Goal: Information Seeking & Learning: Understand process/instructions

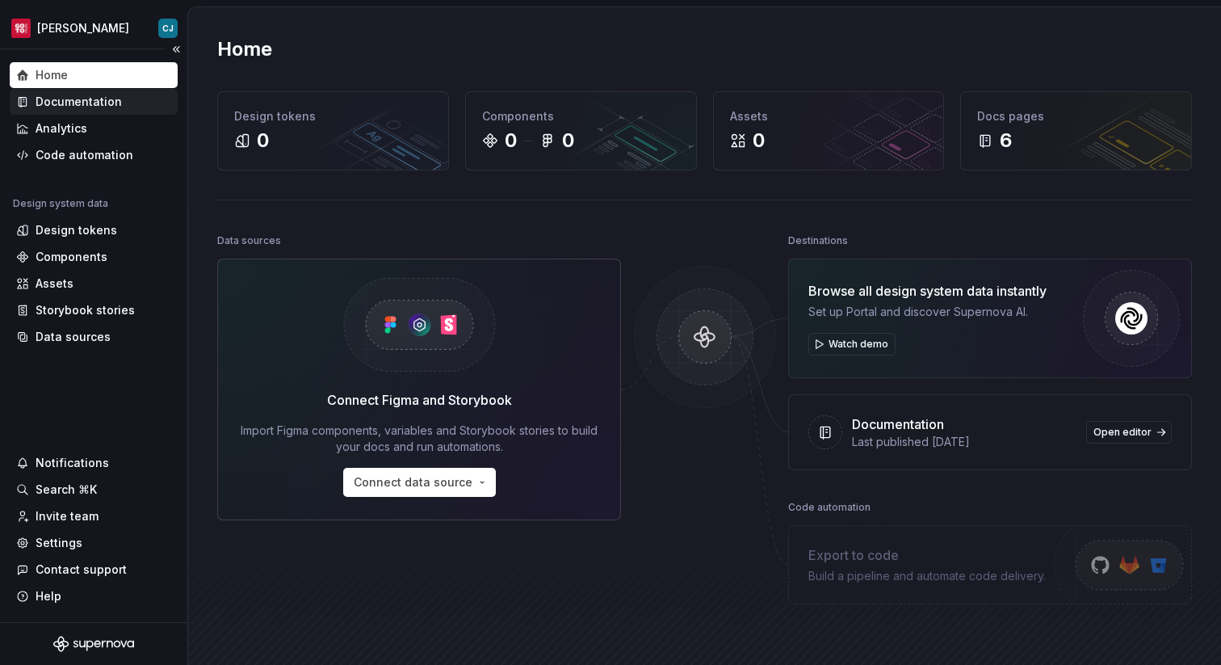
click at [99, 109] on div "Documentation" at bounding box center [79, 102] width 86 height 16
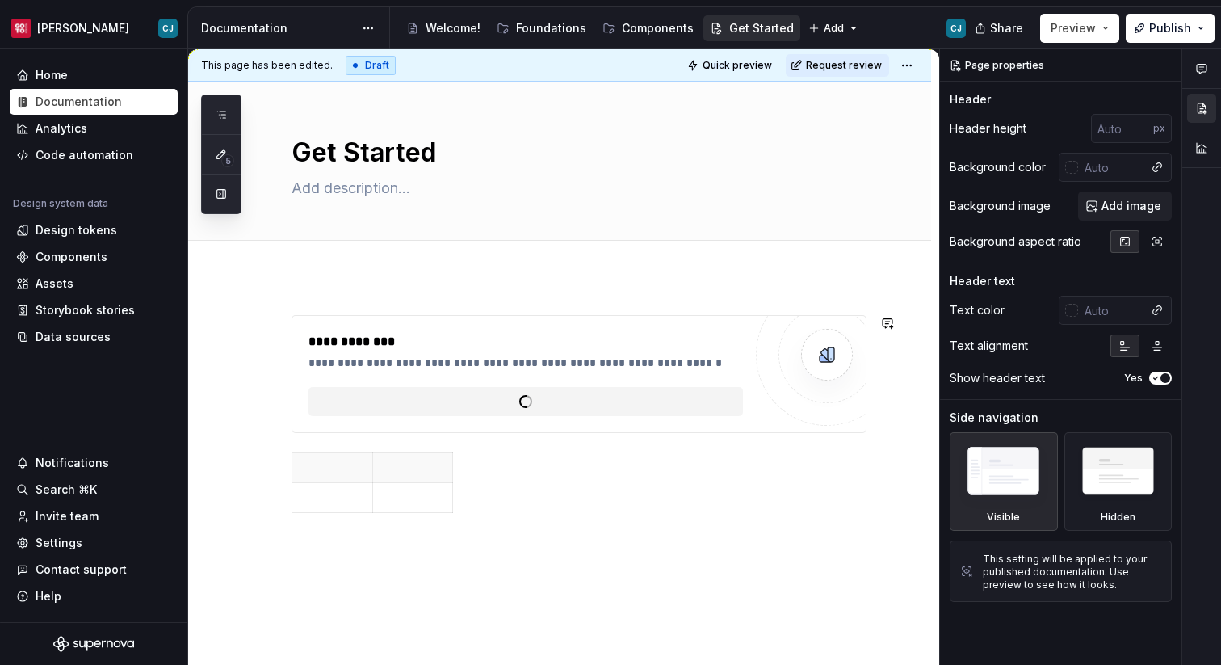
type textarea "*"
click at [330, 257] on span "Add tab" at bounding box center [331, 258] width 38 height 13
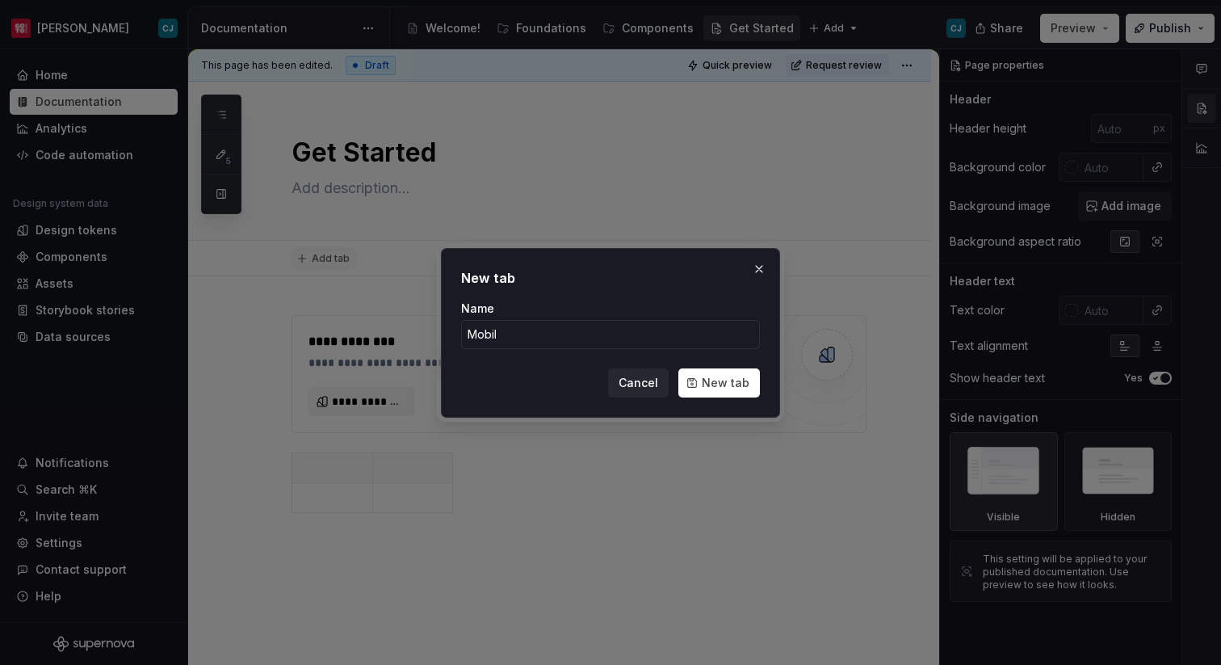
type input "Mobile"
click button "New tab" at bounding box center [719, 382] width 82 height 29
type textarea "*"
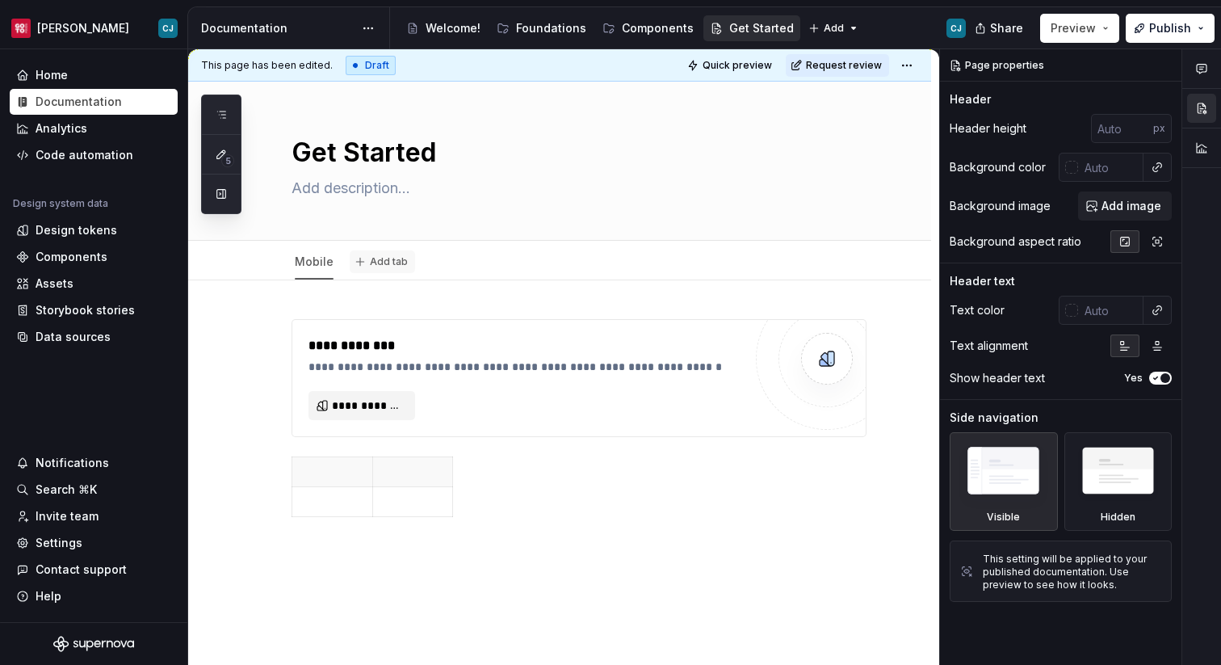
click at [382, 266] on span "Add tab" at bounding box center [389, 261] width 38 height 13
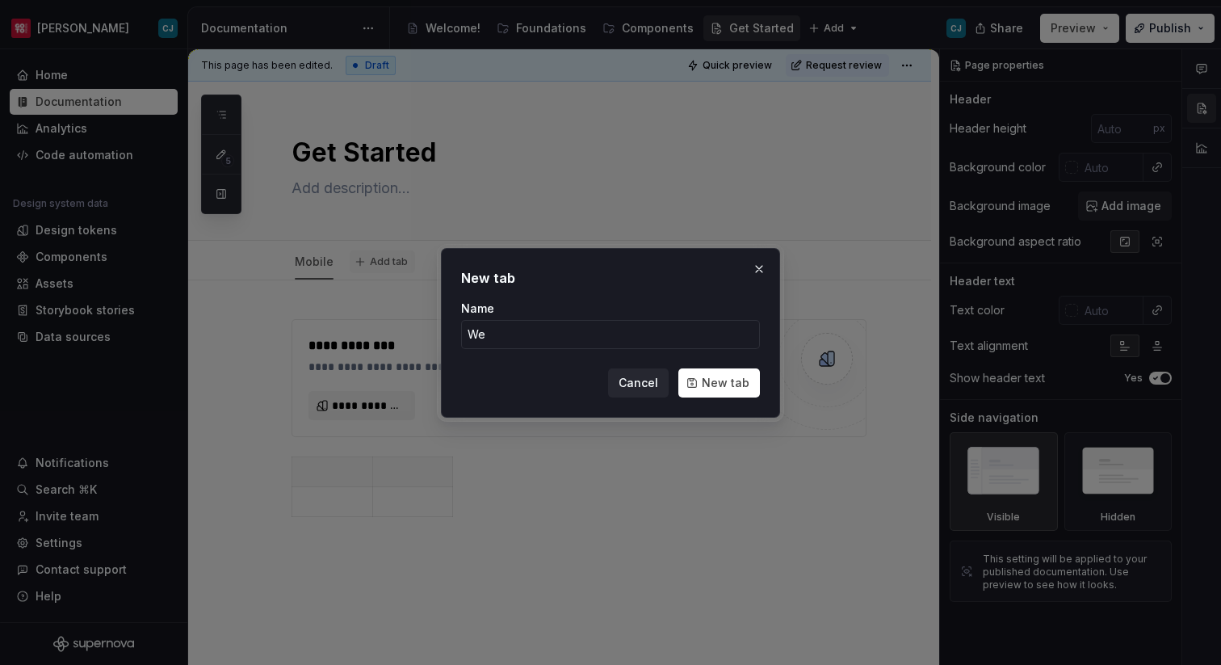
type input "Web"
click button "New tab" at bounding box center [719, 382] width 82 height 29
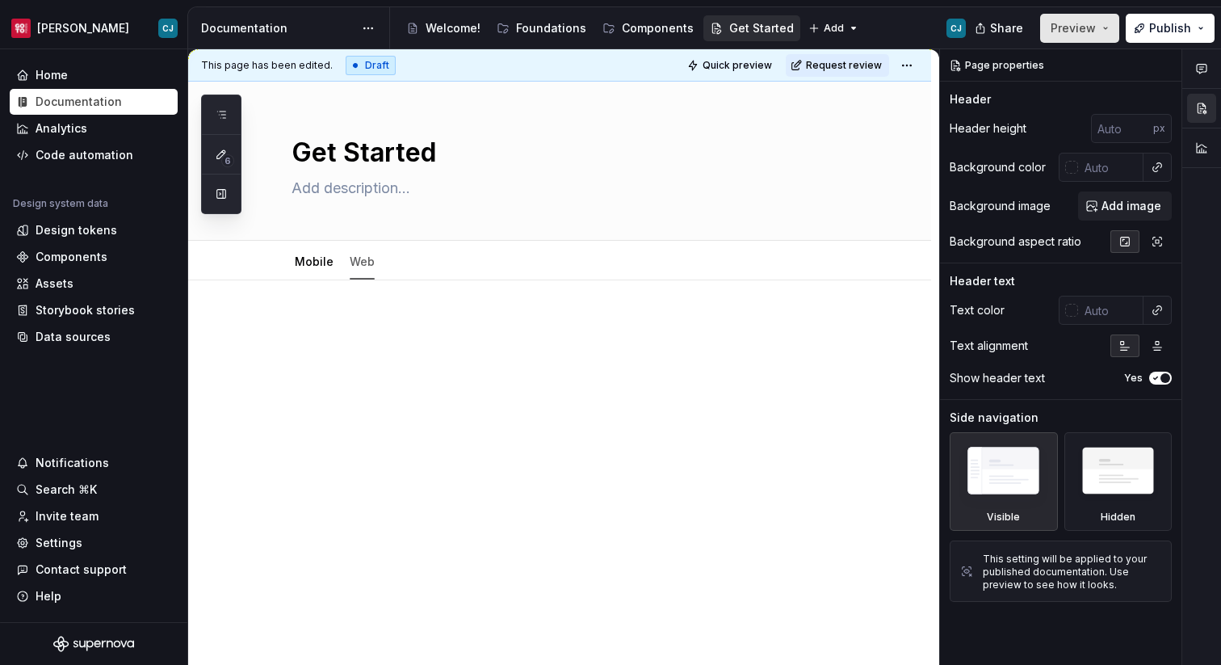
click at [1073, 34] on span "Preview" at bounding box center [1073, 28] width 45 height 16
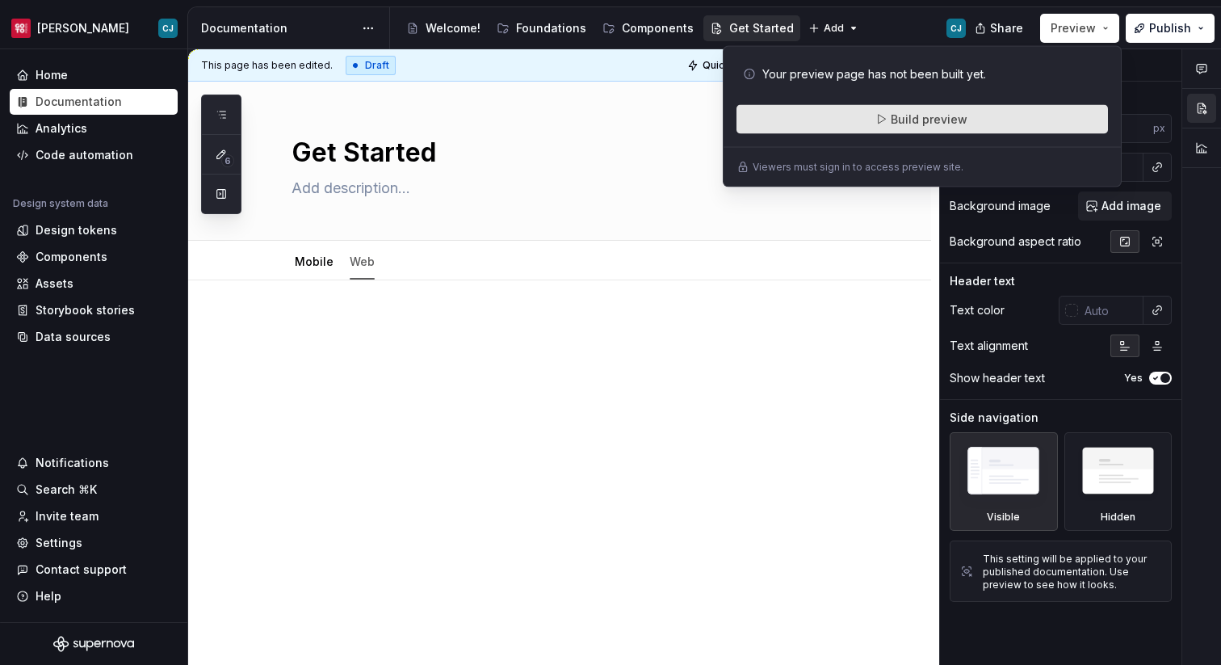
click at [935, 128] on button "Build preview" at bounding box center [923, 119] width 372 height 29
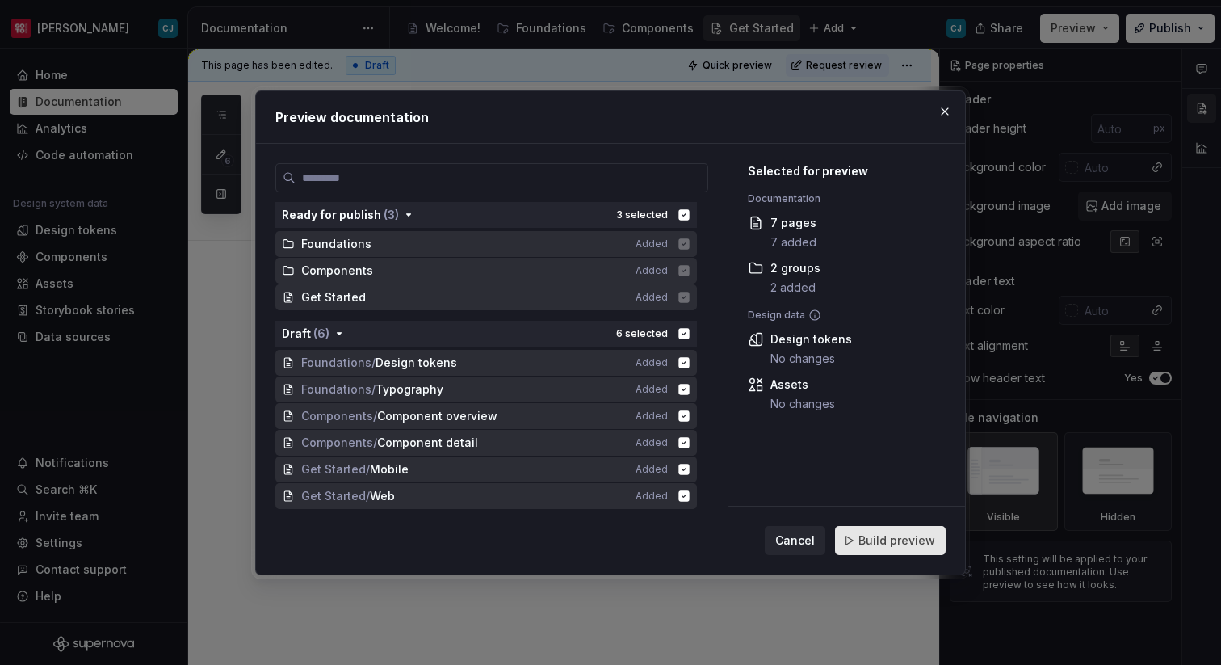
click at [883, 535] on span "Build preview" at bounding box center [897, 540] width 77 height 16
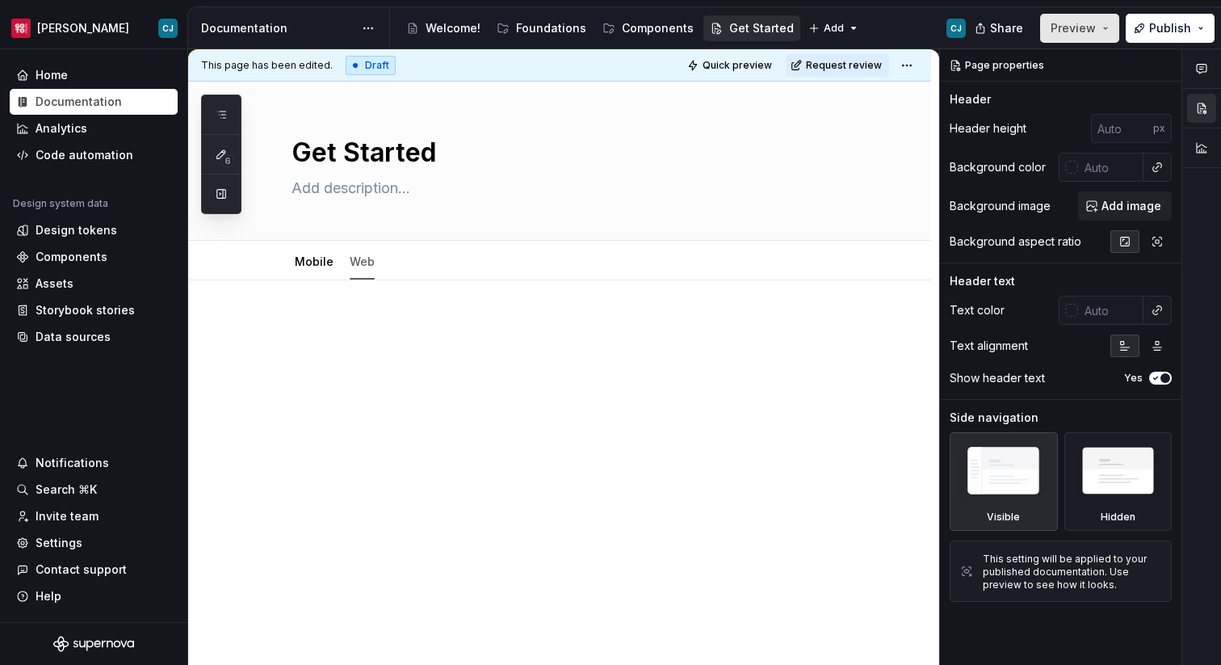
click at [1095, 34] on span "Preview" at bounding box center [1073, 28] width 45 height 16
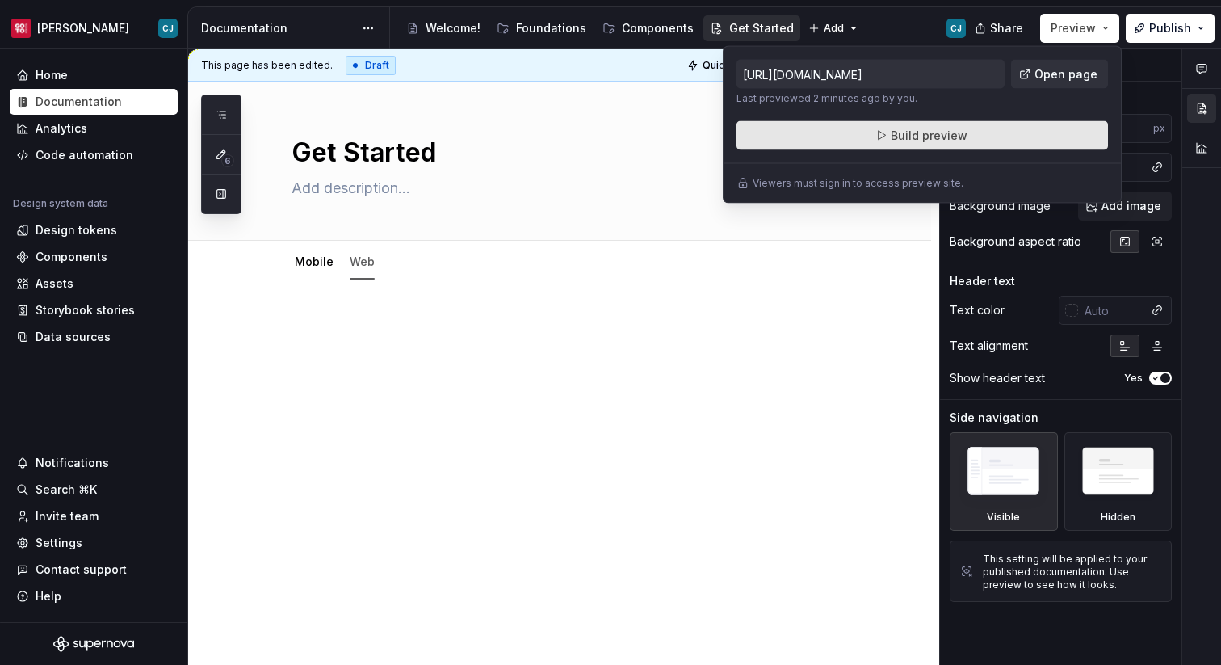
click at [977, 141] on button "Build preview" at bounding box center [923, 135] width 372 height 29
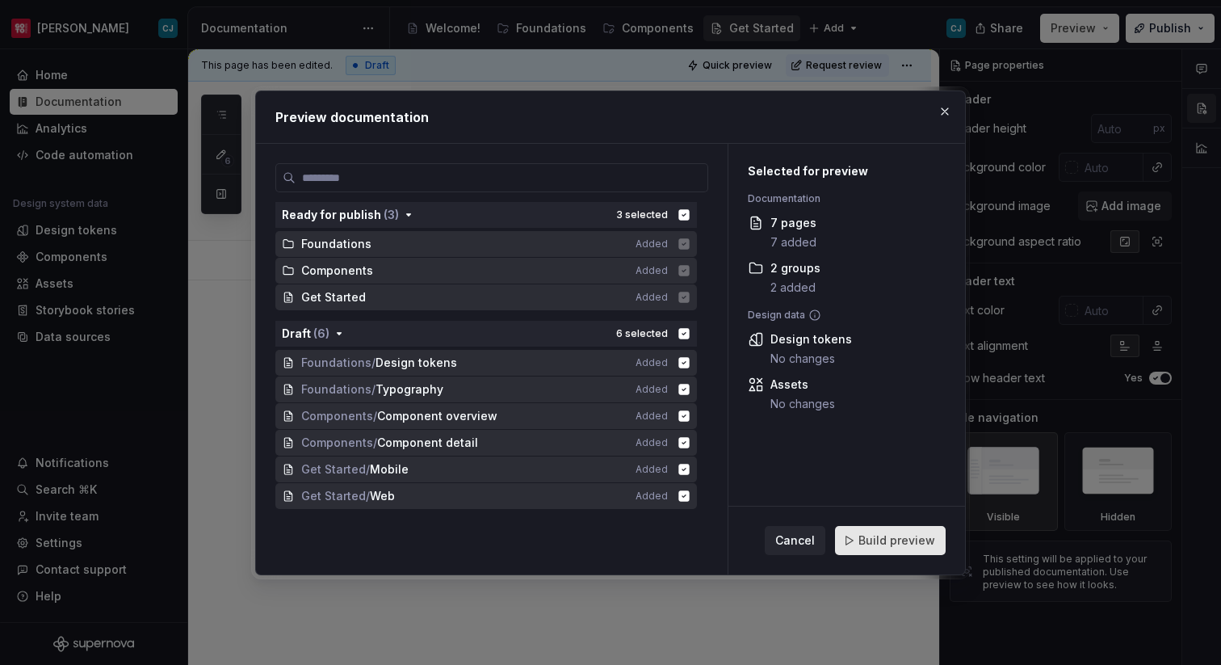
click at [874, 532] on span "Build preview" at bounding box center [897, 540] width 77 height 16
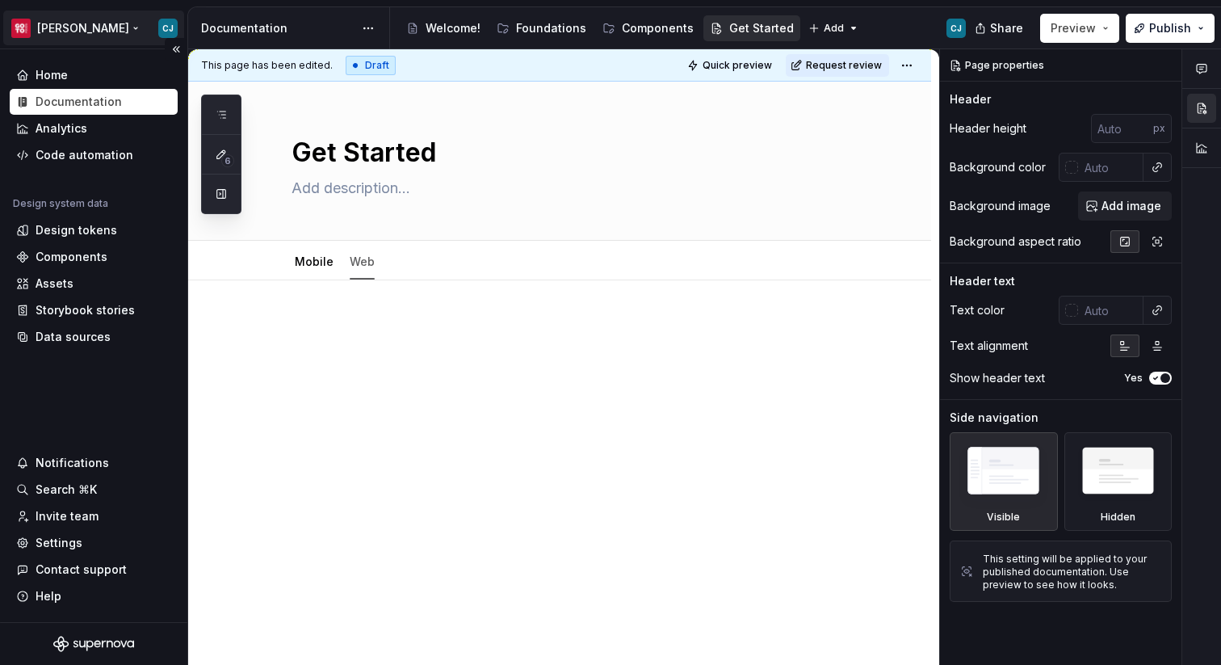
click at [103, 28] on html "[PERSON_NAME] Home Documentation Analytics Code automation Design system data D…" at bounding box center [610, 332] width 1221 height 665
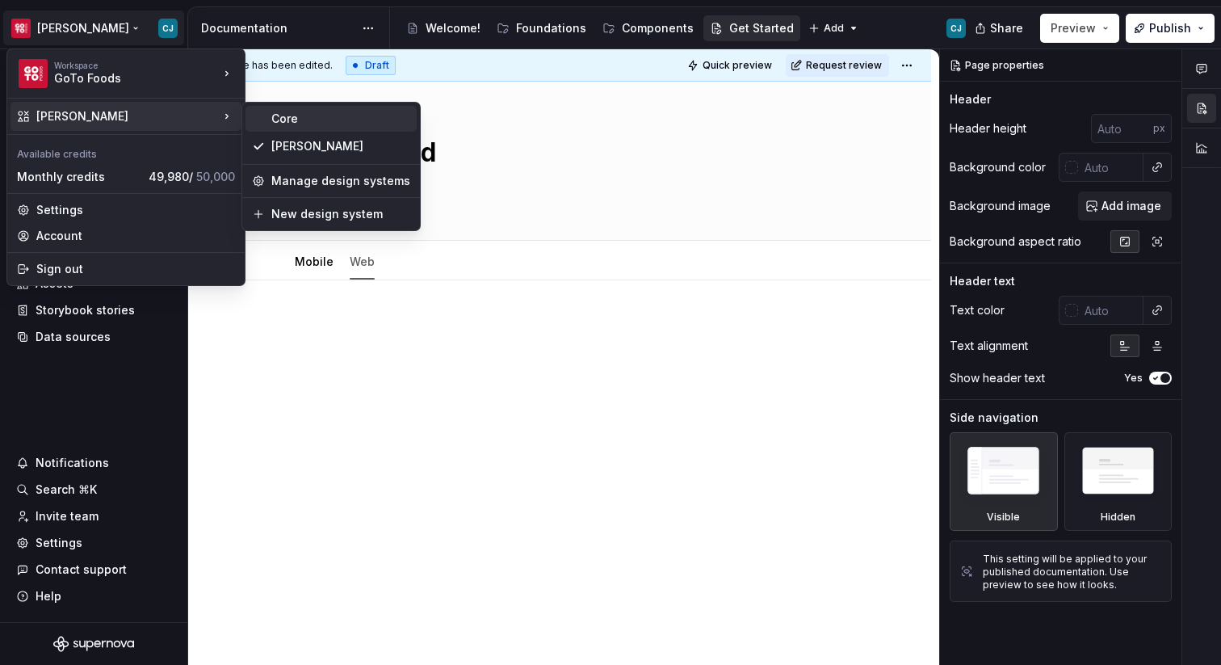
click at [315, 120] on div "Core" at bounding box center [340, 119] width 139 height 16
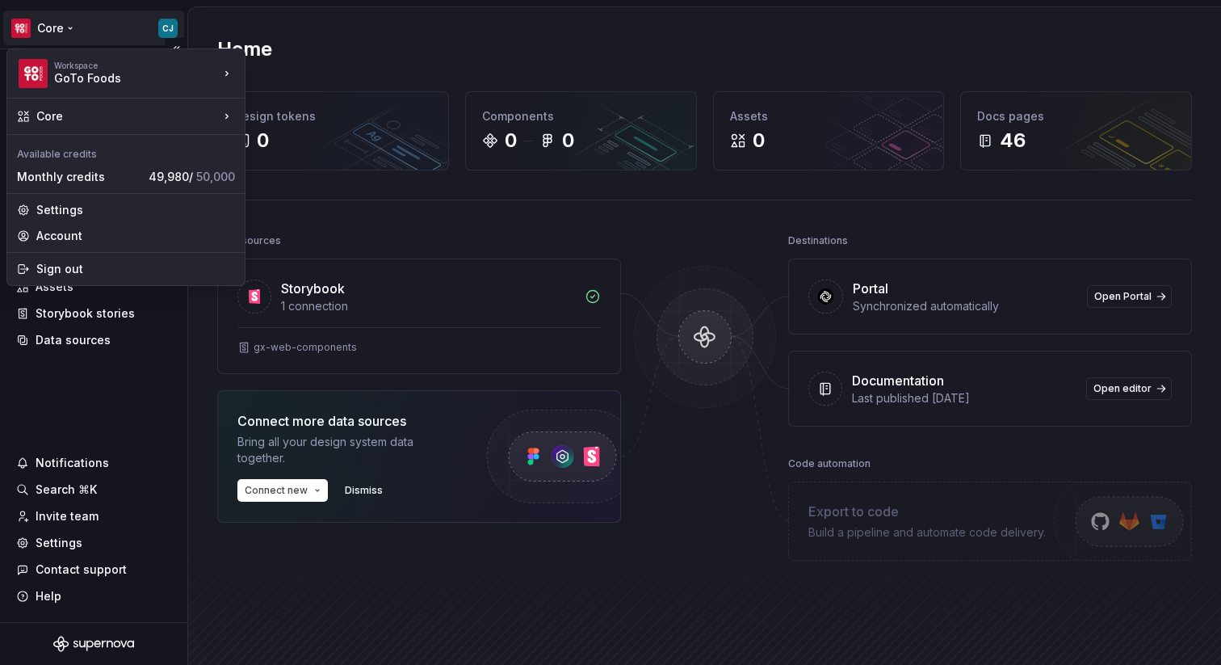
click at [61, 26] on html "Core CJ Home Documentation Analytics Code automation Dataset Core Design tokens…" at bounding box center [610, 332] width 1221 height 665
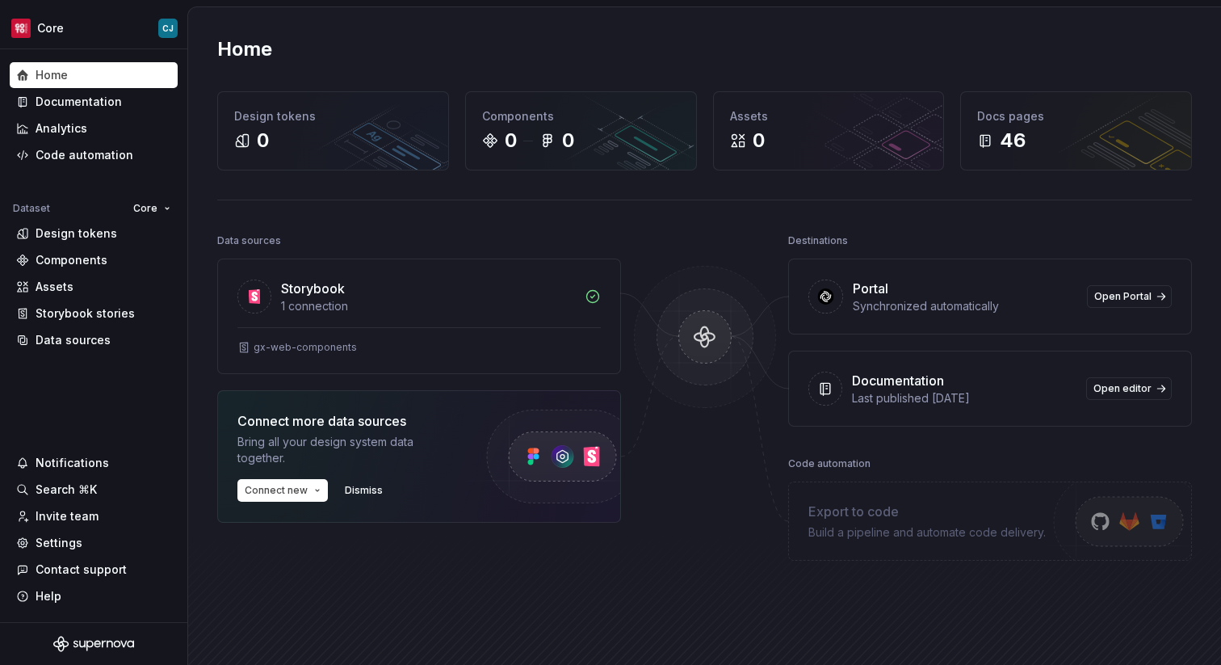
click at [369, 68] on html "Core CJ Home Documentation Analytics Code automation Dataset Core Design tokens…" at bounding box center [610, 332] width 1221 height 665
click at [80, 82] on div "Home" at bounding box center [94, 75] width 168 height 26
click at [76, 100] on div "Documentation" at bounding box center [79, 102] width 86 height 16
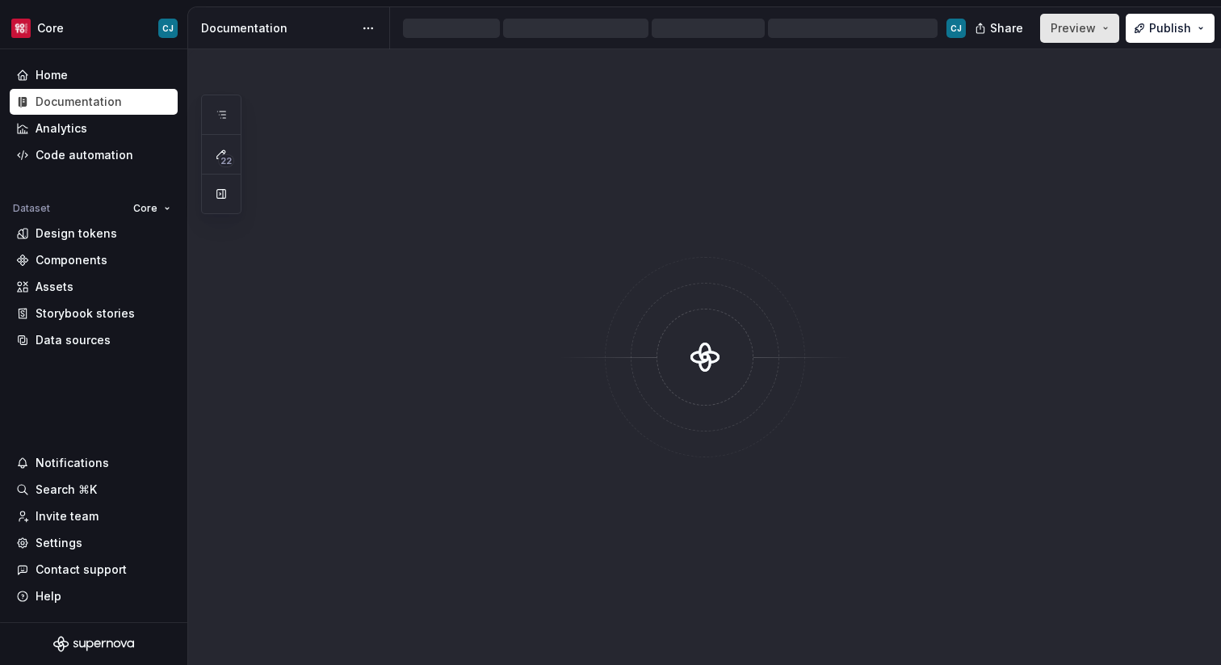
click at [1053, 36] on button "Preview" at bounding box center [1079, 28] width 79 height 29
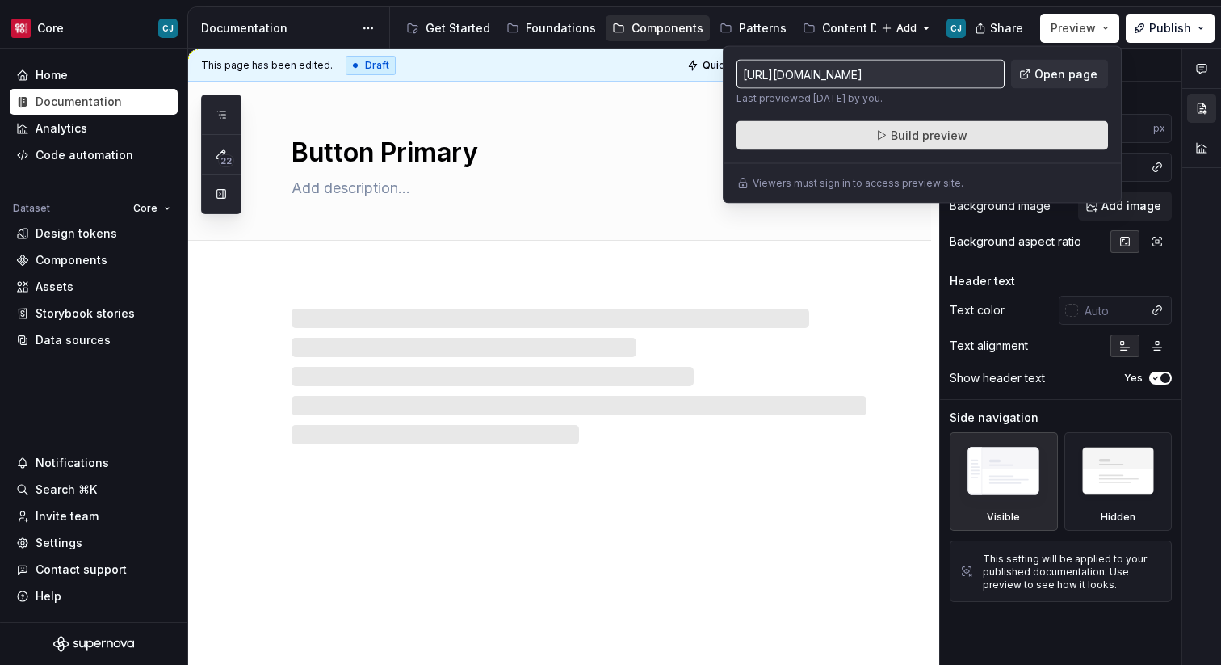
click at [935, 148] on button "Build preview" at bounding box center [923, 135] width 372 height 29
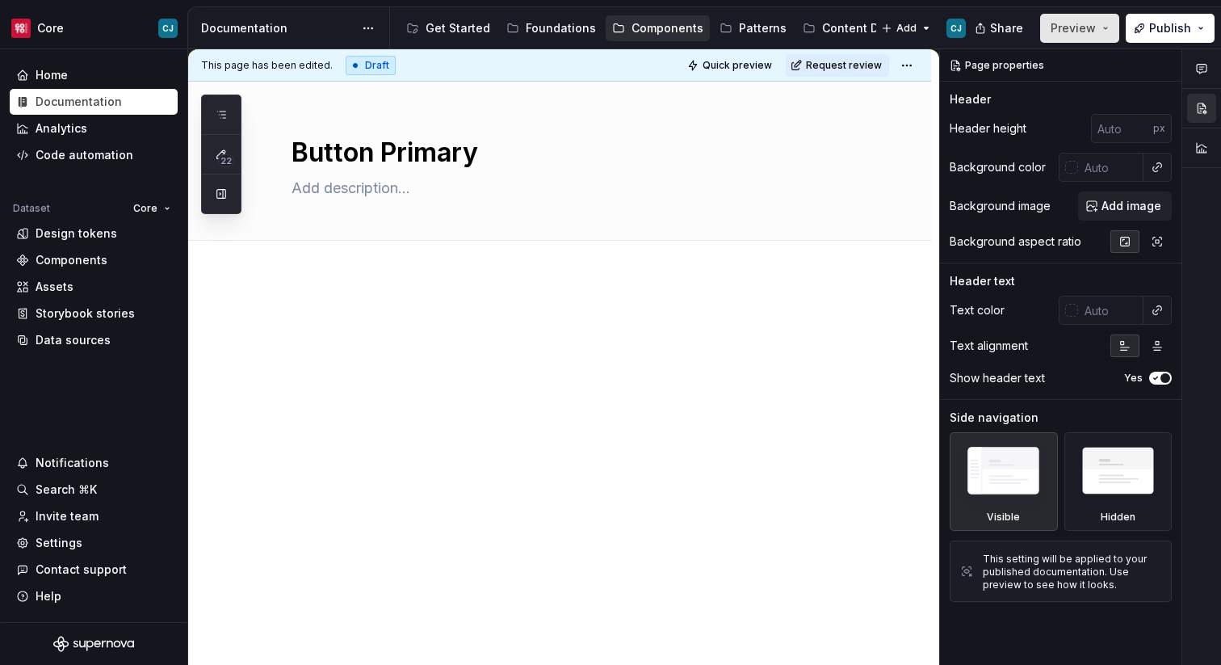
click at [1098, 21] on button "Preview" at bounding box center [1079, 28] width 79 height 29
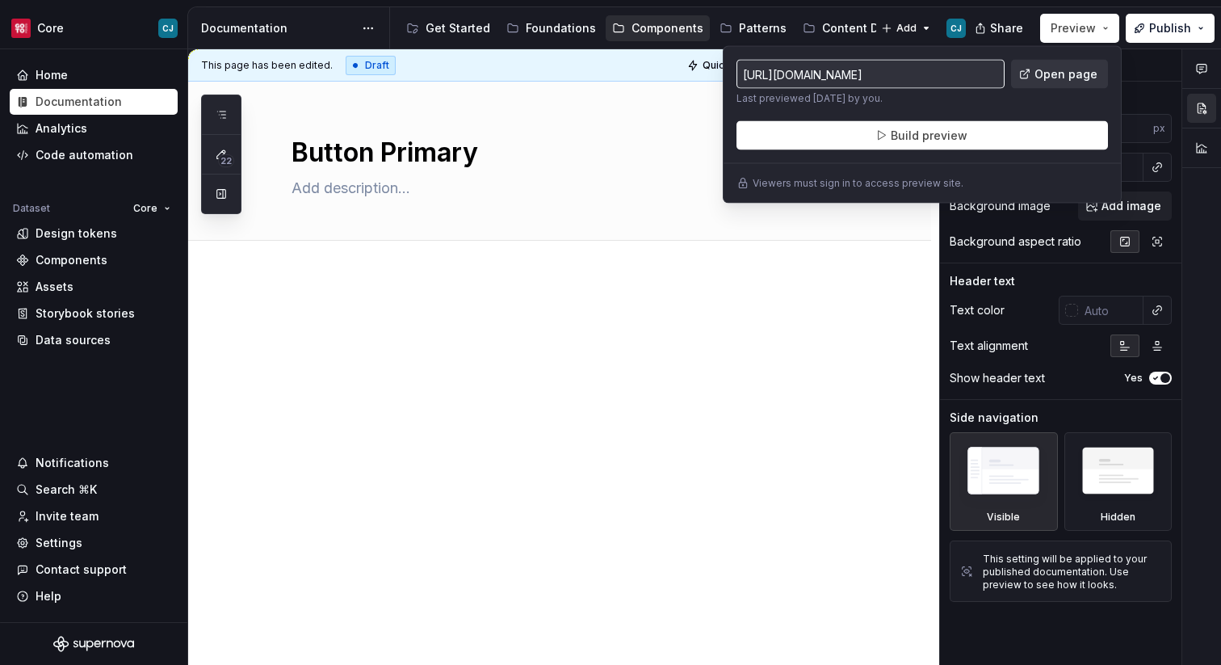
click at [1048, 73] on span "Open page" at bounding box center [1066, 74] width 63 height 16
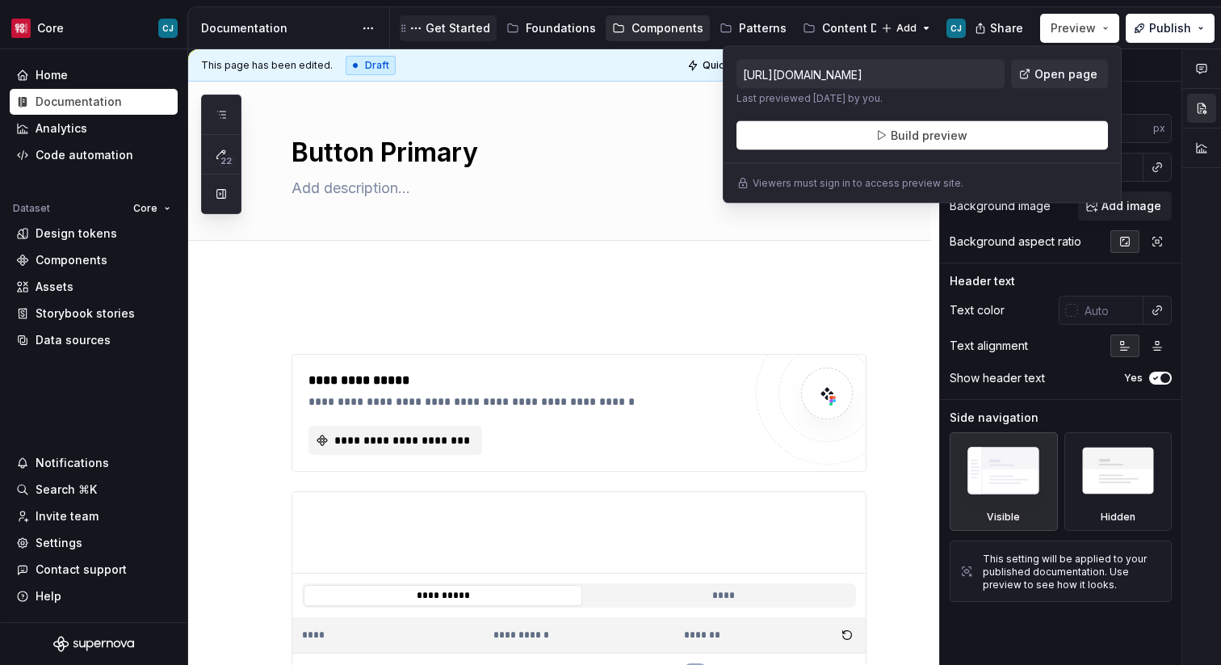
click at [465, 23] on div "Get Started" at bounding box center [458, 28] width 65 height 16
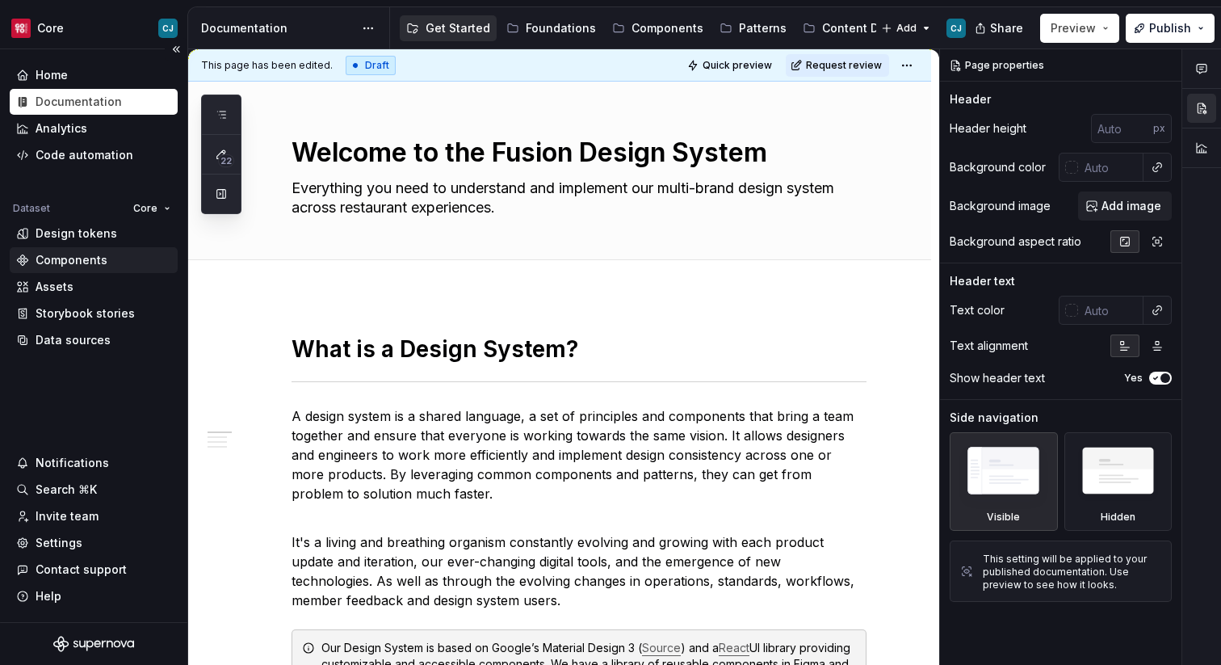
click at [65, 261] on div "Components" at bounding box center [72, 260] width 72 height 16
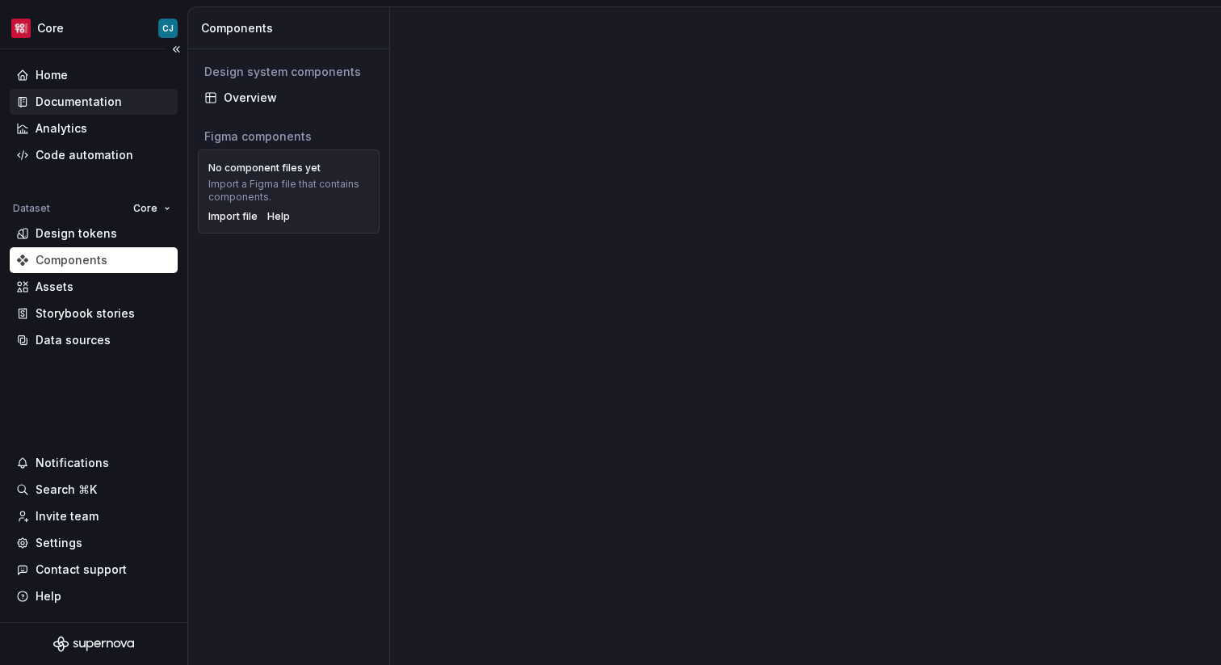
click at [53, 95] on div "Documentation" at bounding box center [79, 102] width 86 height 16
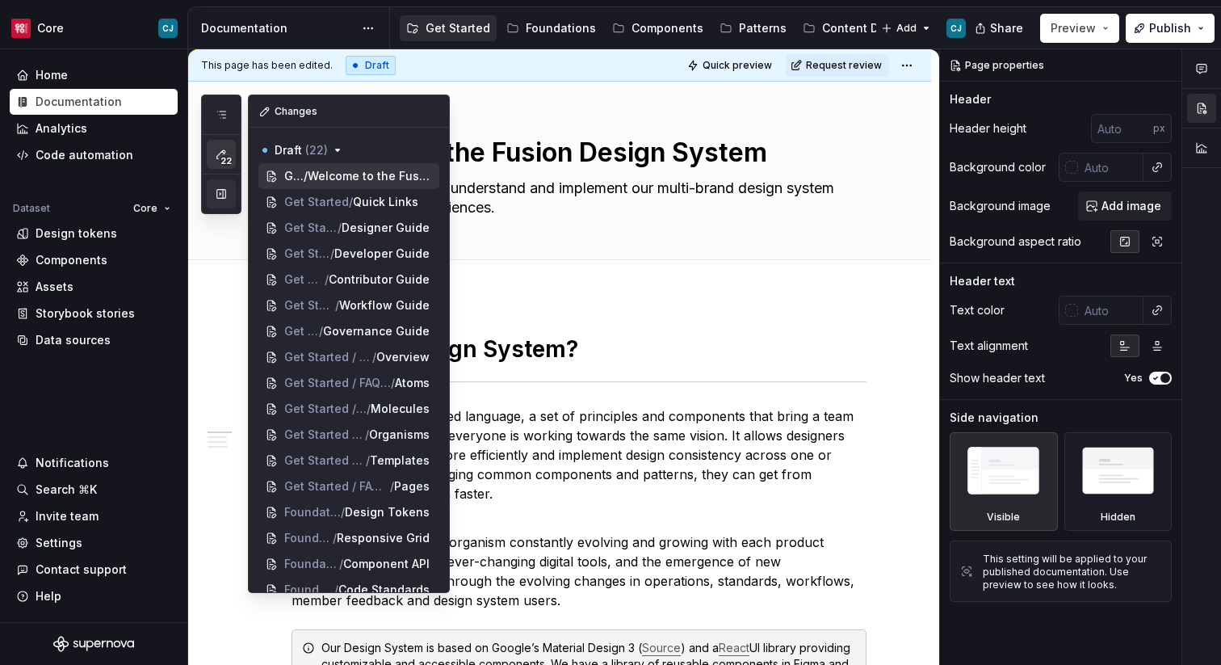
click at [217, 207] on button "button" at bounding box center [221, 193] width 29 height 29
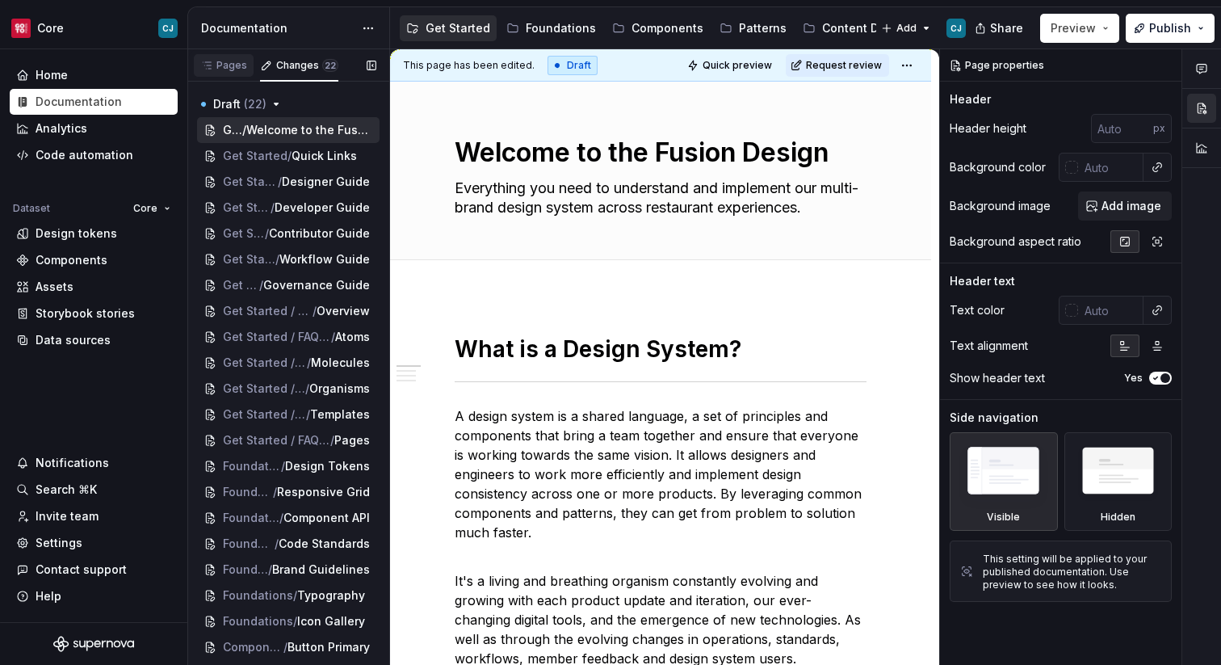
click at [220, 70] on div "Pages" at bounding box center [223, 65] width 47 height 13
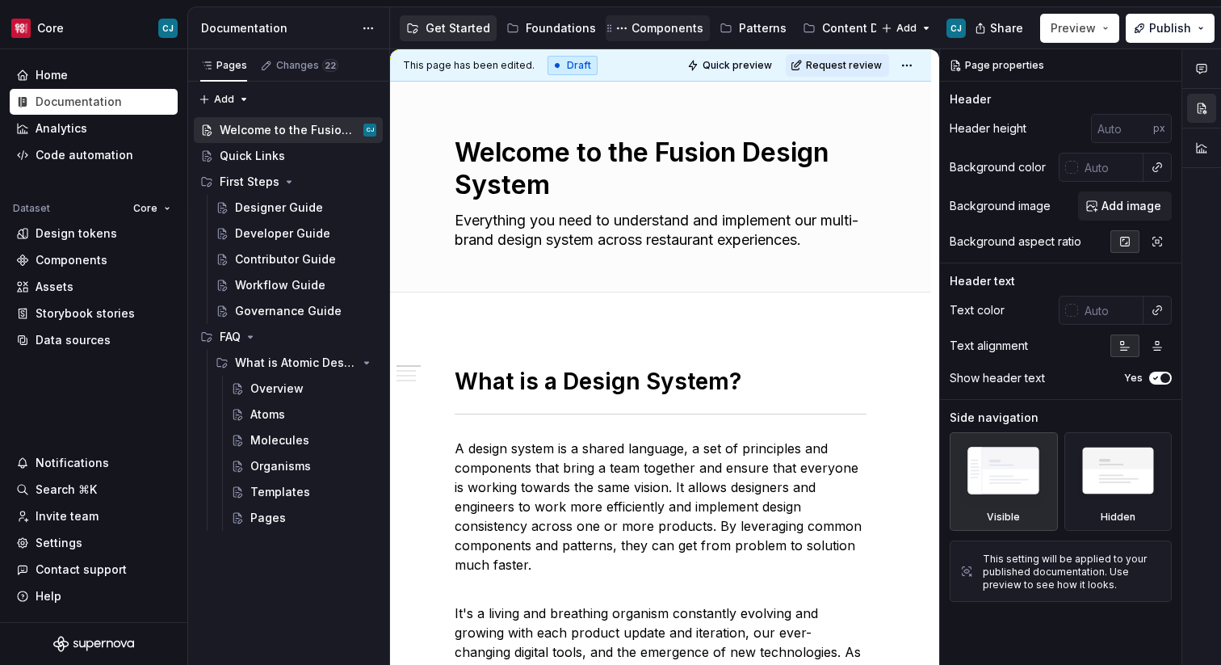
click at [675, 23] on div "Components" at bounding box center [668, 28] width 72 height 16
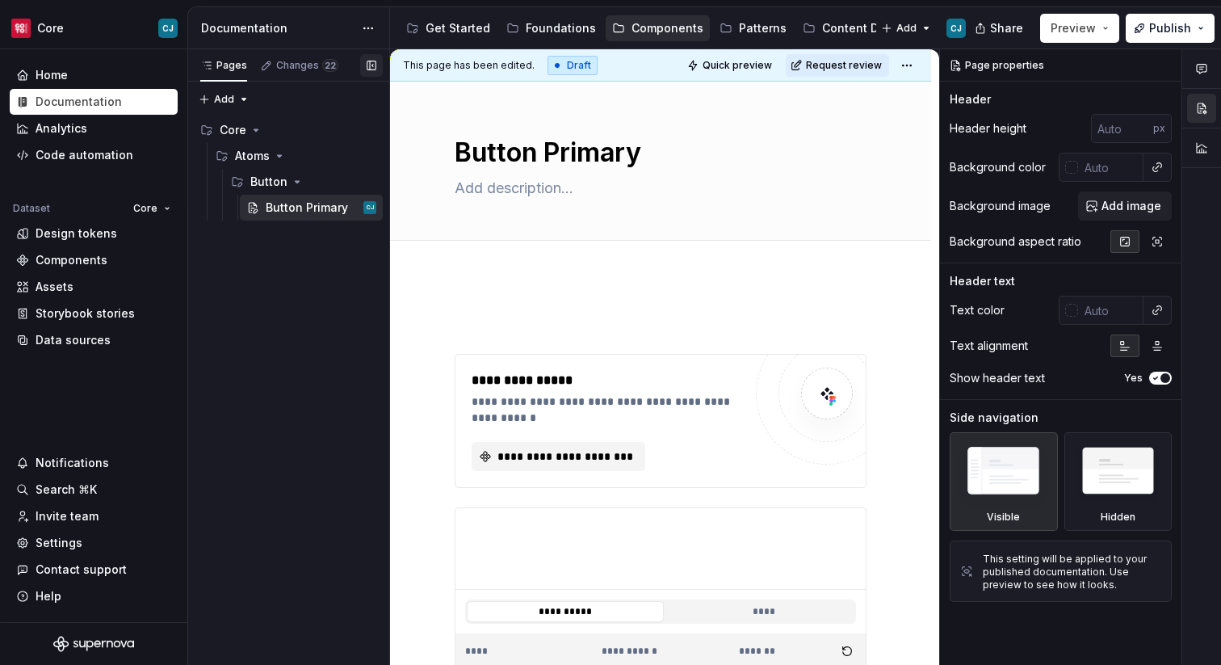
click at [365, 62] on button "button" at bounding box center [371, 65] width 23 height 23
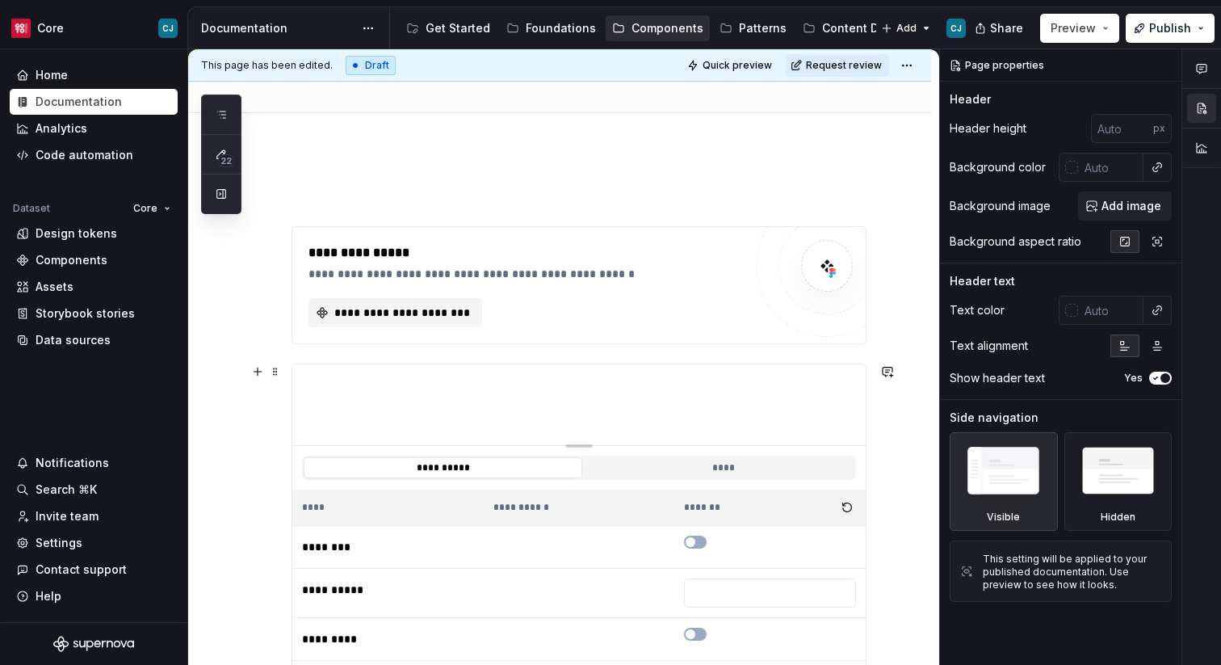
scroll to position [140, 0]
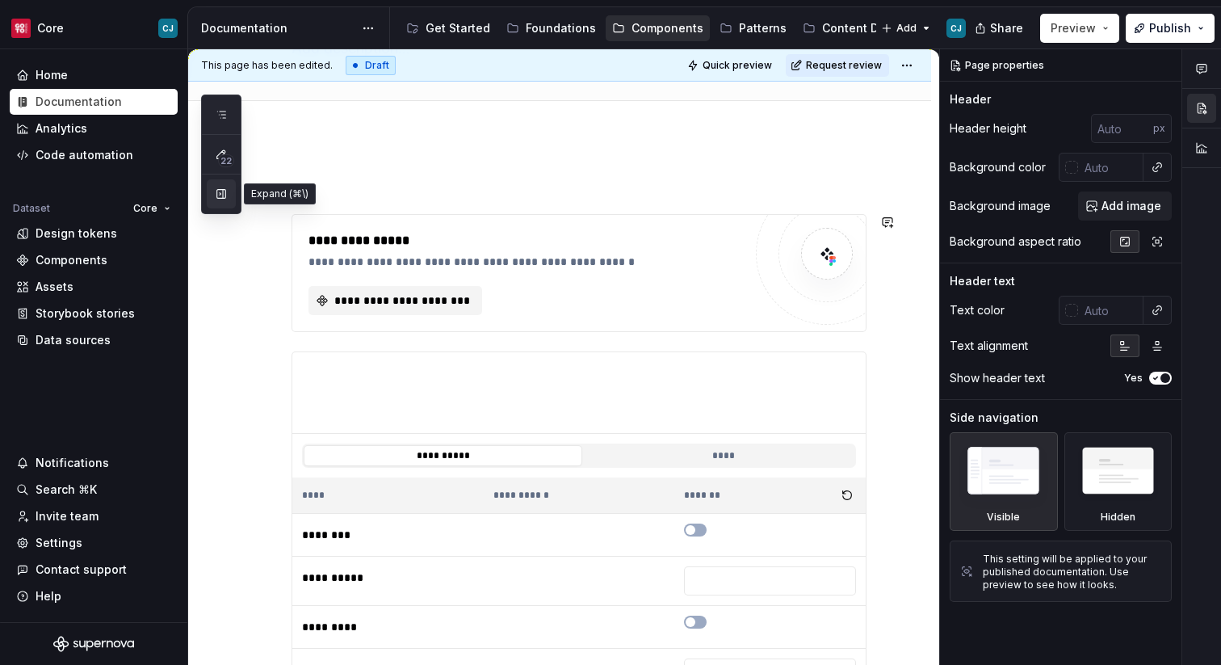
click at [225, 201] on button "button" at bounding box center [221, 193] width 29 height 29
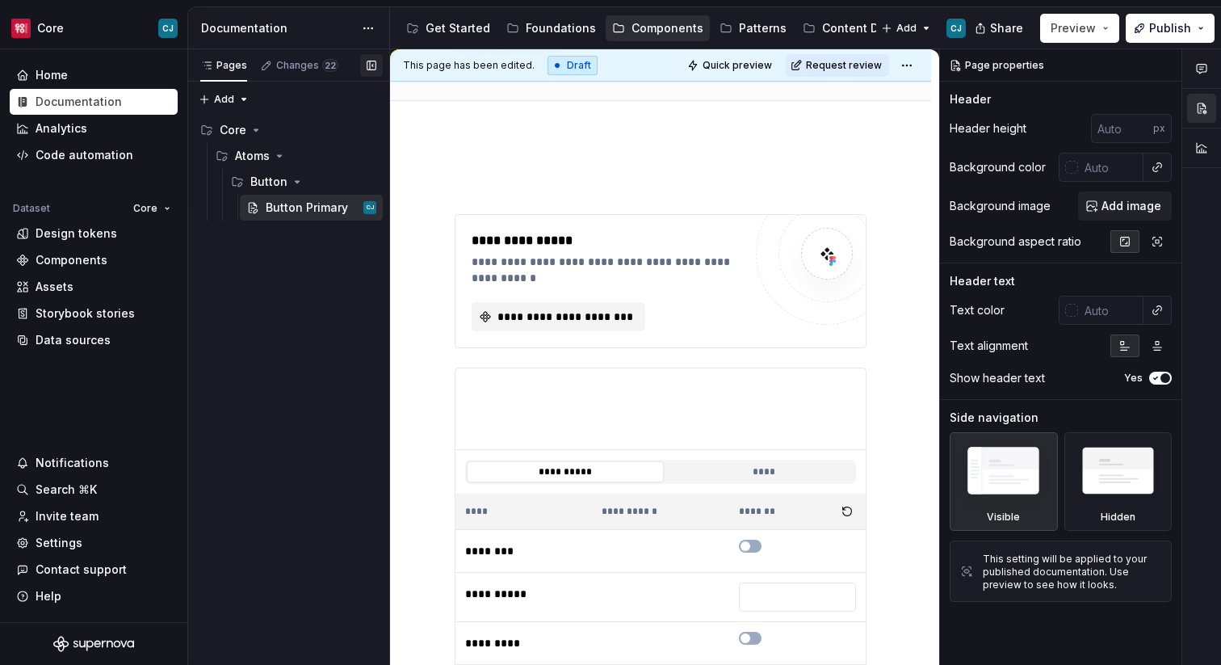
click at [372, 66] on button "button" at bounding box center [371, 65] width 23 height 23
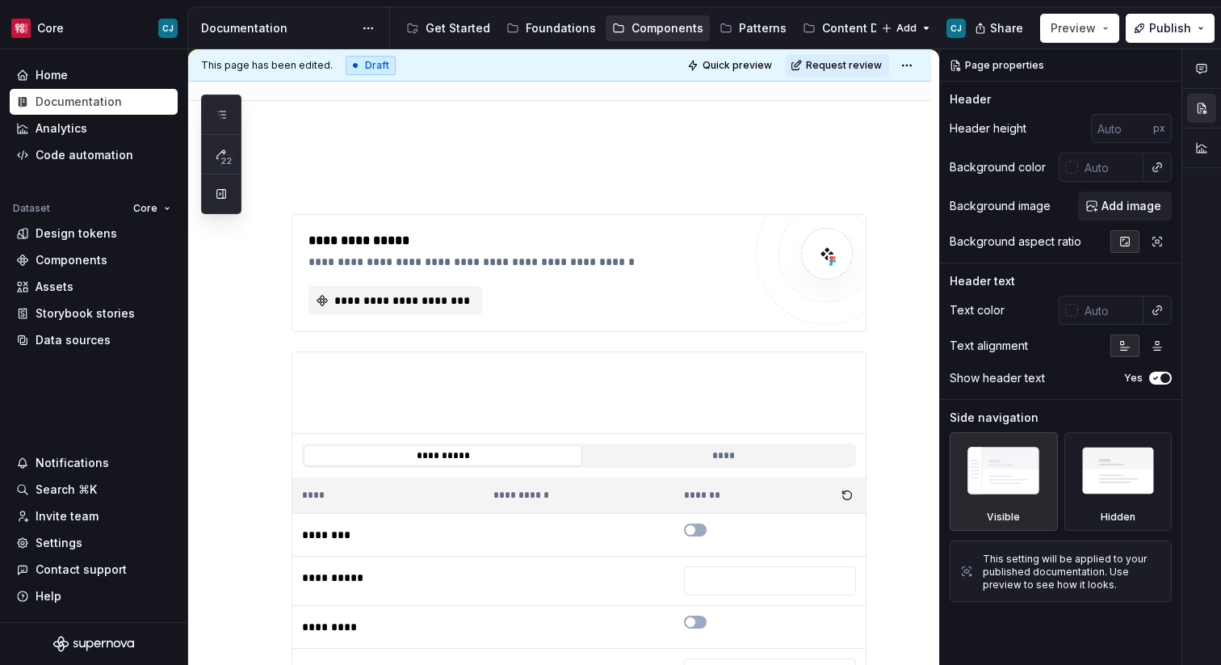
type textarea "*"
click at [321, 116] on span "Add tab" at bounding box center [331, 118] width 38 height 13
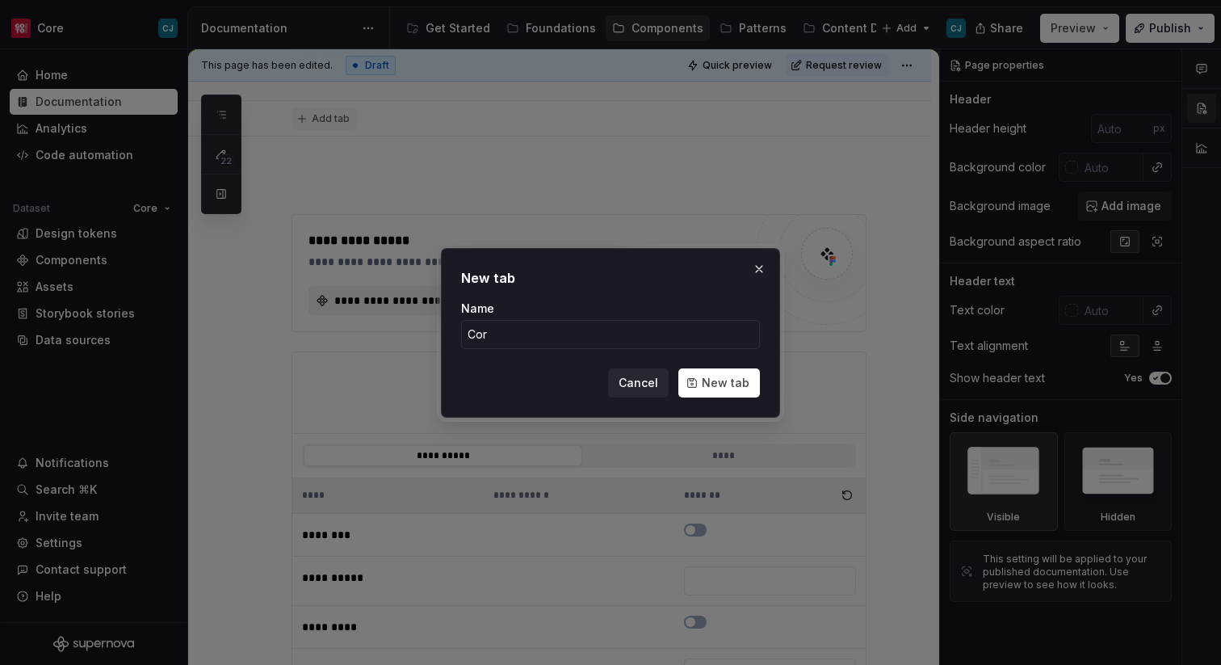
type input "Core"
click button "New tab" at bounding box center [719, 382] width 82 height 29
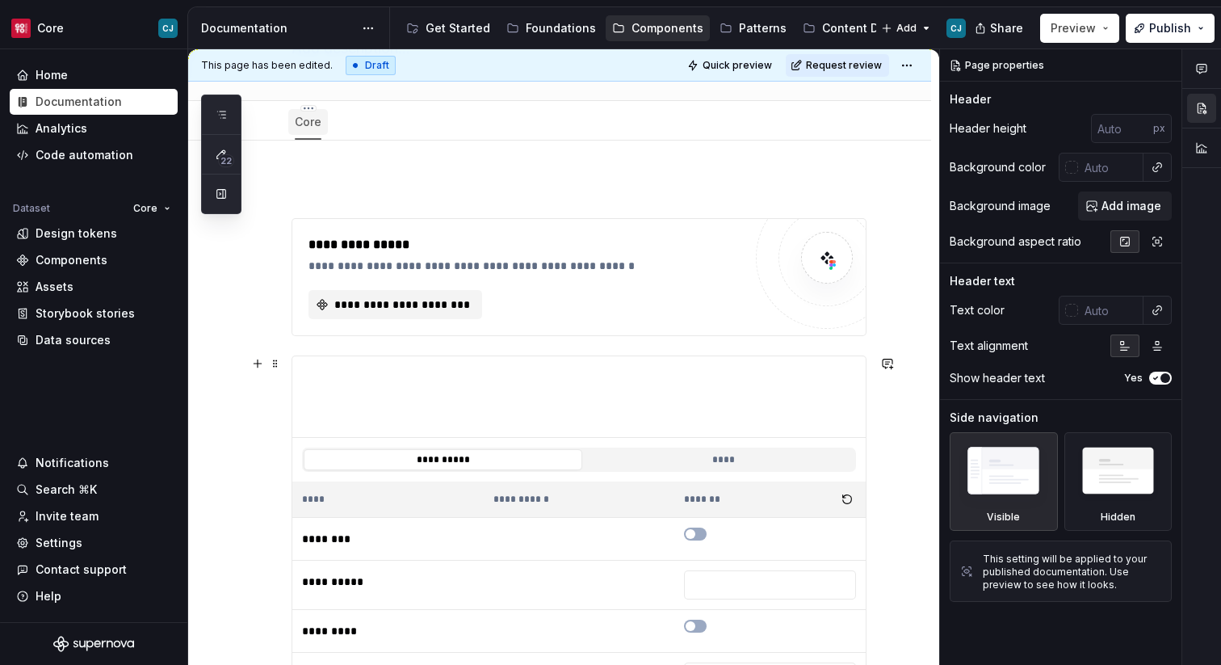
type textarea "*"
click at [372, 128] on button "Add tab" at bounding box center [370, 122] width 65 height 23
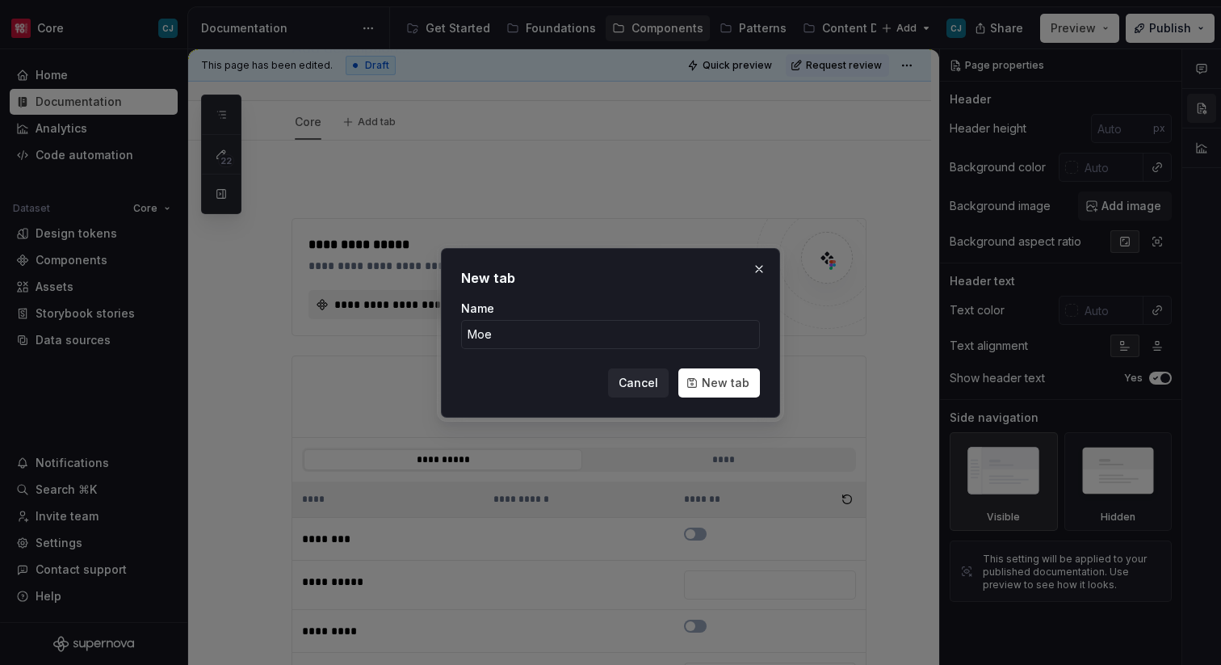
type input "[PERSON_NAME]"
click button "New tab" at bounding box center [719, 382] width 82 height 29
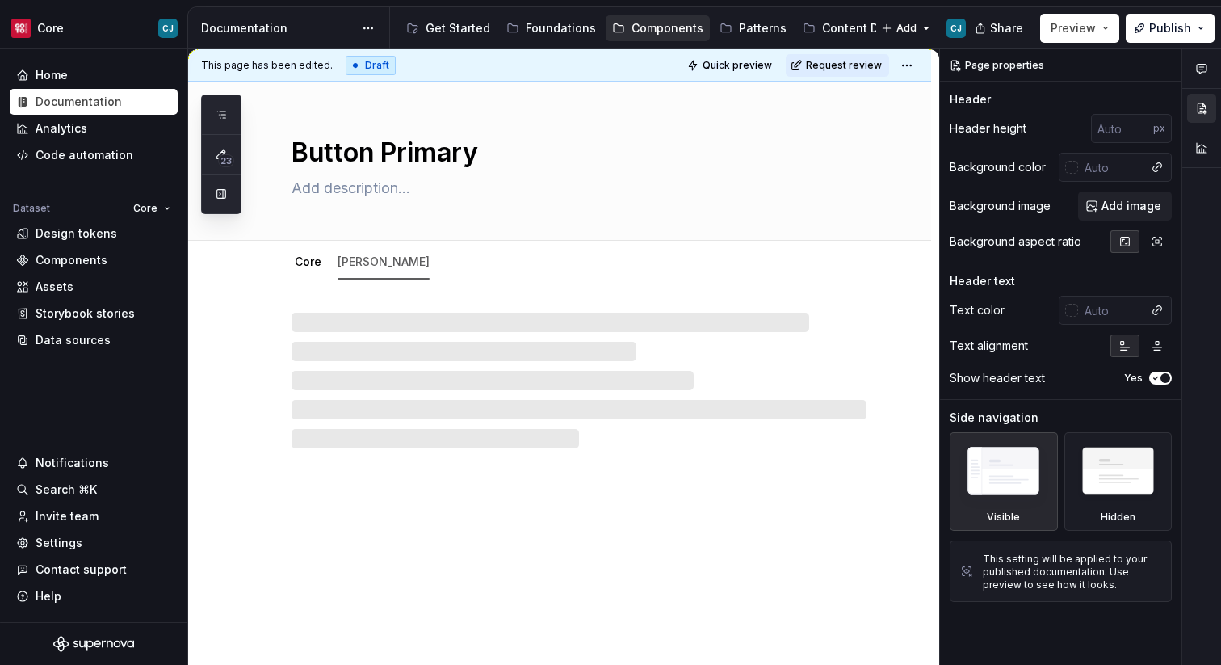
click at [389, 359] on div at bounding box center [579, 381] width 575 height 136
click at [308, 271] on div "Core" at bounding box center [308, 261] width 27 height 19
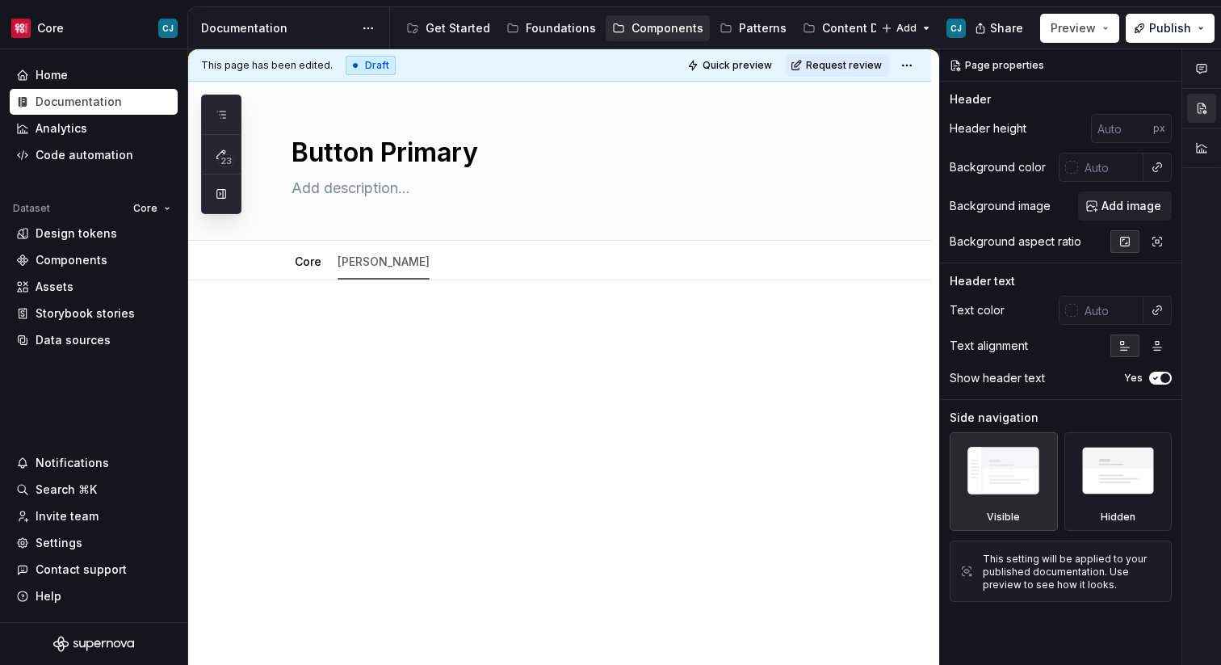
click at [431, 384] on div at bounding box center [579, 359] width 575 height 81
click at [317, 264] on link "Core" at bounding box center [308, 261] width 27 height 14
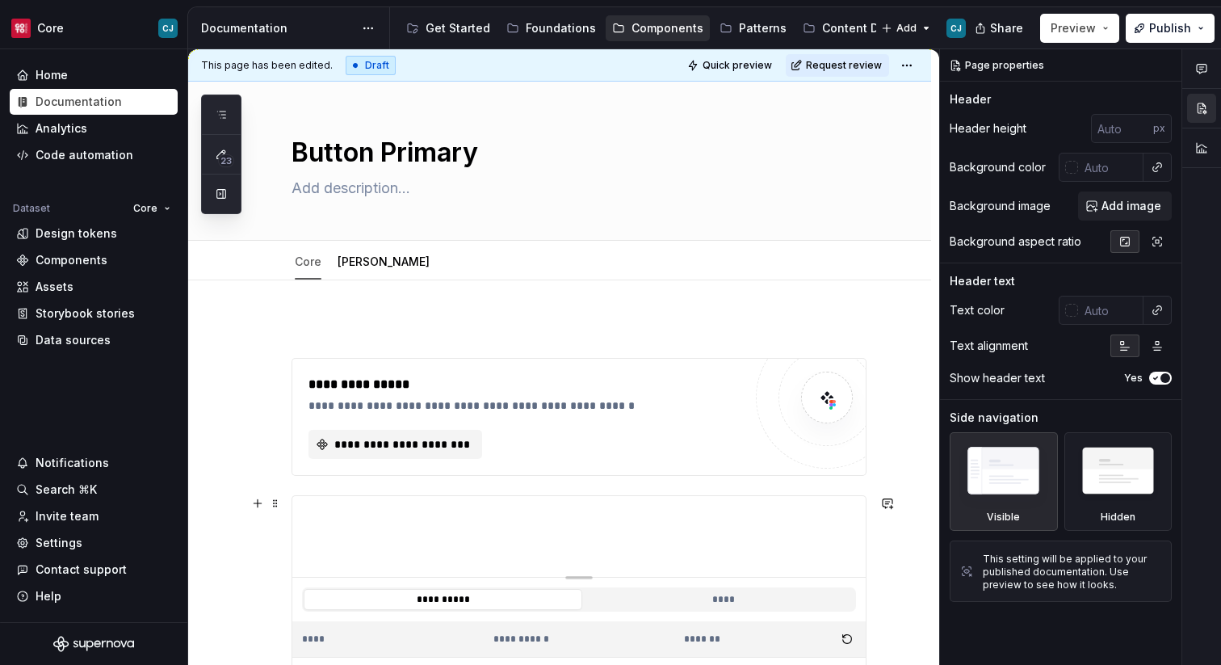
scroll to position [90, 0]
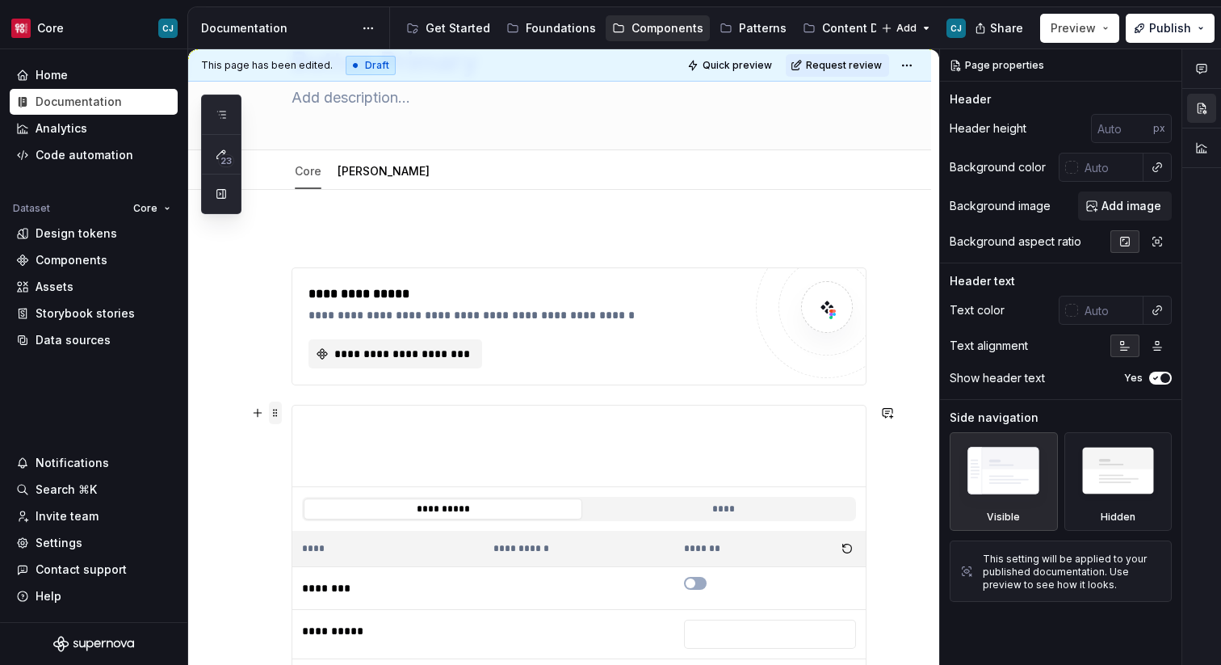
click at [273, 414] on span at bounding box center [275, 412] width 13 height 23
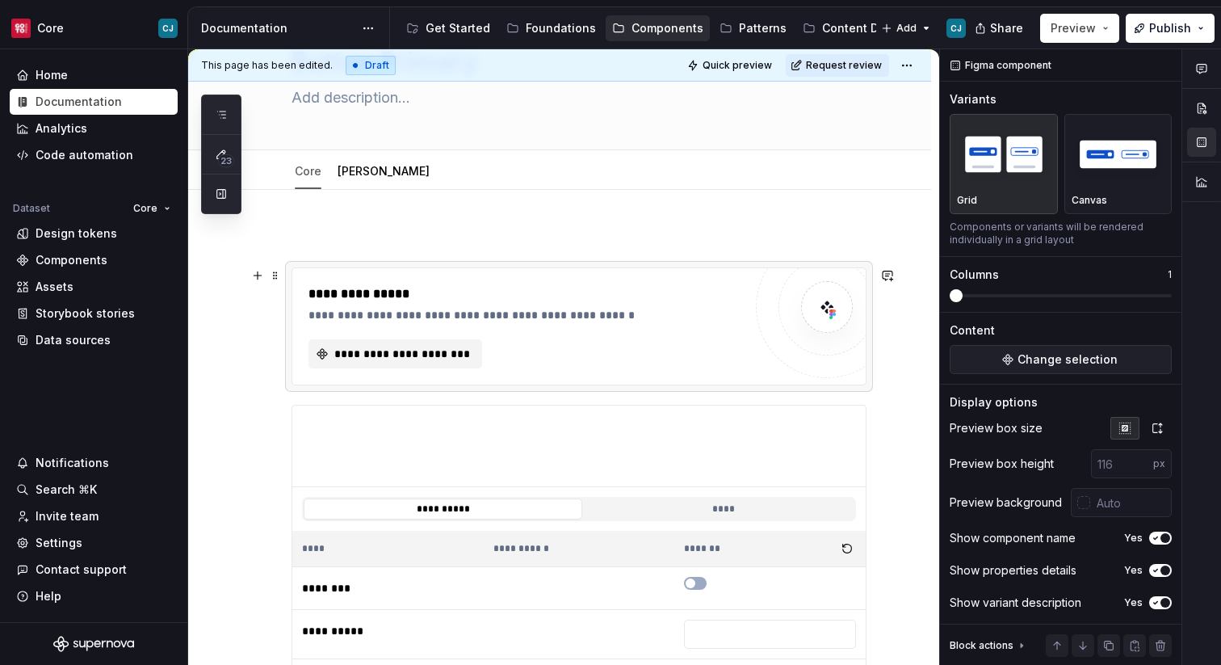
click at [442, 277] on div "**********" at bounding box center [578, 326] width 573 height 116
click at [401, 350] on span "**********" at bounding box center [402, 354] width 140 height 16
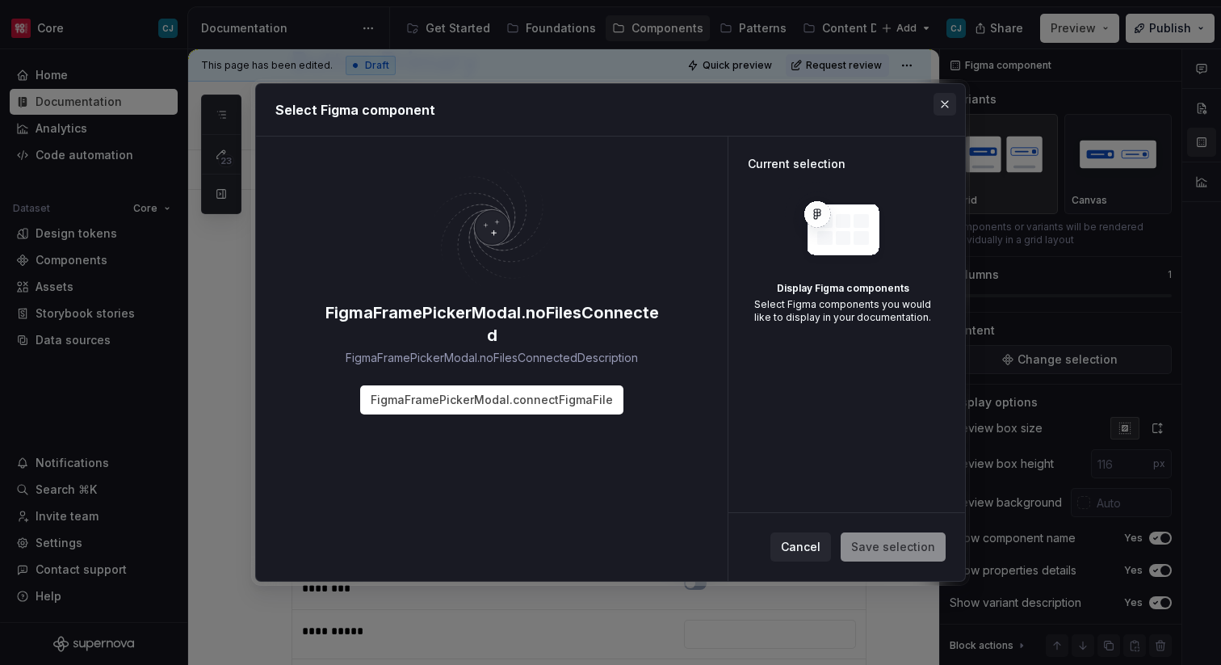
click at [953, 107] on button "button" at bounding box center [945, 104] width 23 height 23
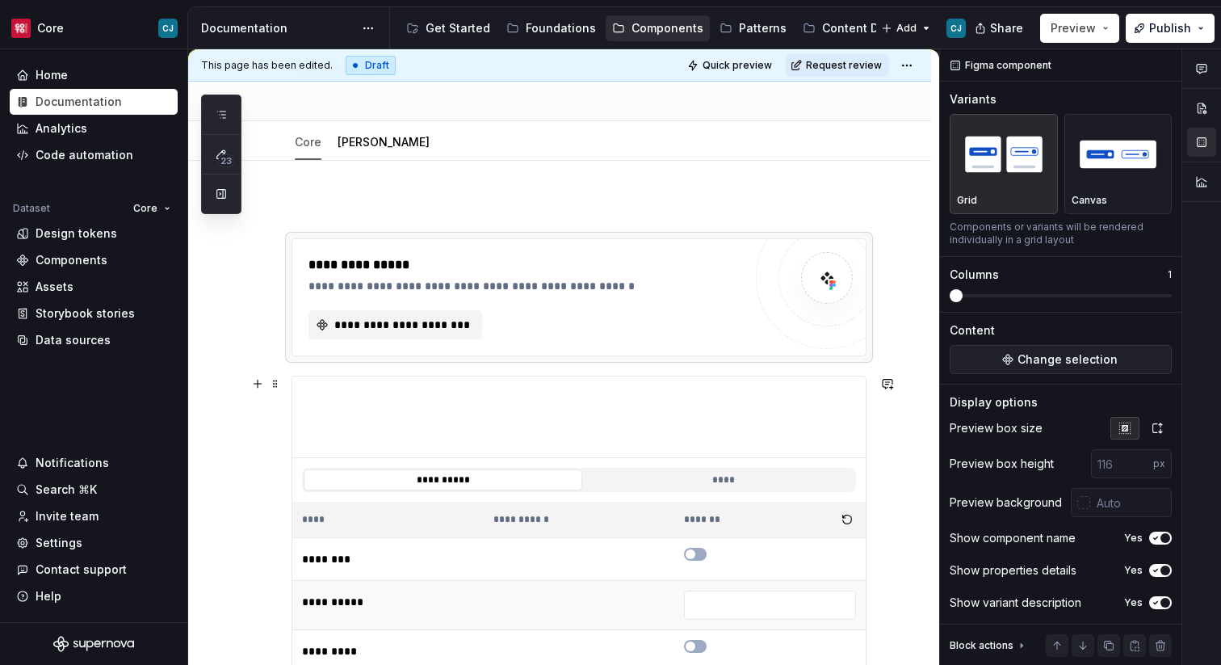
scroll to position [7, 0]
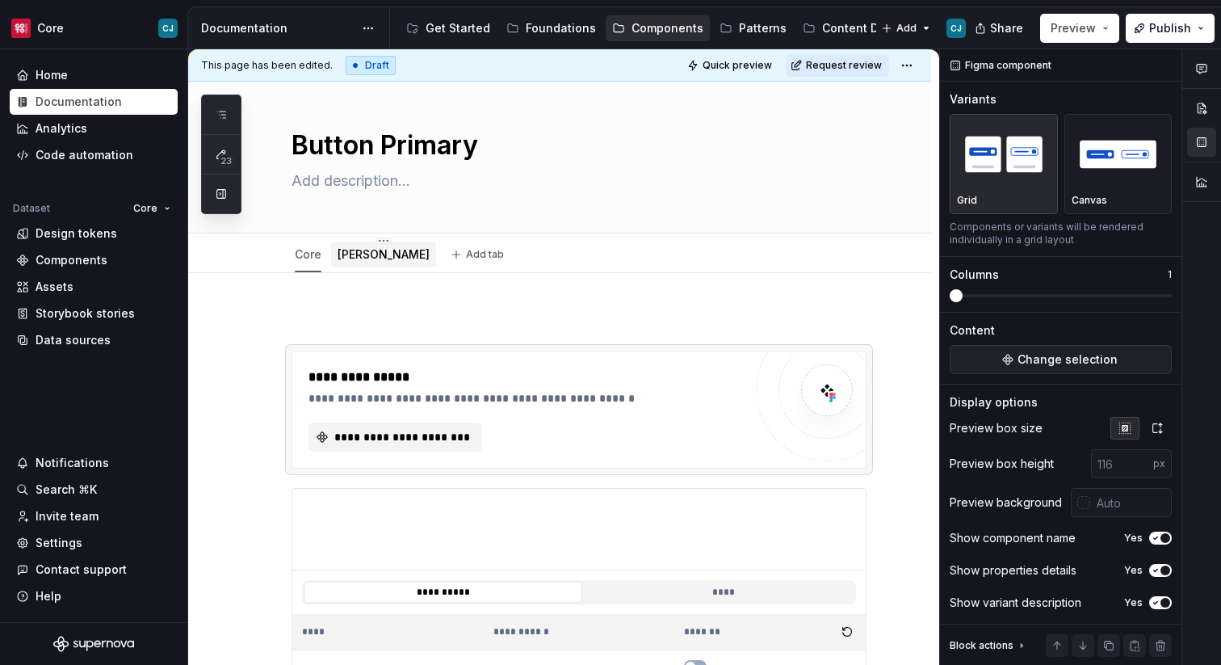
click at [349, 267] on div "[PERSON_NAME]" at bounding box center [383, 255] width 105 height 26
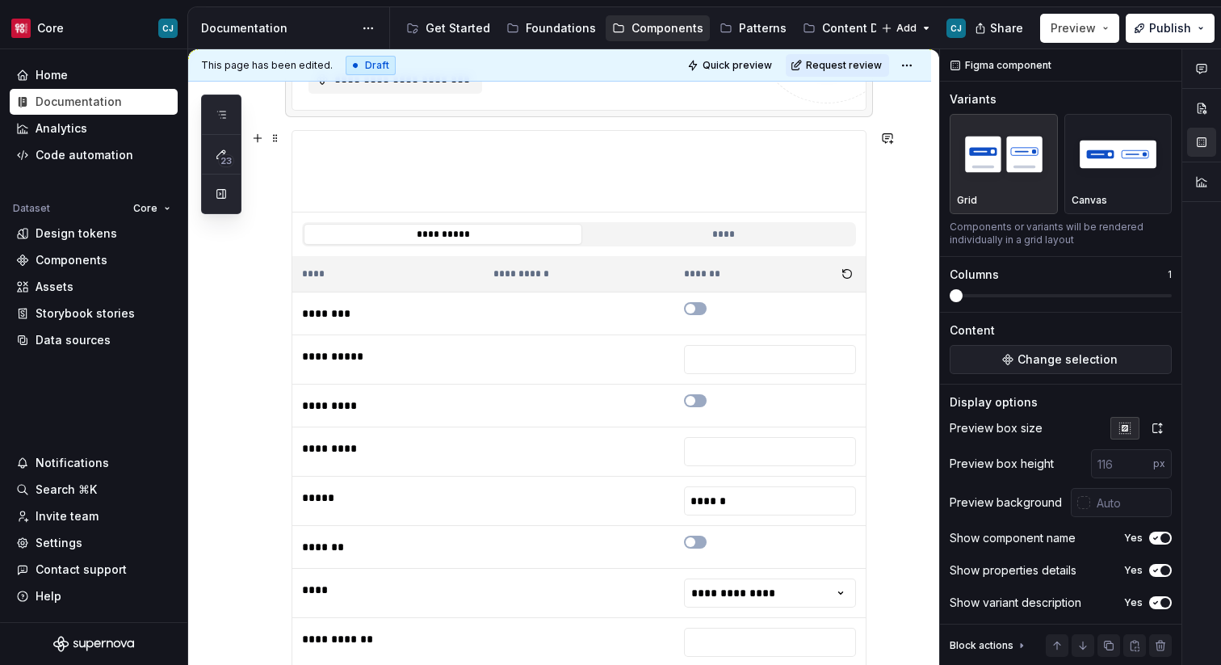
scroll to position [377, 0]
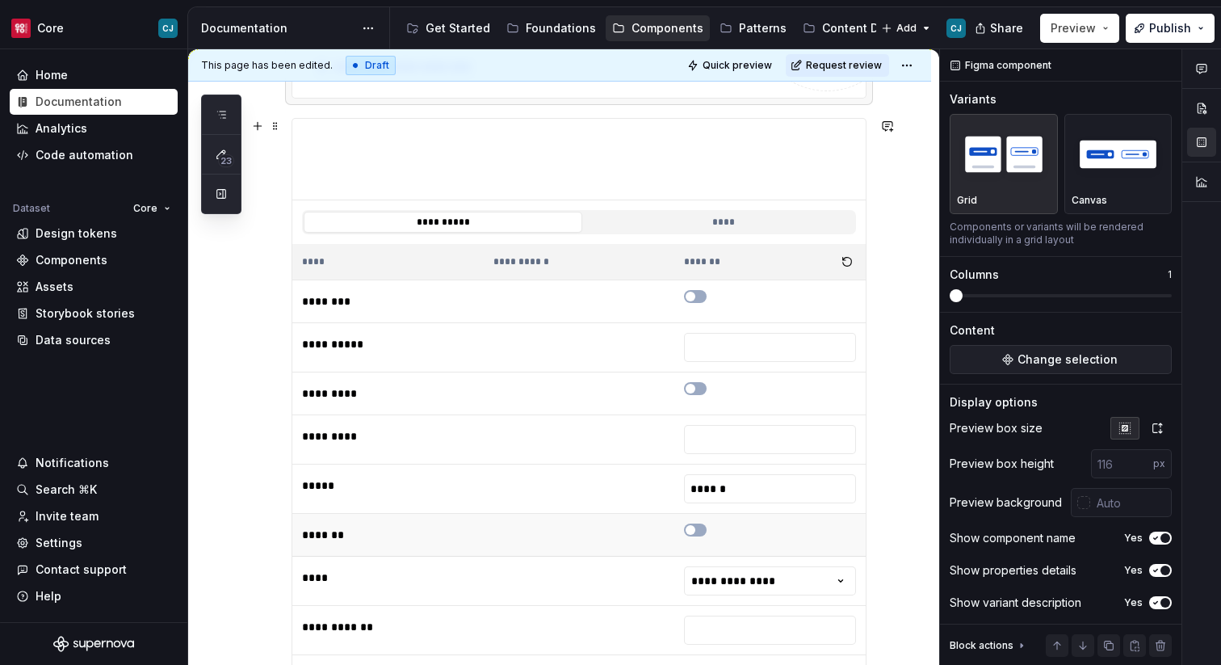
click at [778, 514] on td at bounding box center [769, 535] width 191 height 43
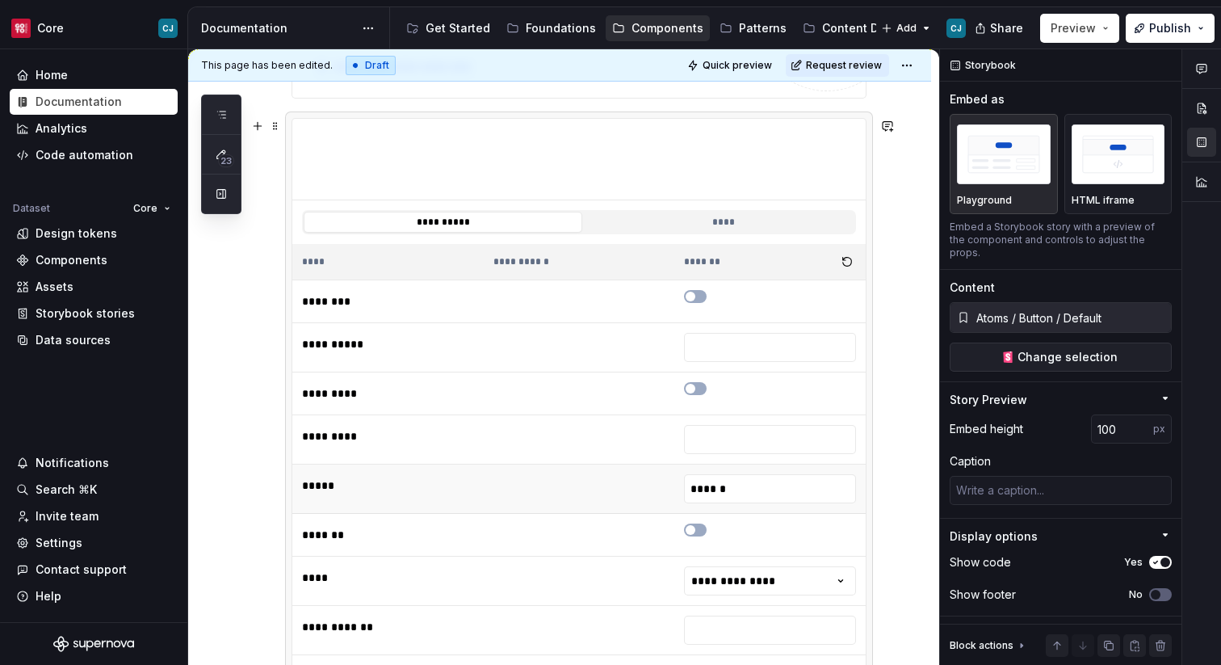
click at [778, 469] on td "******" at bounding box center [769, 488] width 191 height 49
click at [776, 493] on input "******" at bounding box center [770, 488] width 172 height 29
type textarea "*"
type input "**"
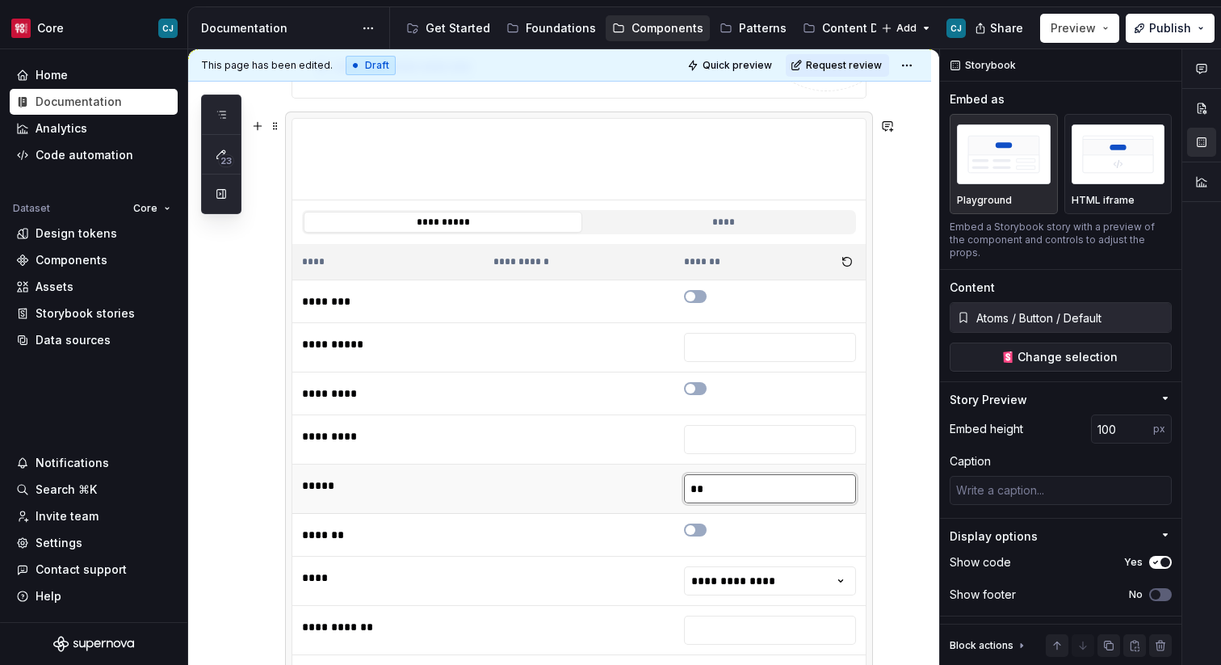
type textarea "*"
type input "***"
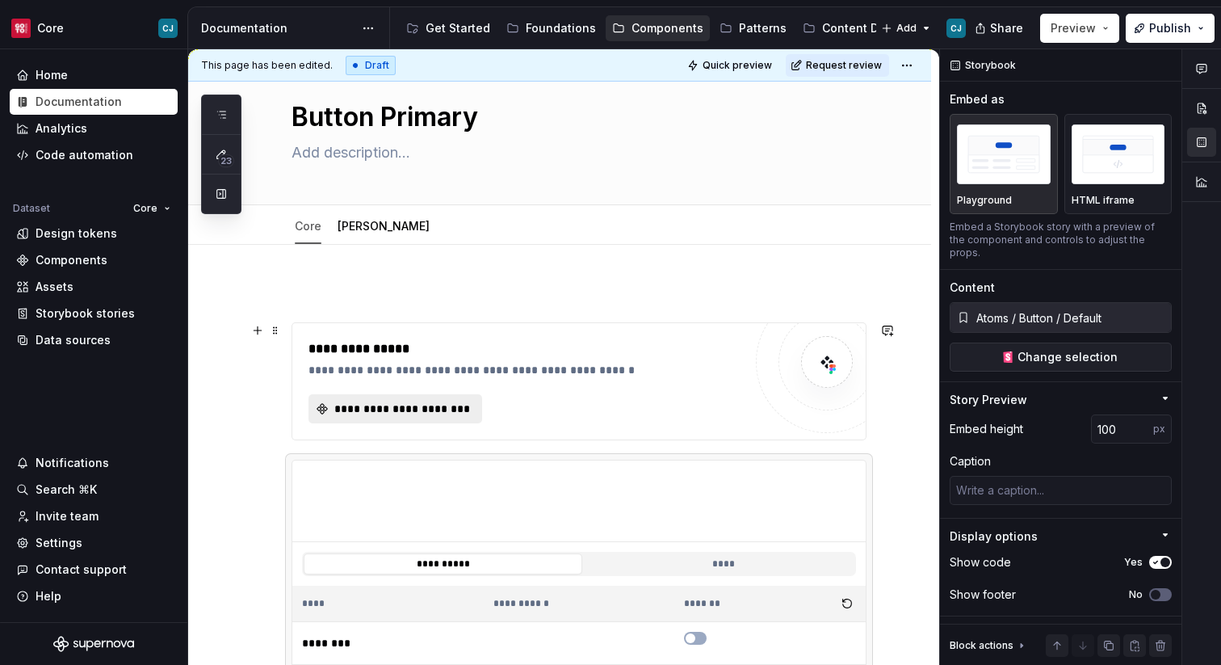
scroll to position [13, 0]
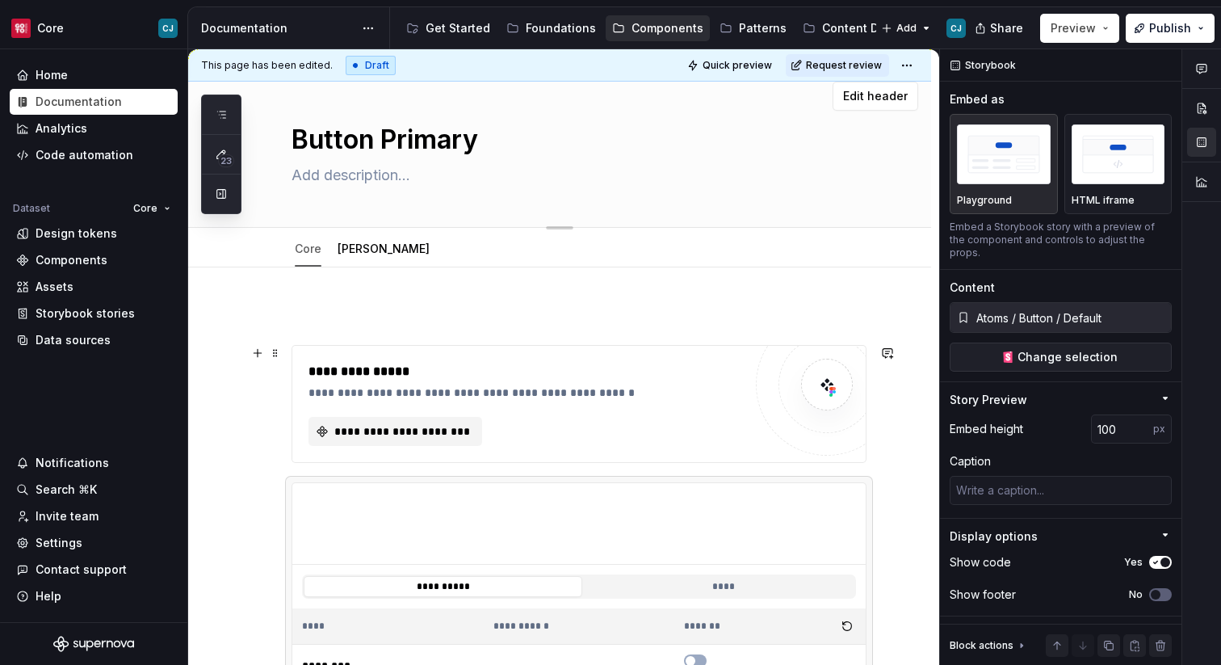
type textarea "*"
type input "***"
click at [350, 250] on link "[PERSON_NAME]" at bounding box center [384, 249] width 92 height 14
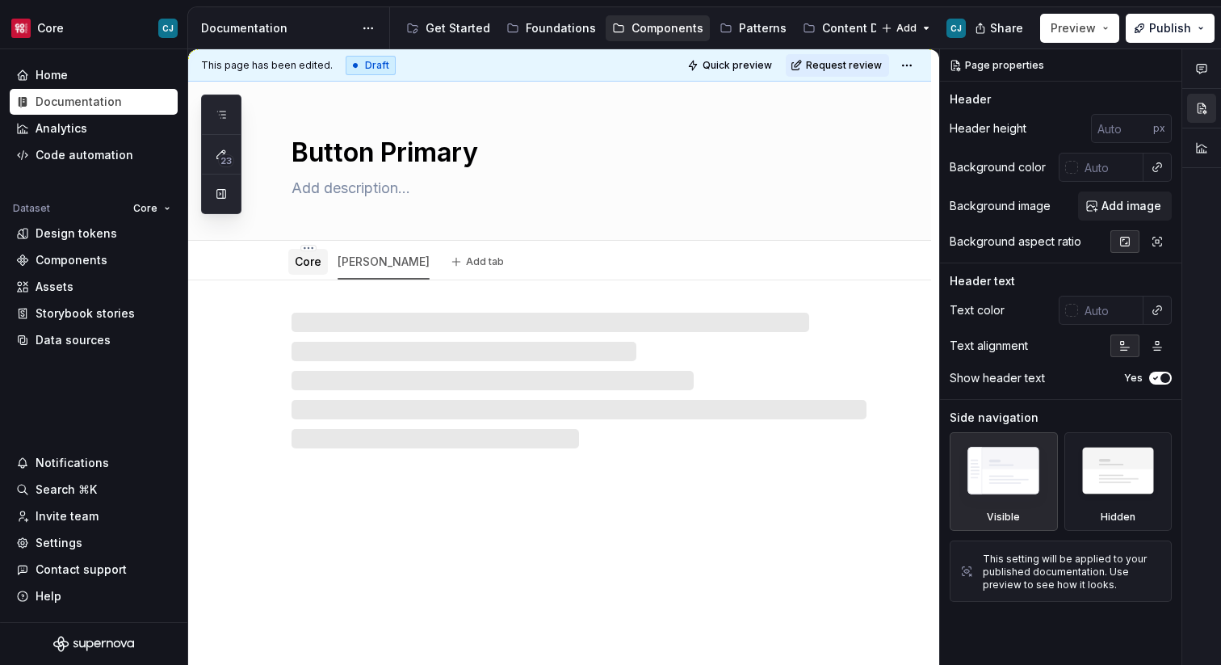
click at [318, 255] on link "Core" at bounding box center [308, 261] width 27 height 14
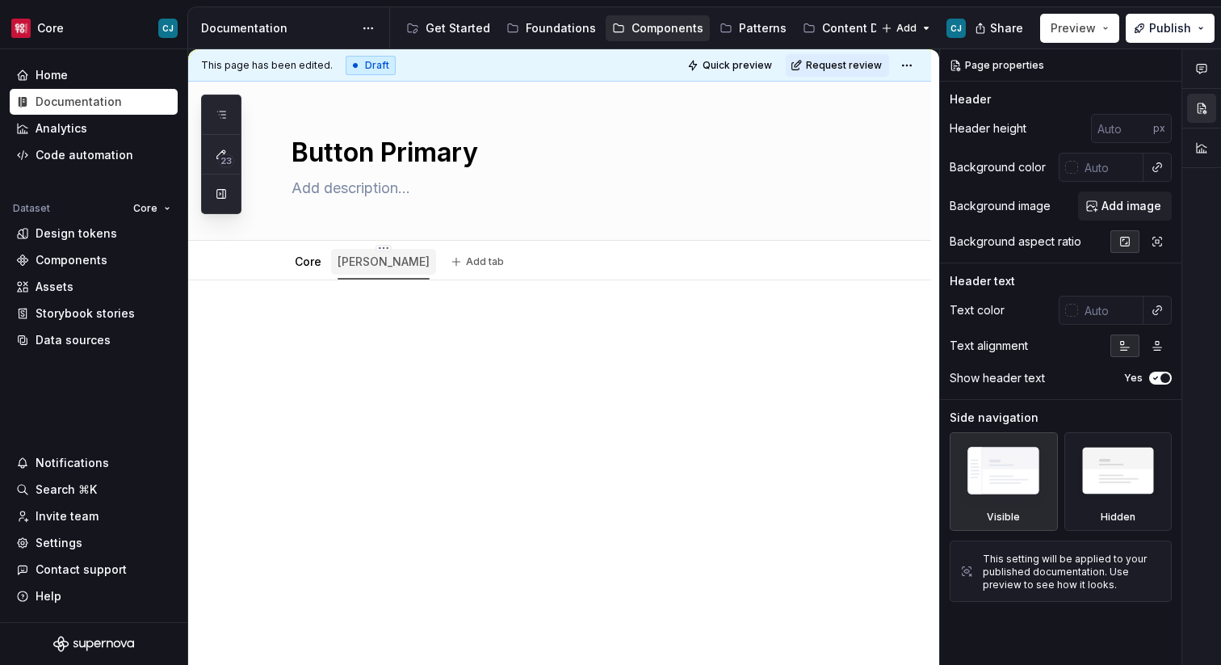
click at [359, 255] on link "[PERSON_NAME]" at bounding box center [384, 261] width 92 height 14
click at [368, 258] on div "[PERSON_NAME]" at bounding box center [383, 262] width 105 height 26
click at [312, 271] on div "Core" at bounding box center [308, 262] width 40 height 26
type textarea "*"
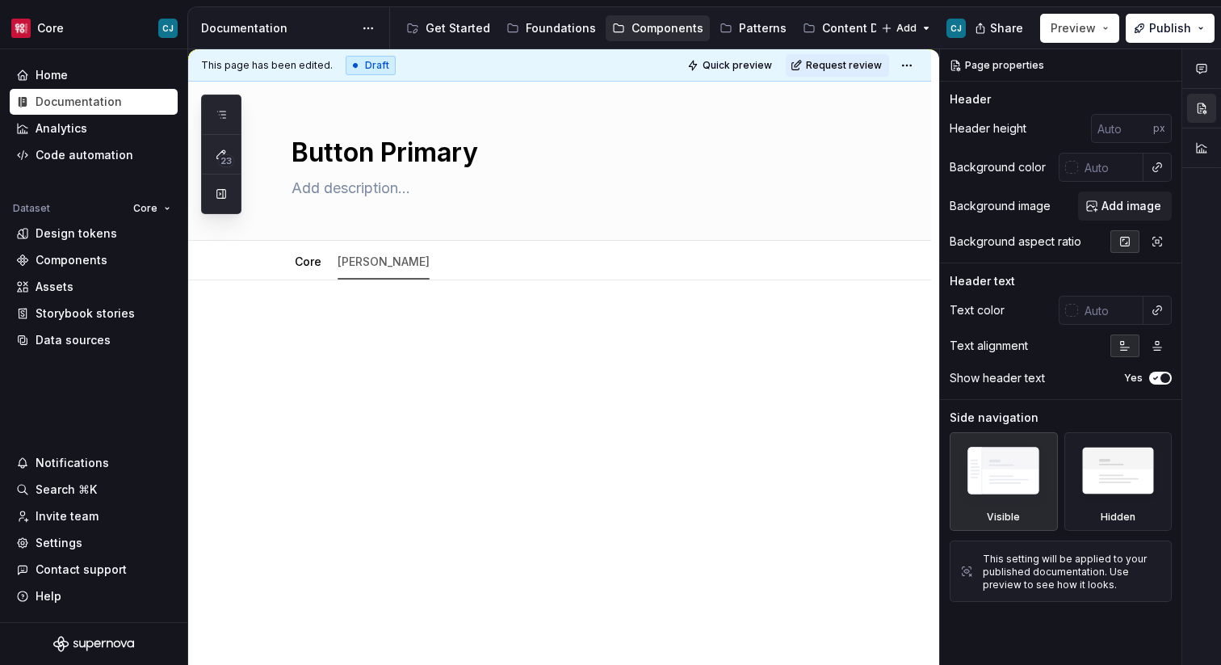
click at [416, 329] on p at bounding box center [579, 328] width 575 height 19
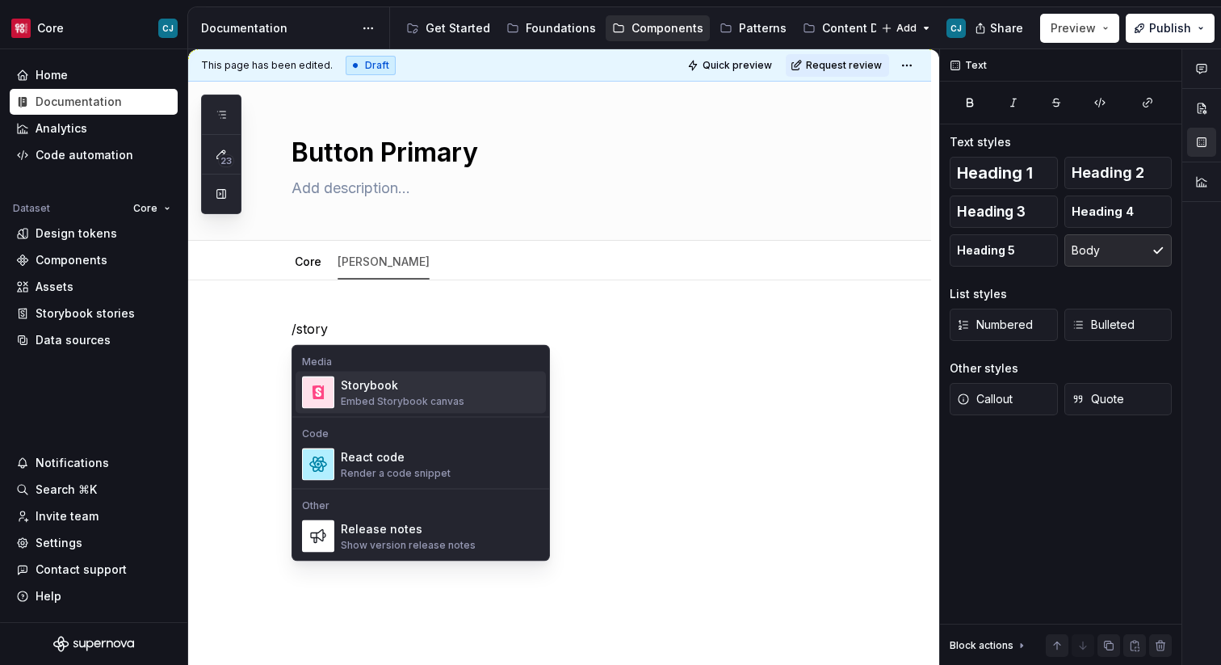
click at [437, 373] on span "Storybook Embed Storybook canvas" at bounding box center [421, 393] width 250 height 42
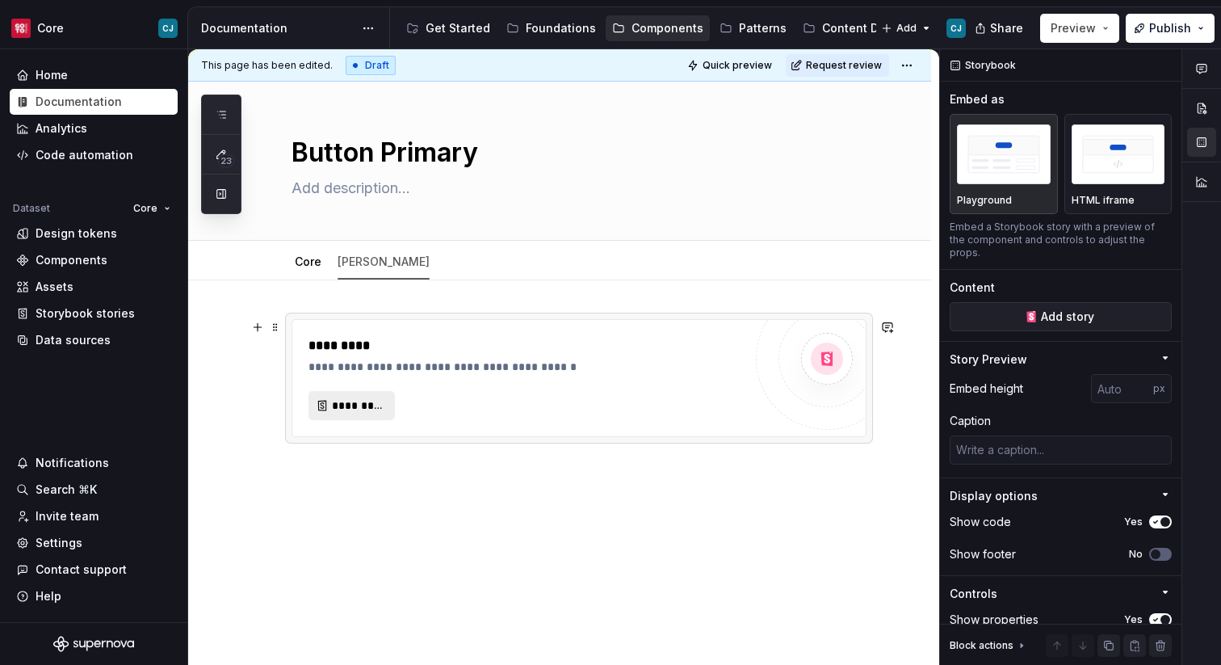
click at [364, 410] on span "*********" at bounding box center [358, 405] width 53 height 16
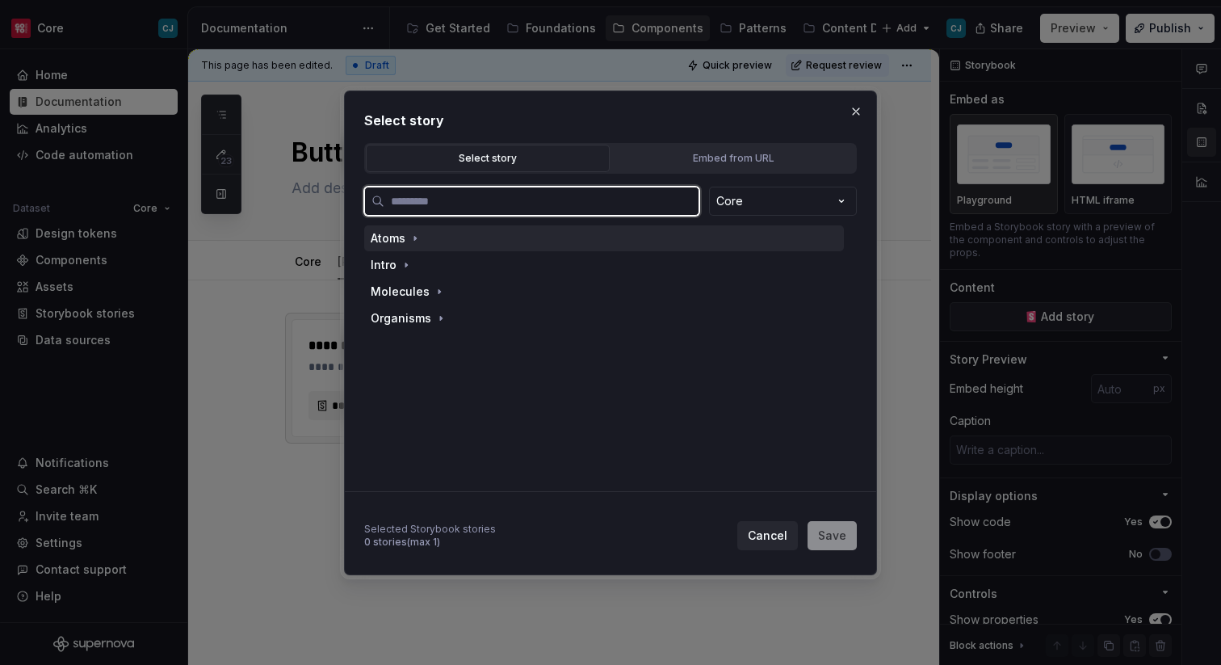
click at [428, 247] on div "Atoms" at bounding box center [604, 238] width 480 height 26
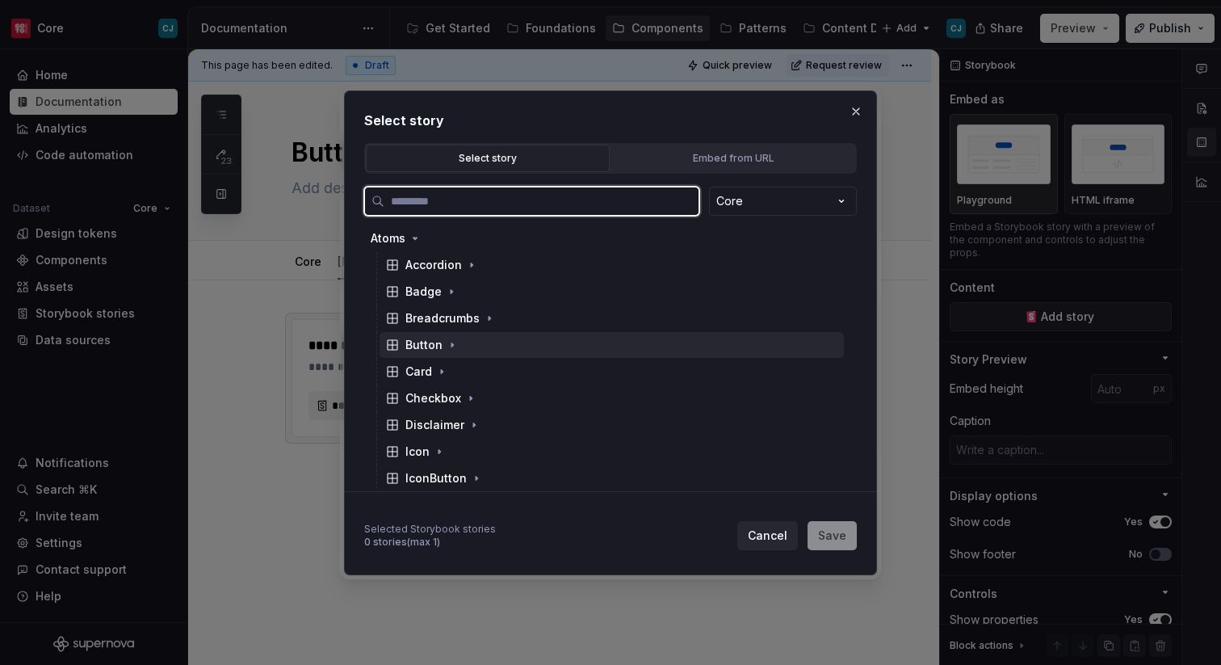
click at [439, 350] on div "Button" at bounding box center [423, 345] width 37 height 16
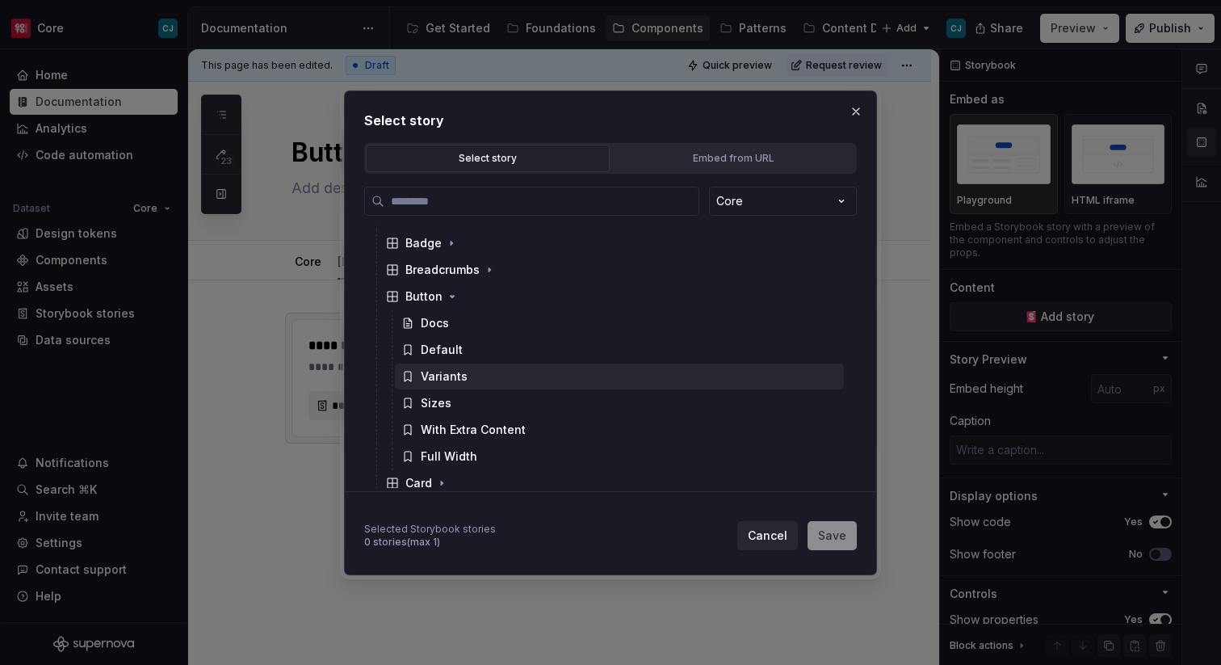
scroll to position [66, 0]
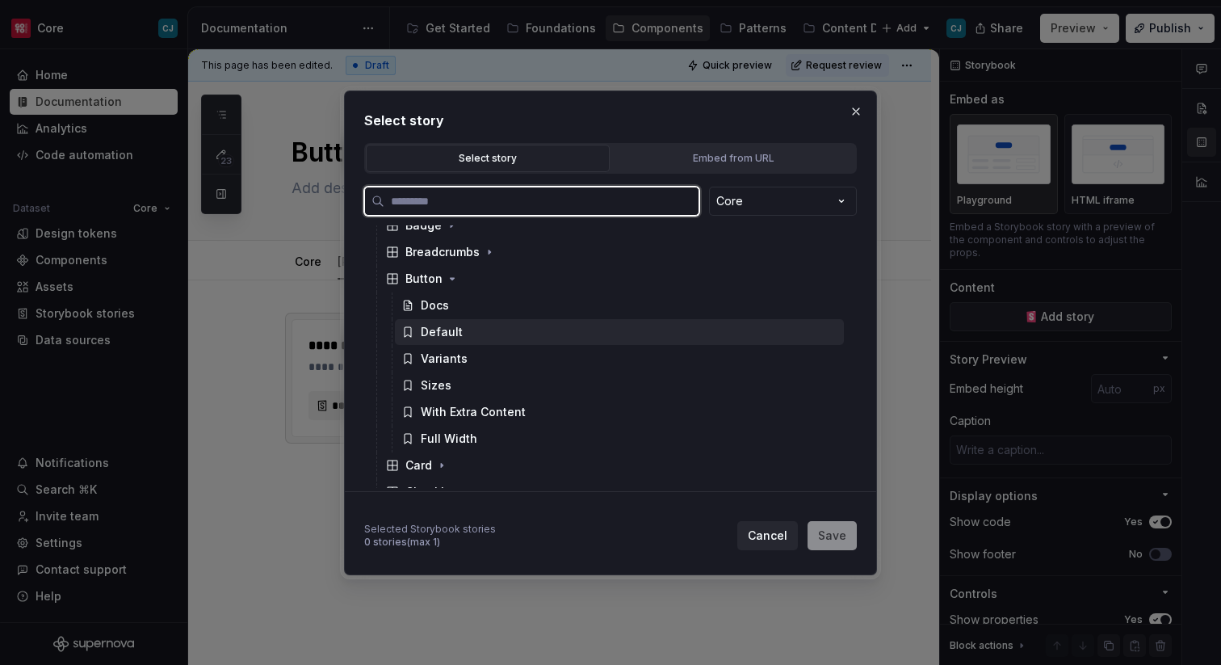
click at [449, 326] on div "Default" at bounding box center [442, 332] width 42 height 16
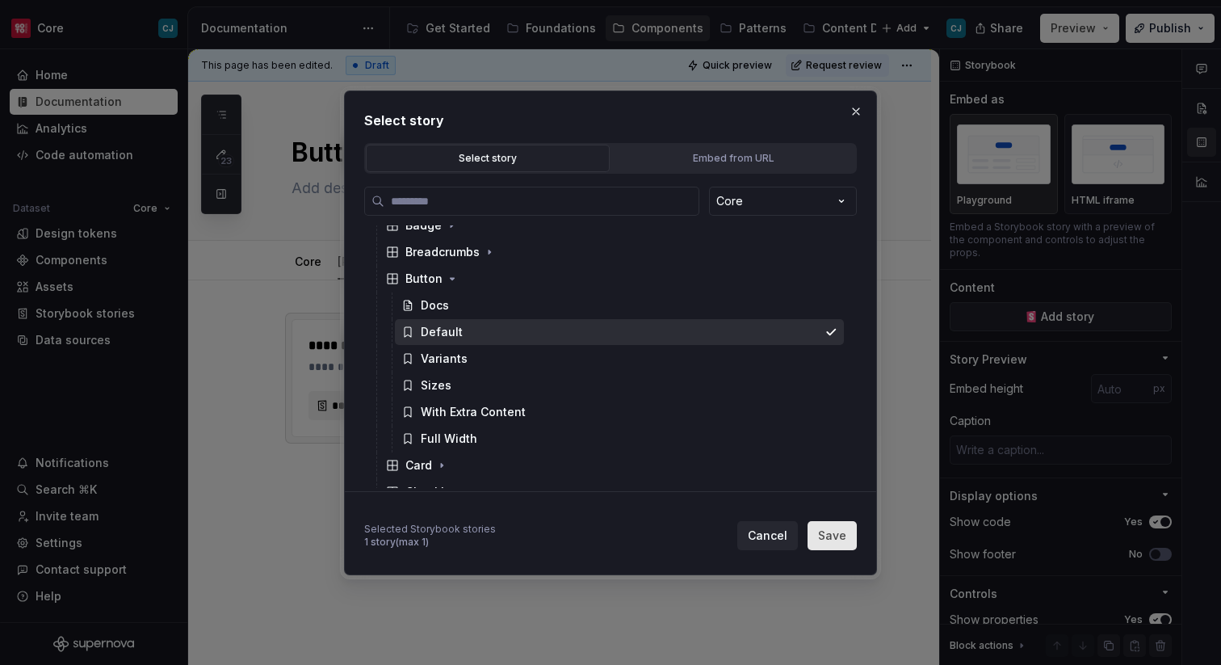
click at [842, 542] on span "Save" at bounding box center [832, 535] width 28 height 16
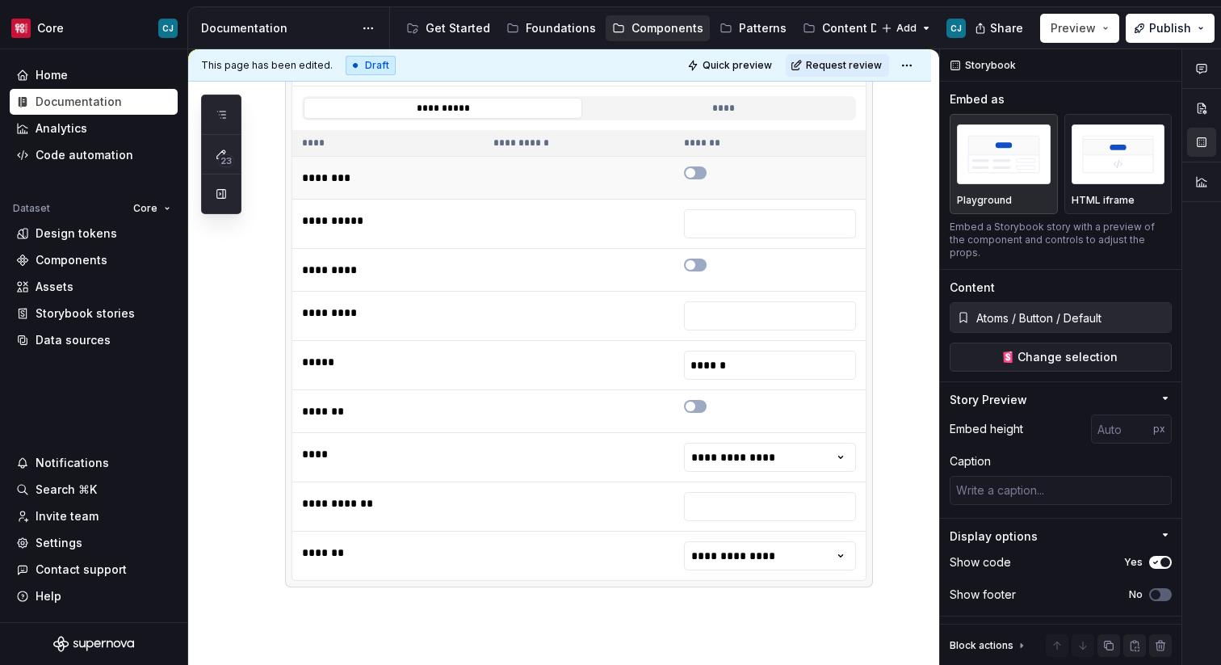
scroll to position [627, 0]
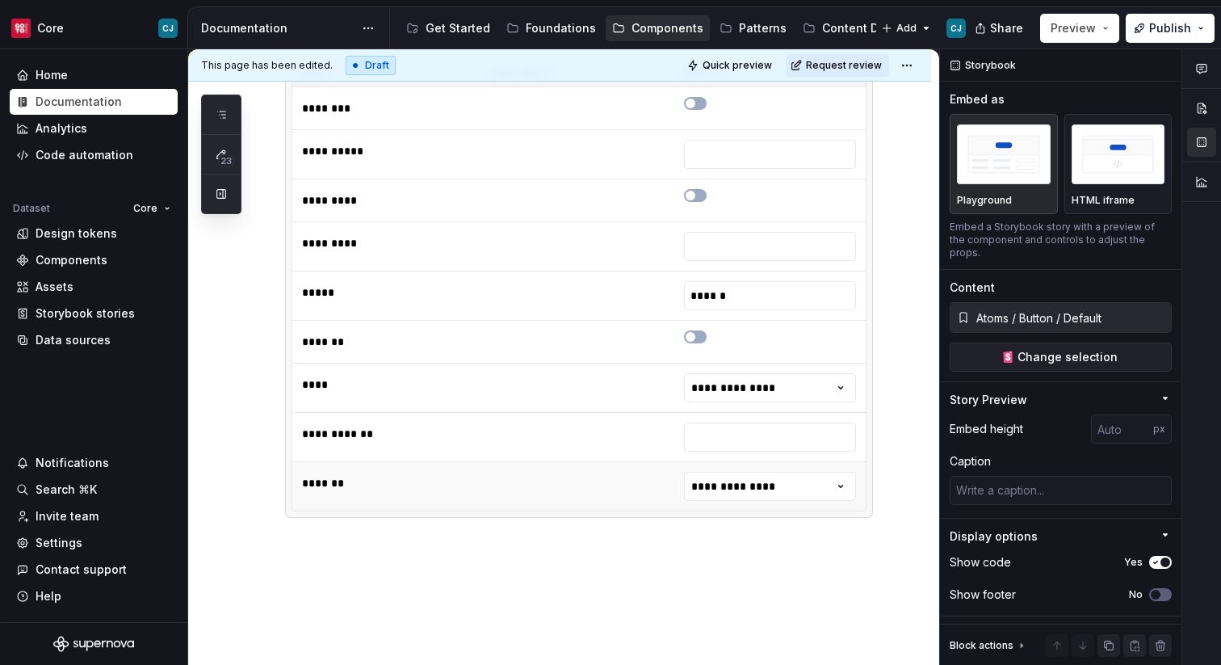
click at [747, 502] on td "**********" at bounding box center [769, 486] width 191 height 49
click at [747, 487] on html "Core CJ Home Documentation Analytics Code automation Dataset Core Design tokens…" at bounding box center [610, 332] width 1221 height 665
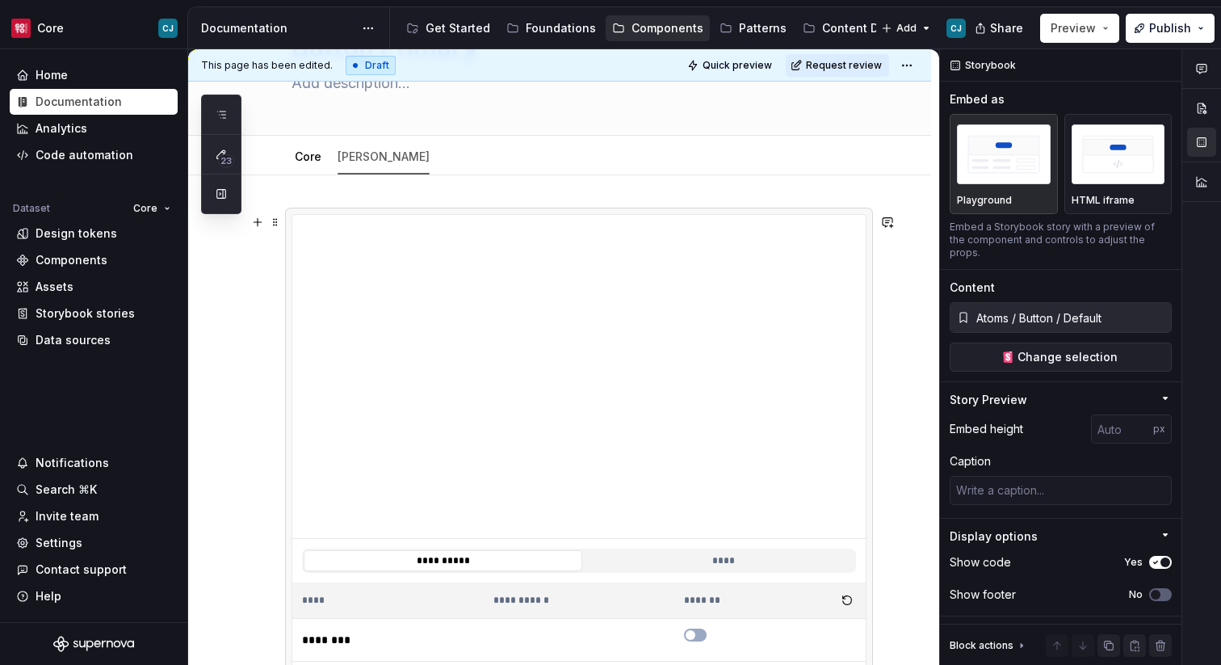
scroll to position [0, 0]
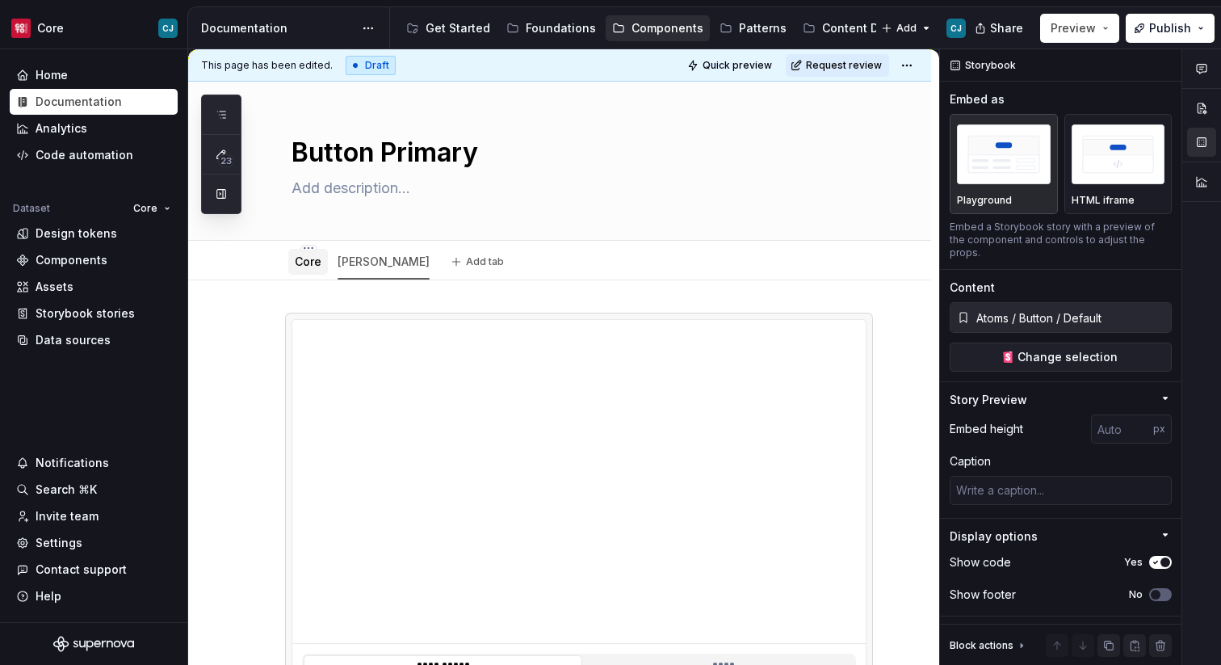
click at [301, 265] on link "Core" at bounding box center [308, 261] width 27 height 14
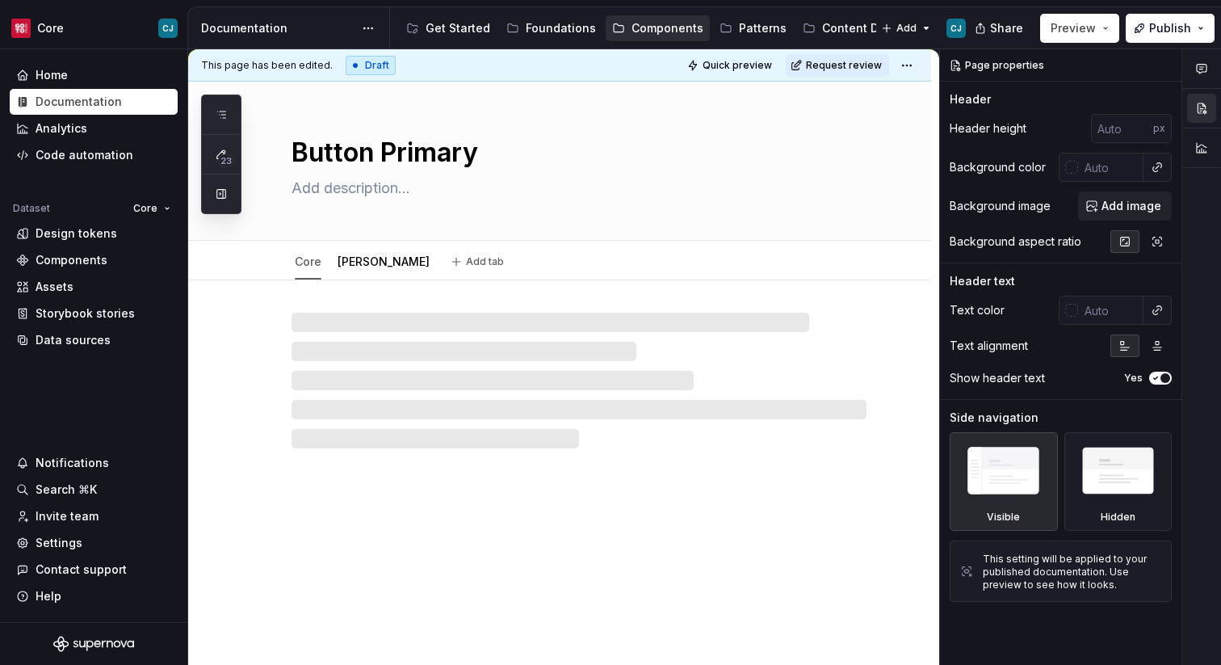
click at [355, 270] on div "[PERSON_NAME]" at bounding box center [384, 261] width 92 height 19
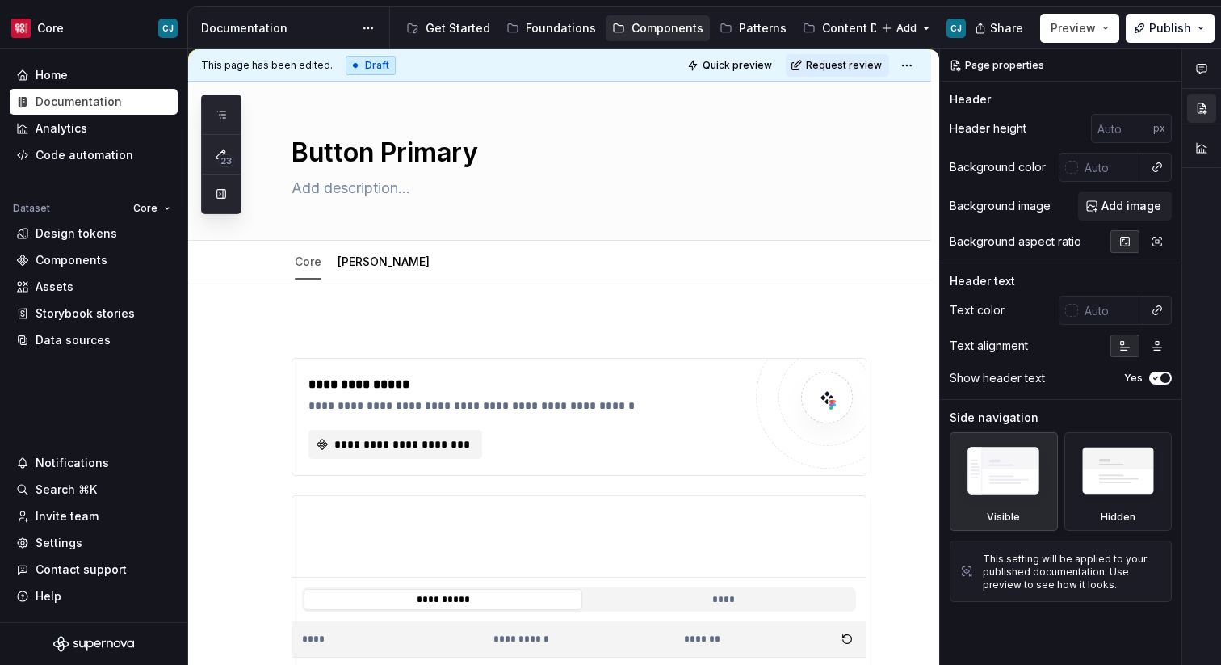
click at [365, 279] on div "Core [PERSON_NAME]" at bounding box center [362, 266] width 161 height 44
click at [356, 268] on div "[PERSON_NAME]" at bounding box center [384, 262] width 92 height 16
click at [293, 267] on div "Core" at bounding box center [308, 262] width 40 height 26
type textarea "*"
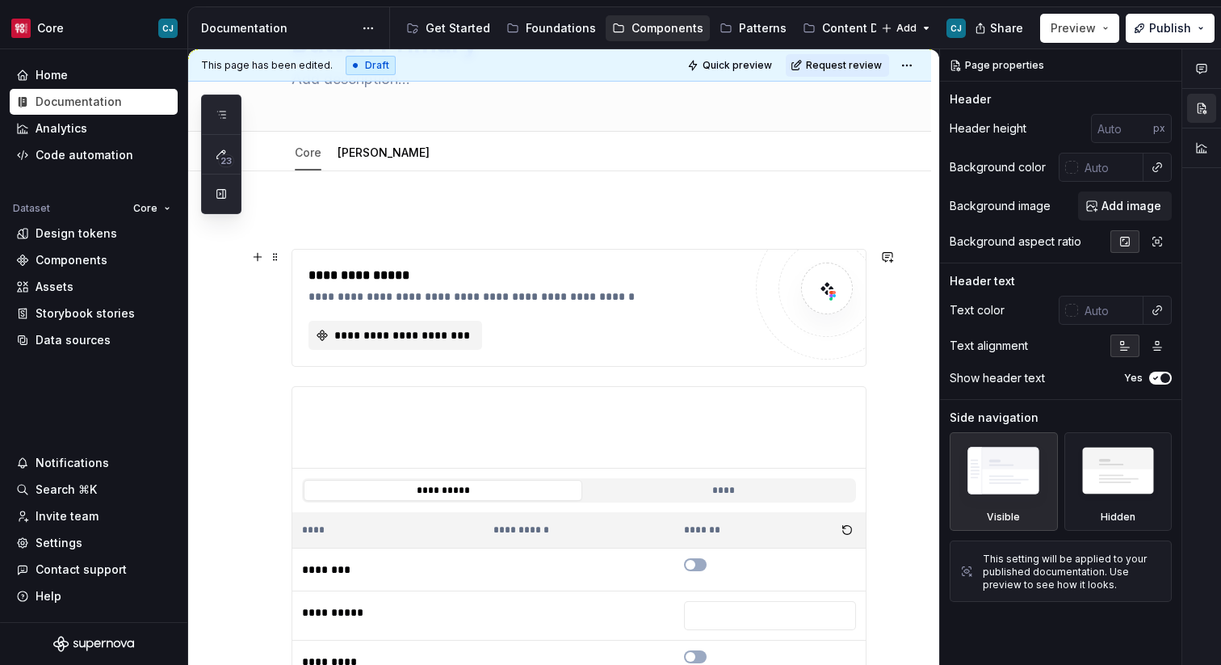
scroll to position [106, 0]
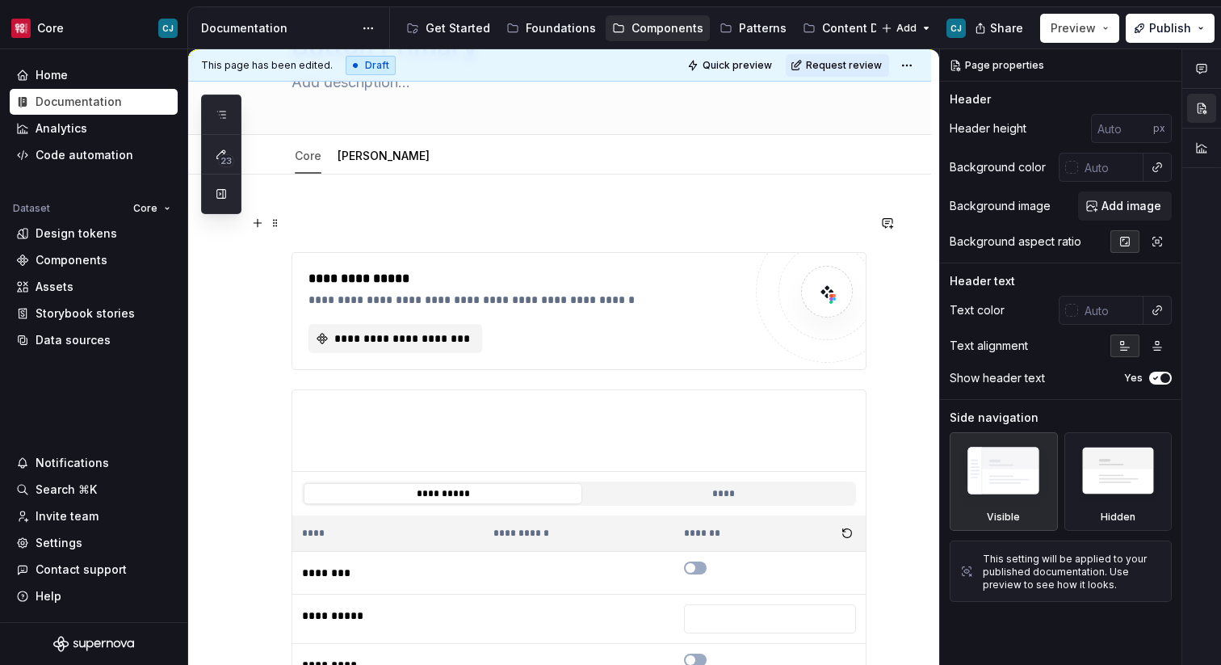
click at [489, 225] on p at bounding box center [579, 222] width 575 height 19
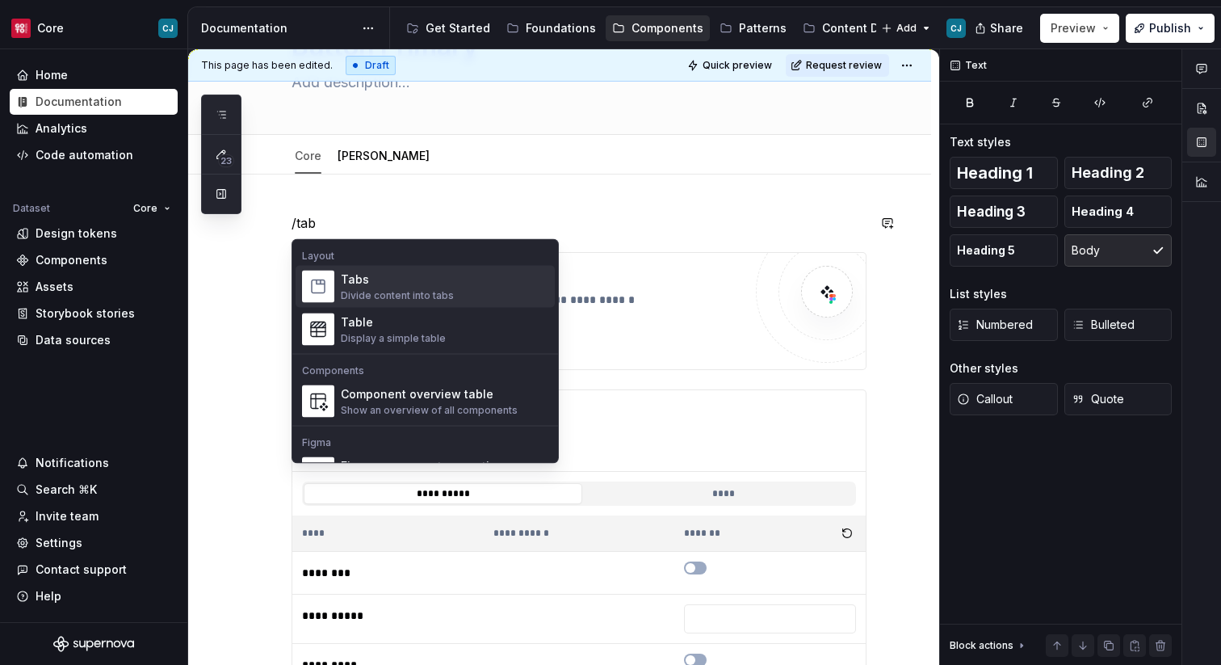
click at [481, 286] on div "Tabs Divide content into tabs" at bounding box center [445, 287] width 208 height 32
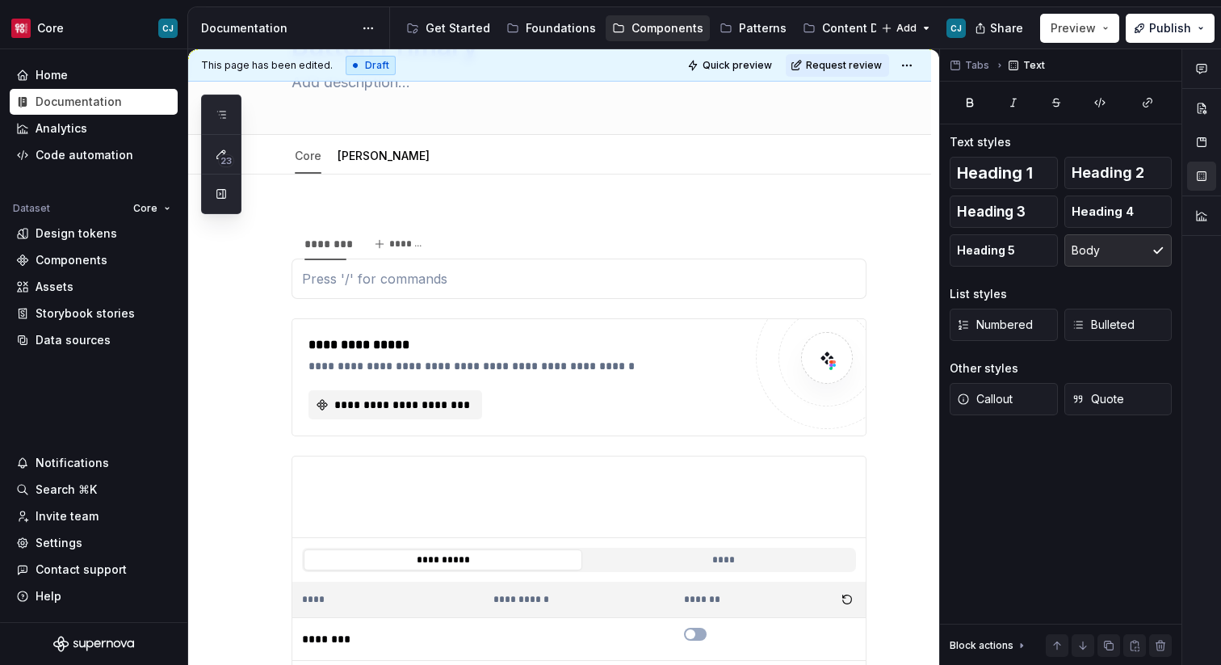
type textarea "*"
click at [311, 243] on div "********" at bounding box center [326, 244] width 42 height 16
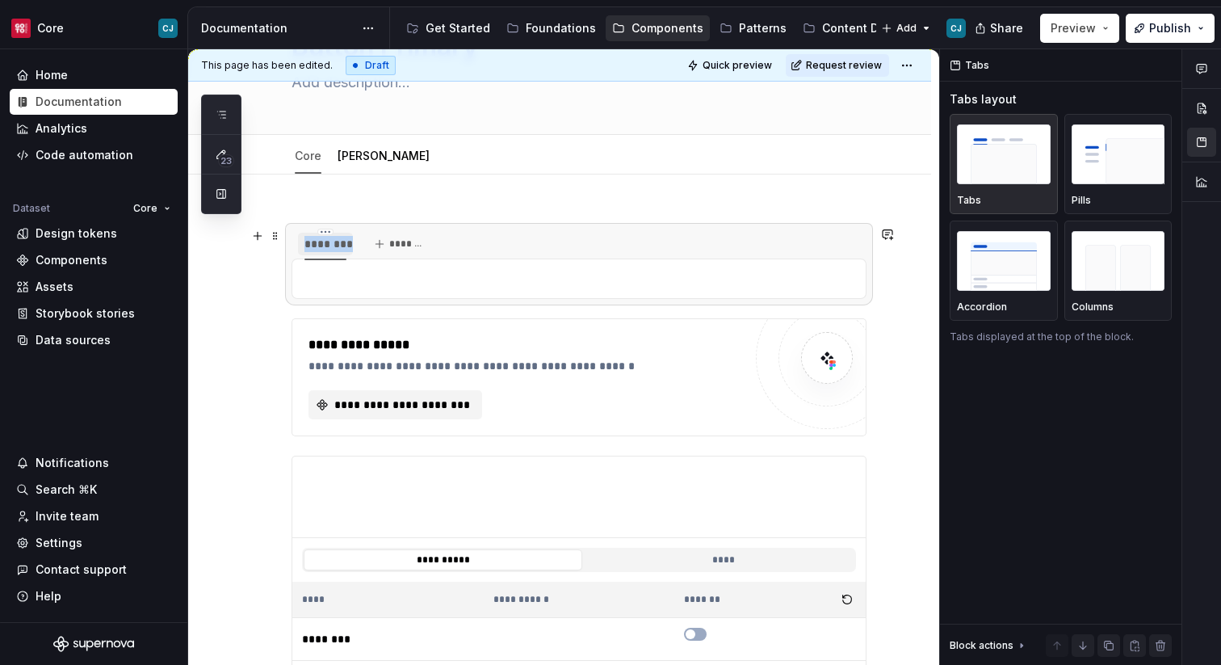
click at [311, 243] on div "********" at bounding box center [326, 244] width 42 height 16
type input "***"
click at [393, 240] on span "*******" at bounding box center [390, 243] width 36 height 13
type input "******"
click at [394, 265] on div at bounding box center [579, 278] width 575 height 40
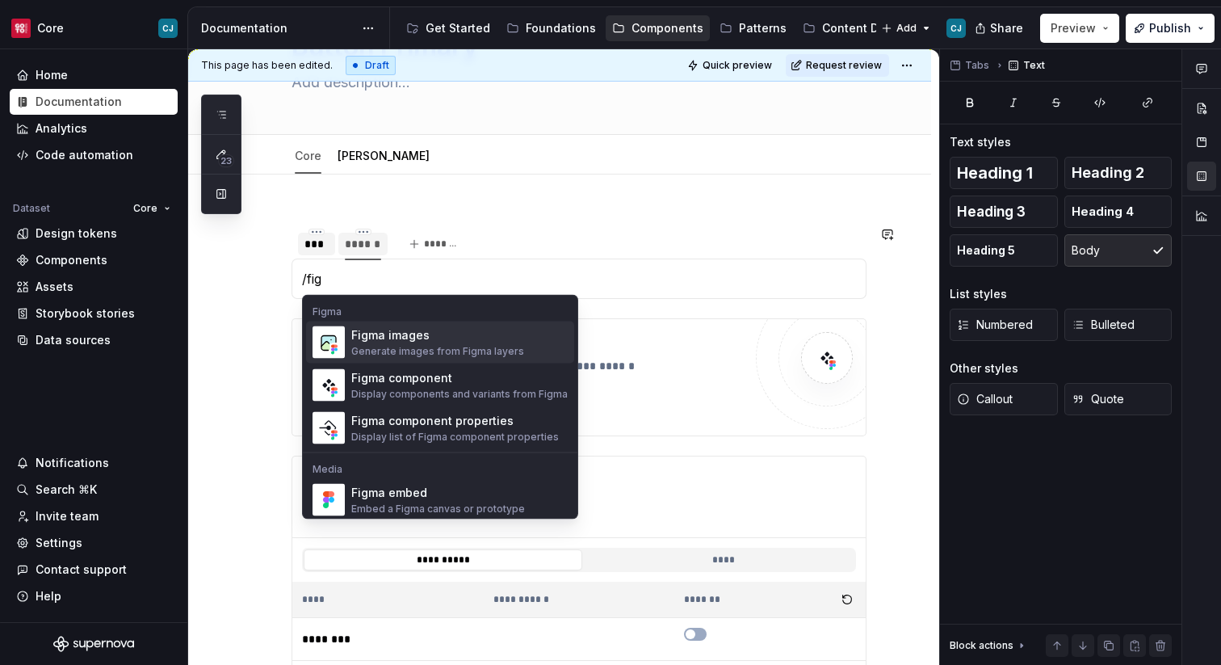
click at [402, 348] on div "Generate images from Figma layers" at bounding box center [437, 351] width 173 height 13
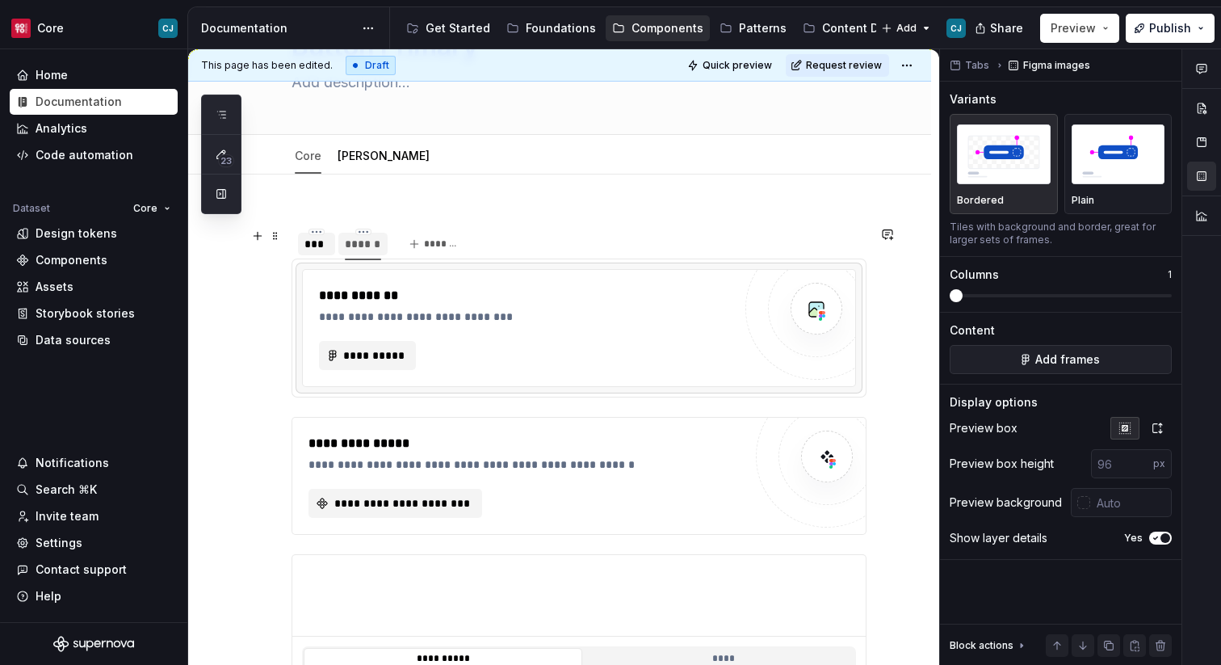
click at [364, 242] on div "******" at bounding box center [363, 244] width 36 height 16
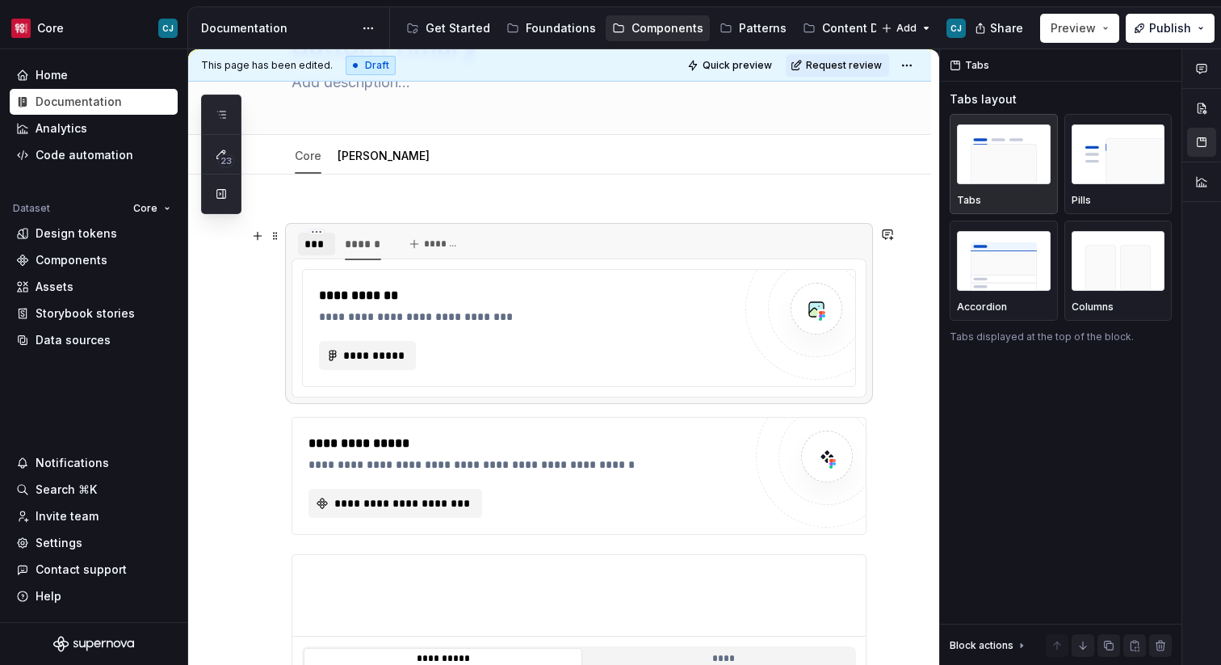
click at [316, 250] on div "***" at bounding box center [317, 244] width 24 height 16
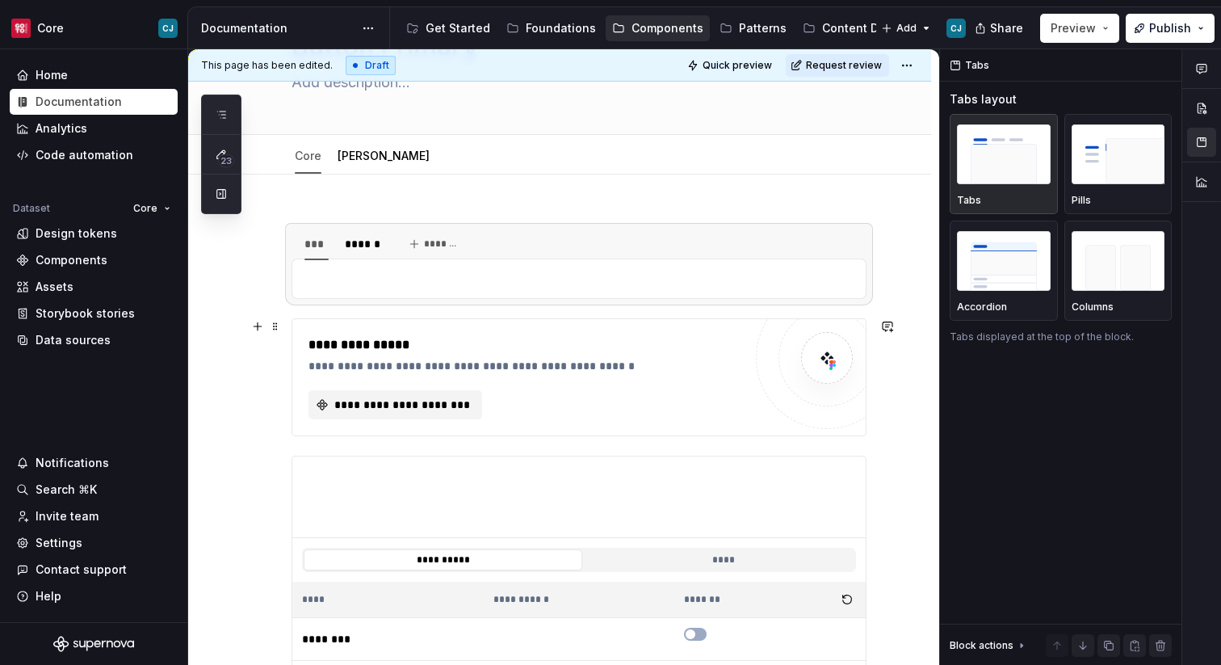
click at [381, 320] on div "**********" at bounding box center [578, 377] width 573 height 116
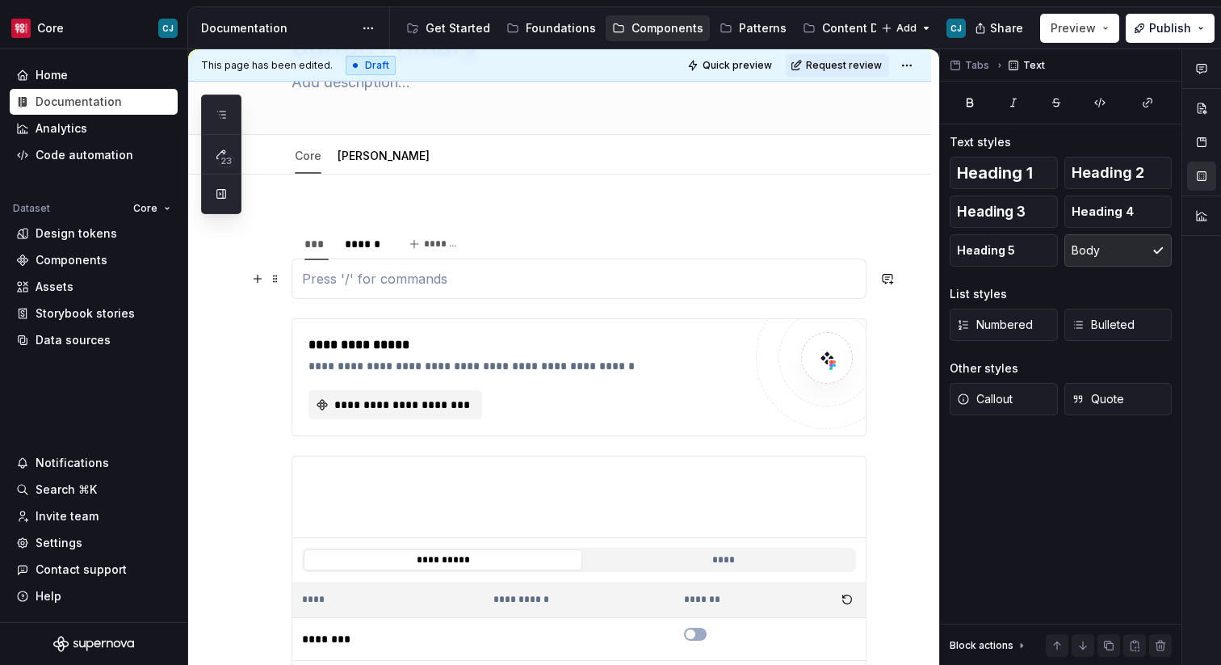
click at [385, 279] on p at bounding box center [579, 278] width 554 height 19
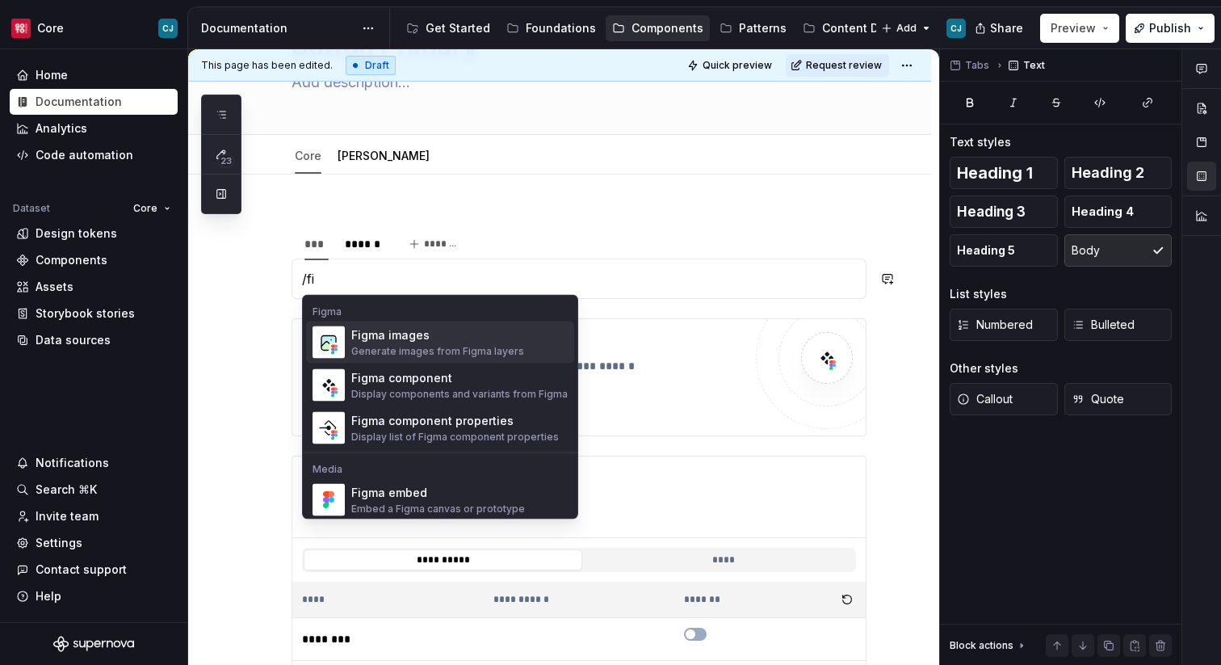
click at [388, 335] on div "Figma images" at bounding box center [437, 335] width 173 height 16
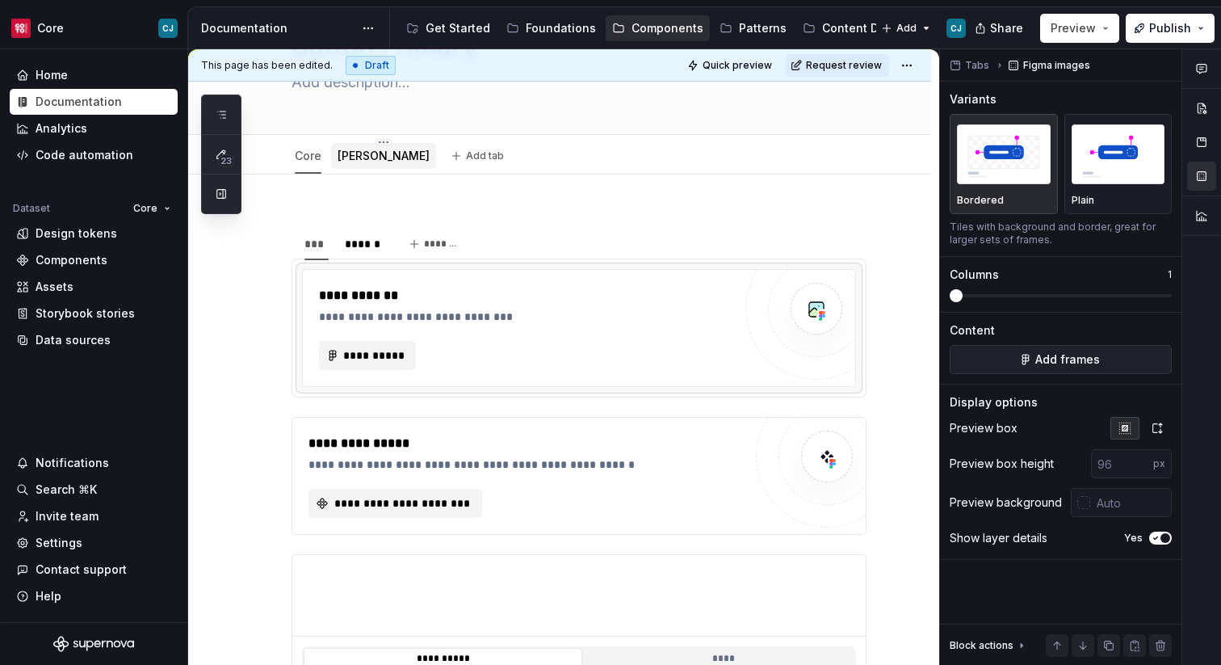
click at [349, 164] on div "[PERSON_NAME]" at bounding box center [384, 155] width 92 height 19
click at [366, 254] on div "******" at bounding box center [362, 244] width 49 height 23
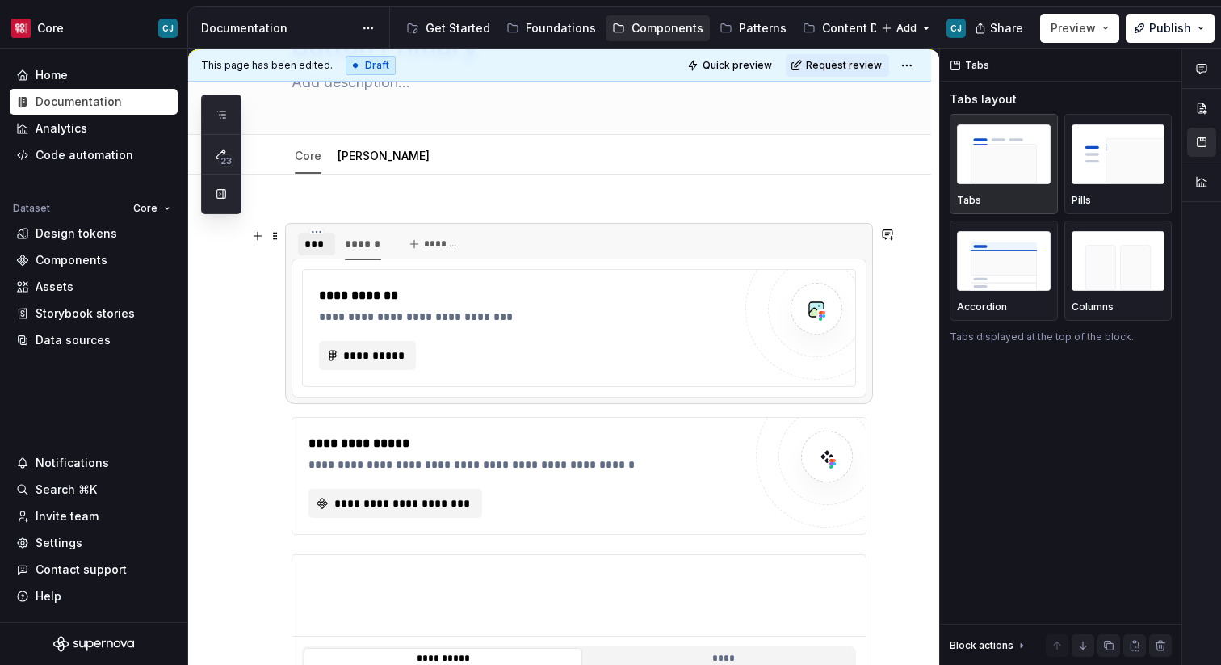
click at [310, 254] on div "***" at bounding box center [316, 244] width 37 height 23
click at [309, 161] on link "Core" at bounding box center [308, 156] width 27 height 14
click at [353, 241] on div "******" at bounding box center [363, 244] width 36 height 16
click at [320, 242] on div "***" at bounding box center [317, 244] width 24 height 16
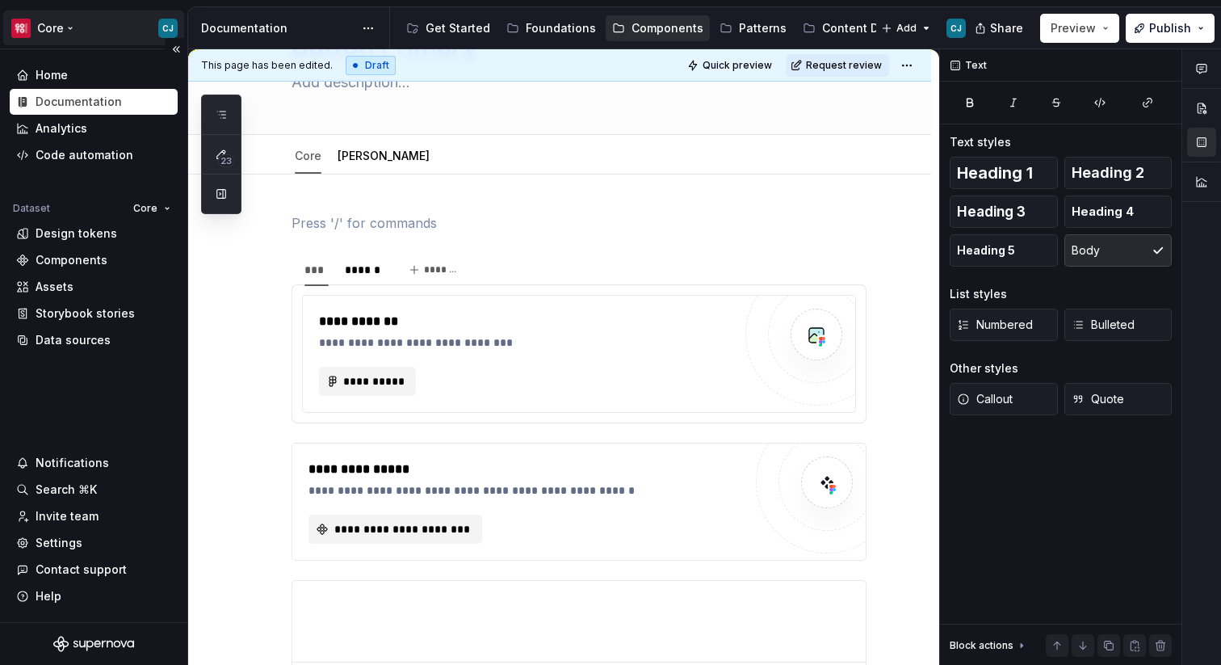
click at [67, 22] on html "Core CJ Home Documentation Analytics Code automation Dataset Core Design tokens…" at bounding box center [610, 332] width 1221 height 665
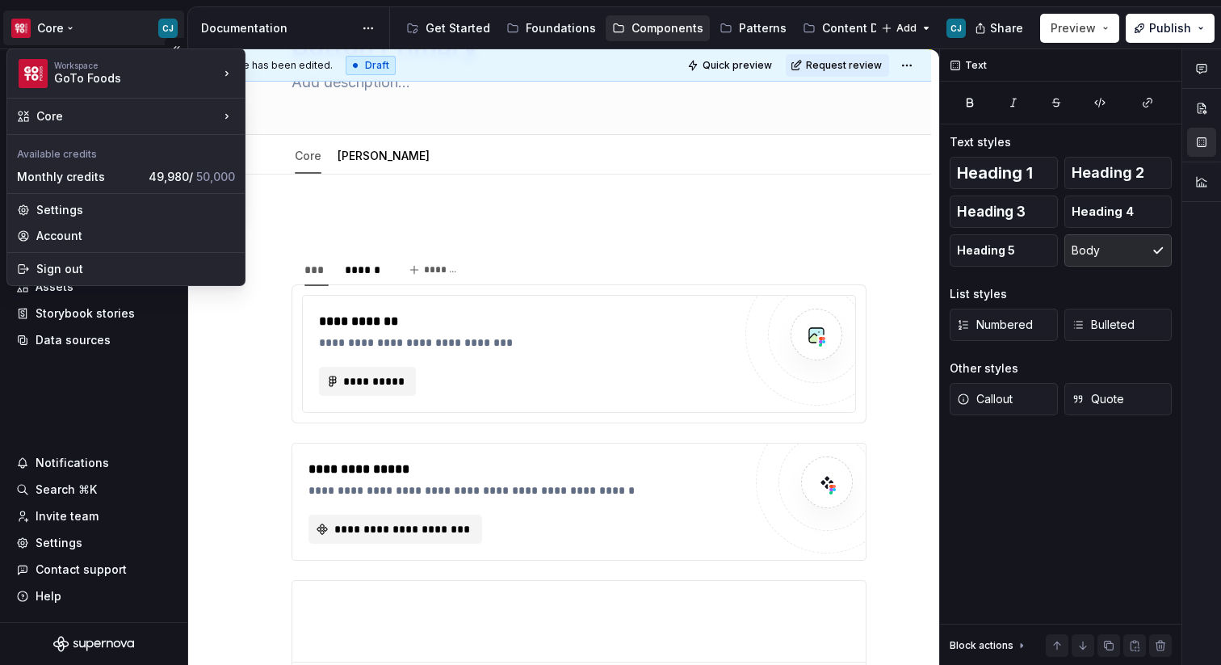
click at [130, 365] on html "Core CJ Home Documentation Analytics Code automation Dataset Core Design tokens…" at bounding box center [610, 332] width 1221 height 665
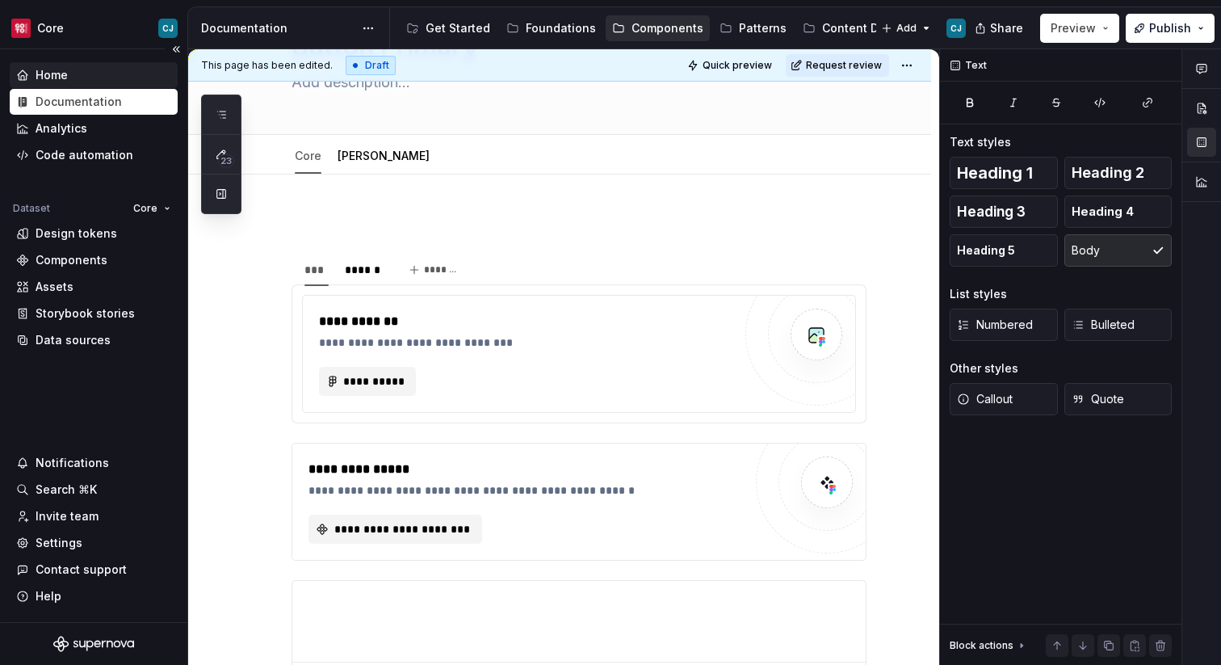
click at [69, 77] on div "Home" at bounding box center [93, 75] width 155 height 16
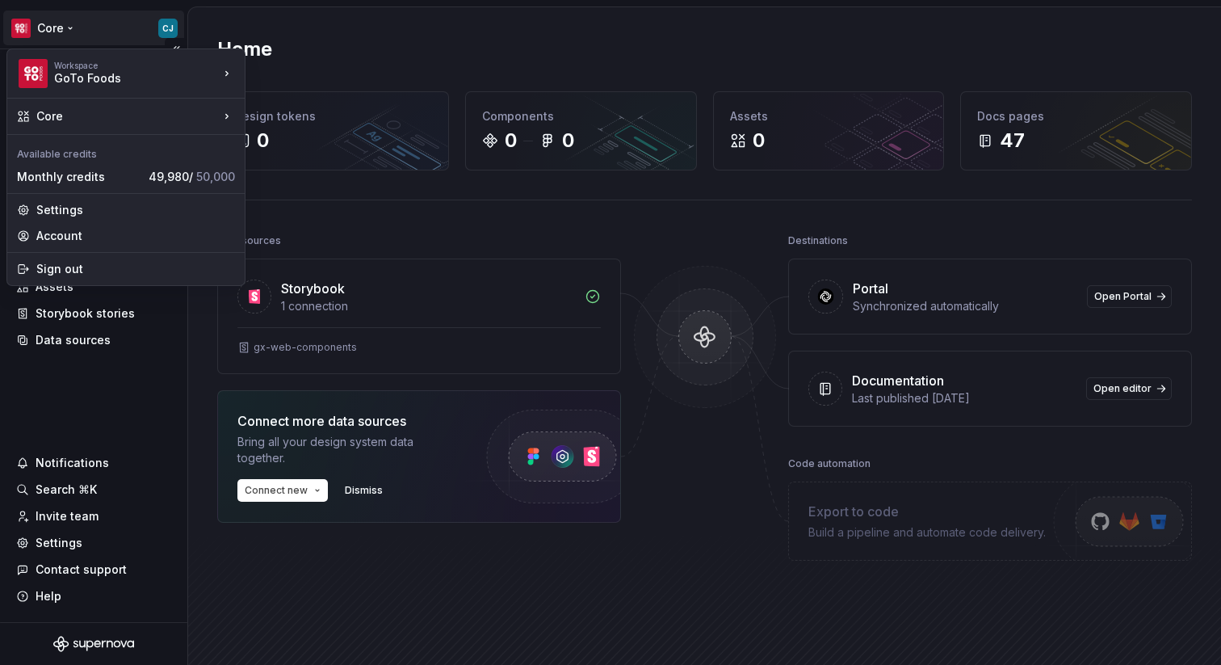
click at [66, 28] on html "Core CJ Home Documentation Analytics Code automation Dataset Core Design tokens…" at bounding box center [610, 332] width 1221 height 665
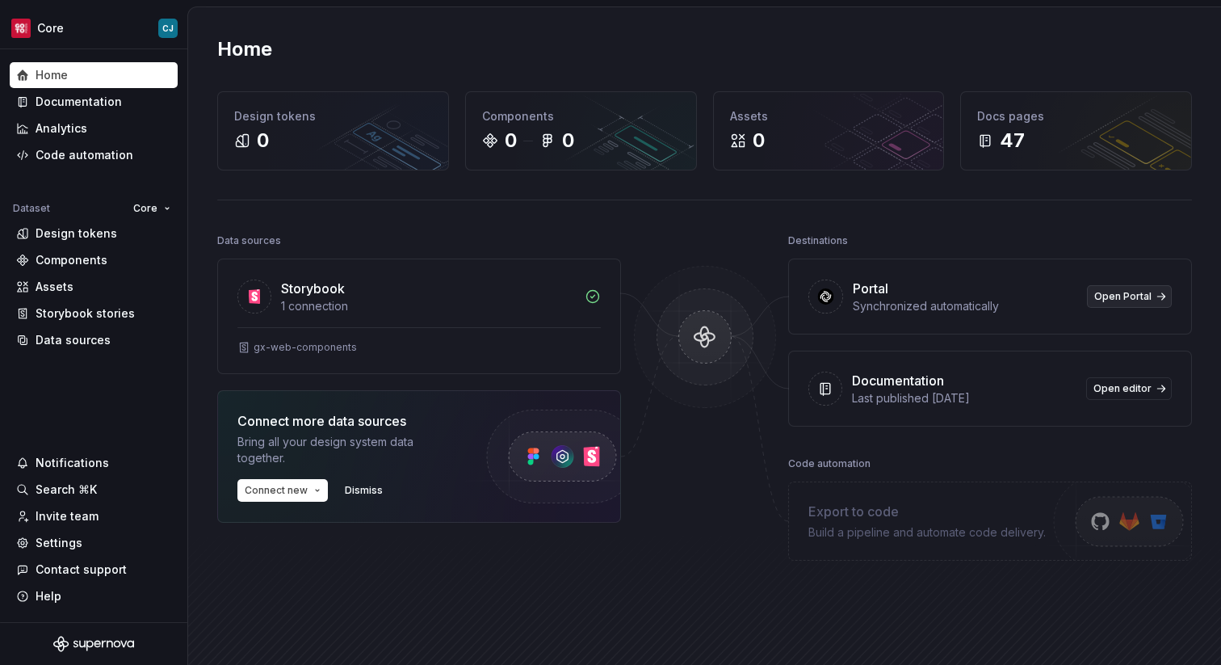
click at [1143, 298] on html "Core CJ Home Documentation Analytics Code automation Dataset Core Design tokens…" at bounding box center [610, 332] width 1221 height 665
click at [1136, 295] on span "Open Portal" at bounding box center [1122, 296] width 57 height 13
click at [76, 102] on div "Documentation" at bounding box center [79, 102] width 86 height 16
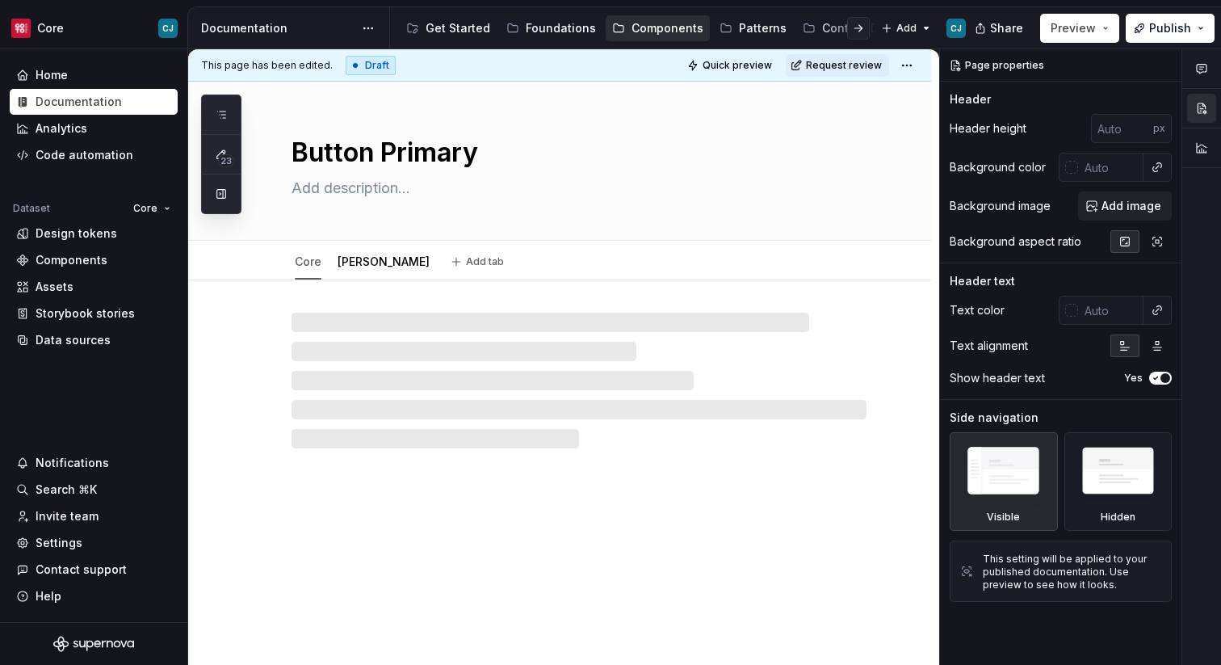
type textarea "*"
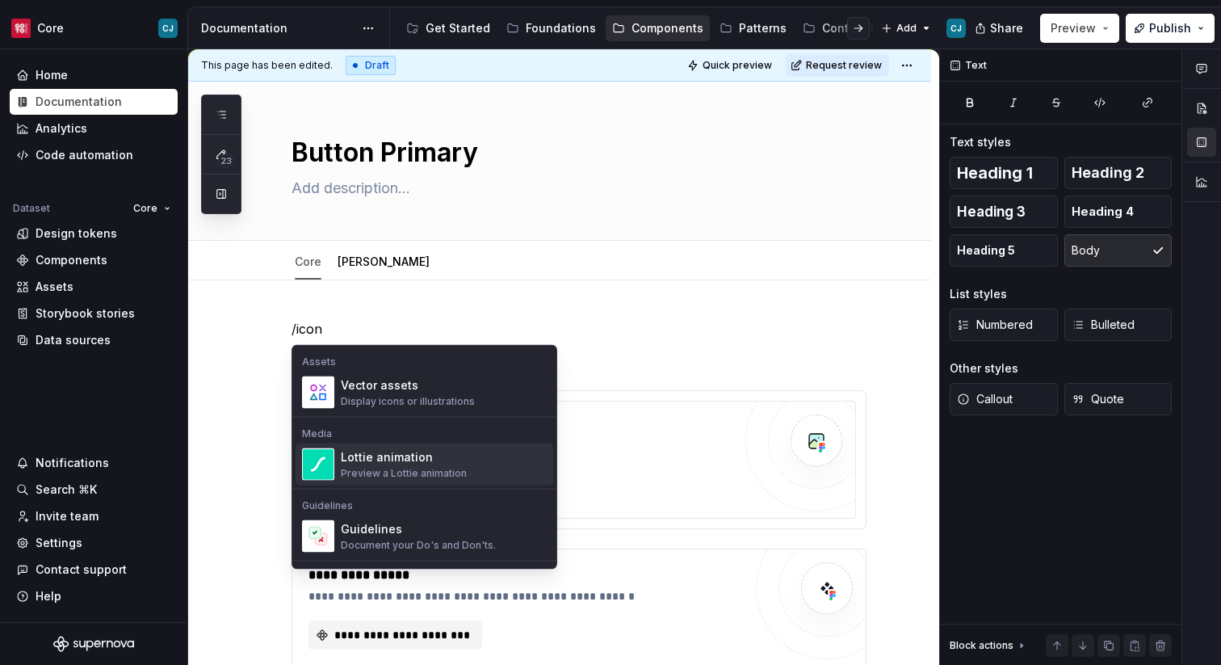
click at [395, 400] on div "Display icons or illustrations" at bounding box center [408, 401] width 134 height 13
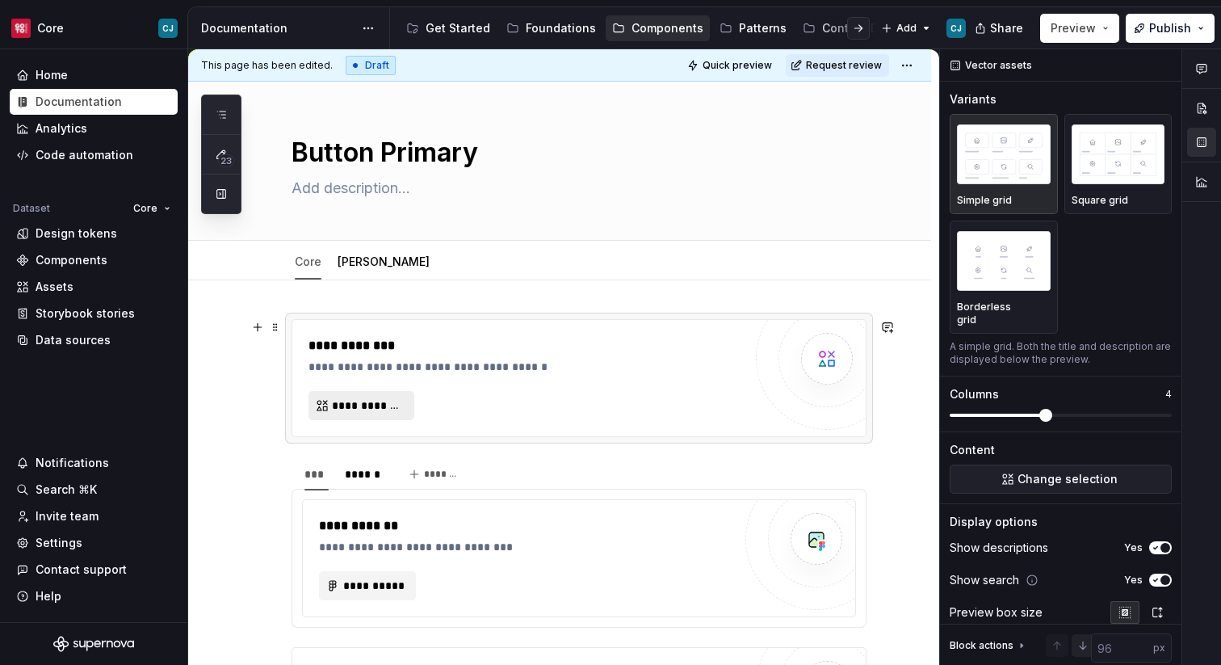
click at [377, 408] on span "**********" at bounding box center [368, 405] width 72 height 16
click at [351, 405] on span "**********" at bounding box center [368, 405] width 72 height 16
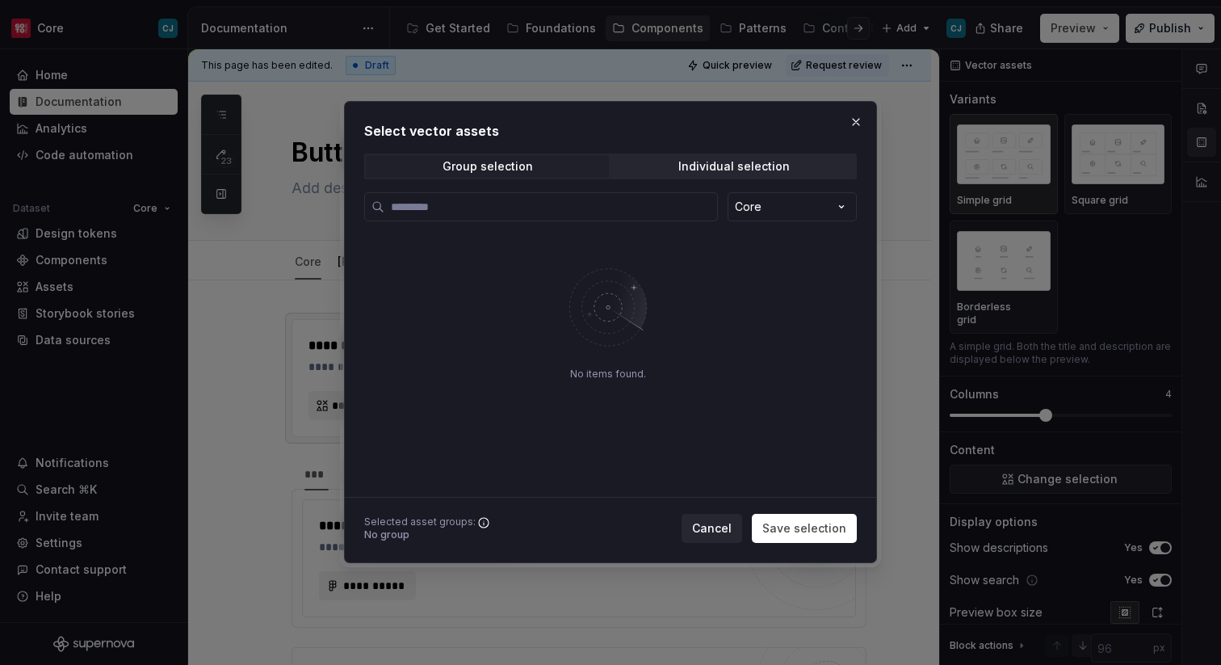
click at [480, 519] on icon at bounding box center [483, 522] width 13 height 13
click at [477, 521] on icon at bounding box center [483, 522] width 13 height 13
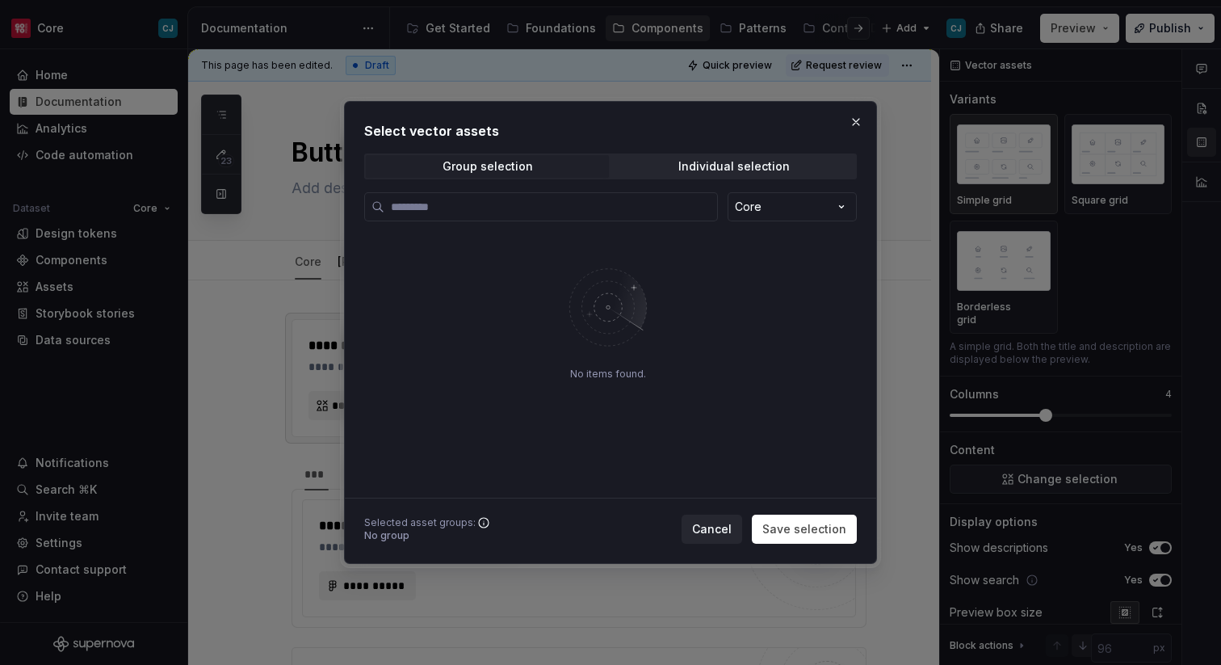
click at [477, 524] on icon at bounding box center [483, 522] width 13 height 13
click at [480, 524] on icon at bounding box center [483, 522] width 13 height 13
click at [767, 158] on span "Individual selection" at bounding box center [733, 166] width 243 height 23
click at [494, 153] on div "Group selection Individual selection" at bounding box center [610, 166] width 493 height 26
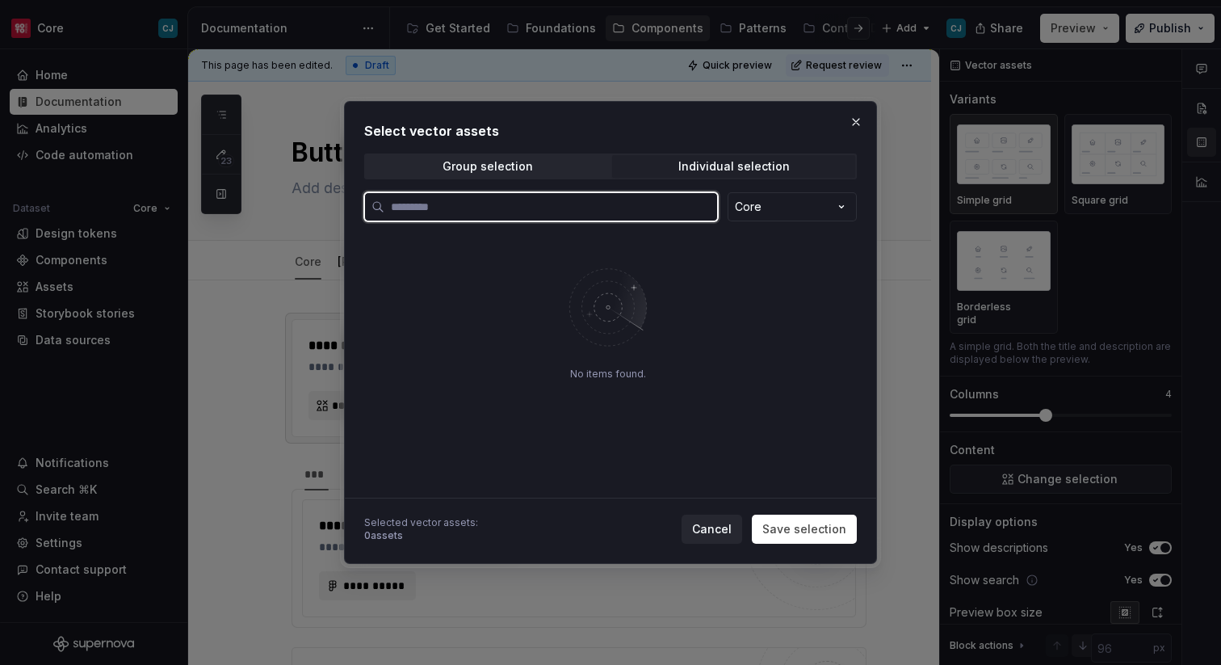
click at [563, 202] on input "search" at bounding box center [550, 207] width 333 height 16
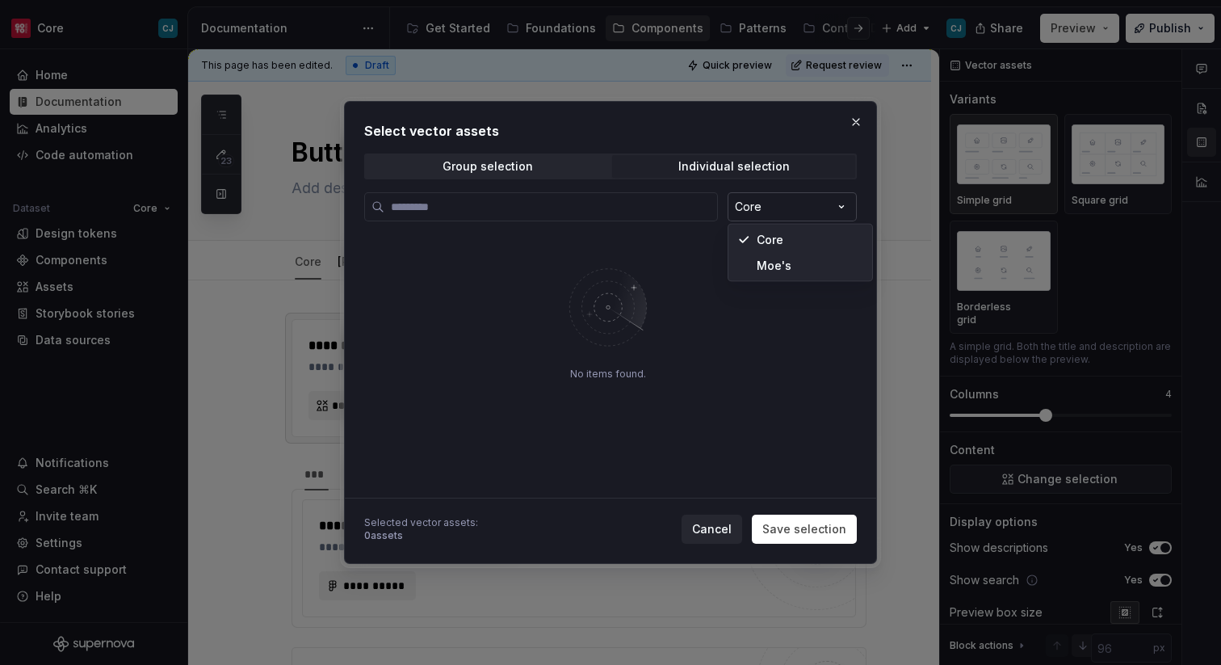
click at [773, 215] on div "Select vector assets Group selection Individual selection Core No items found. …" at bounding box center [610, 332] width 1221 height 665
click at [563, 175] on span "Group selection" at bounding box center [487, 166] width 243 height 23
click at [570, 221] on label at bounding box center [541, 206] width 354 height 29
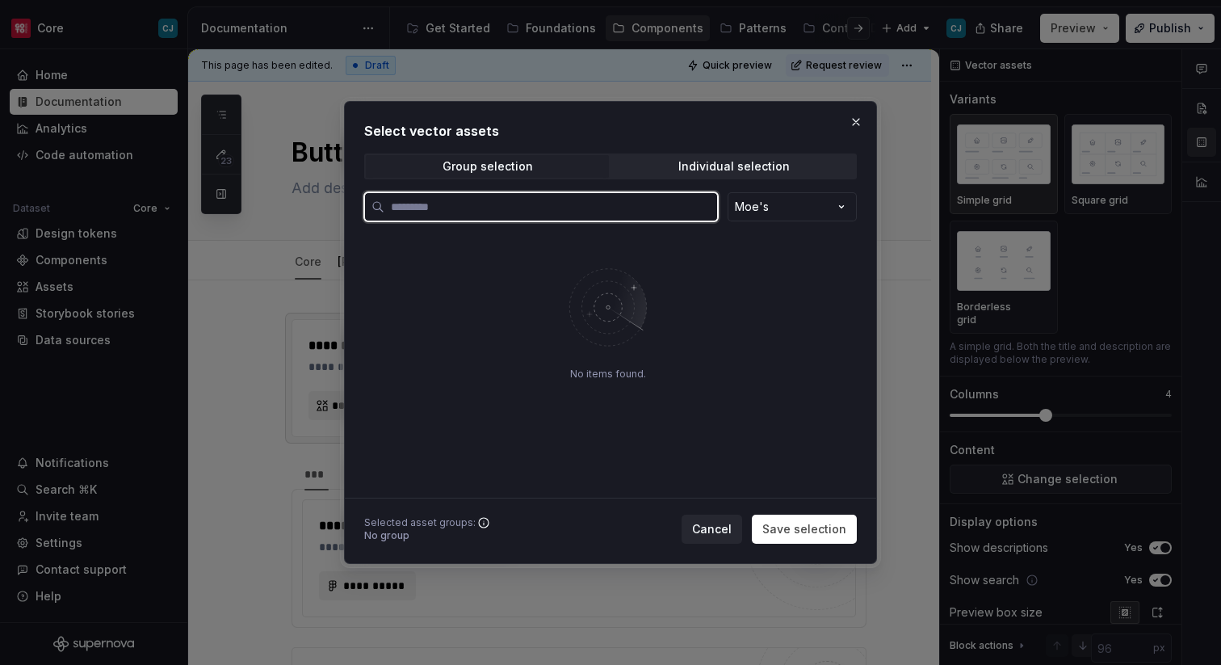
click at [570, 215] on input "search" at bounding box center [550, 207] width 333 height 16
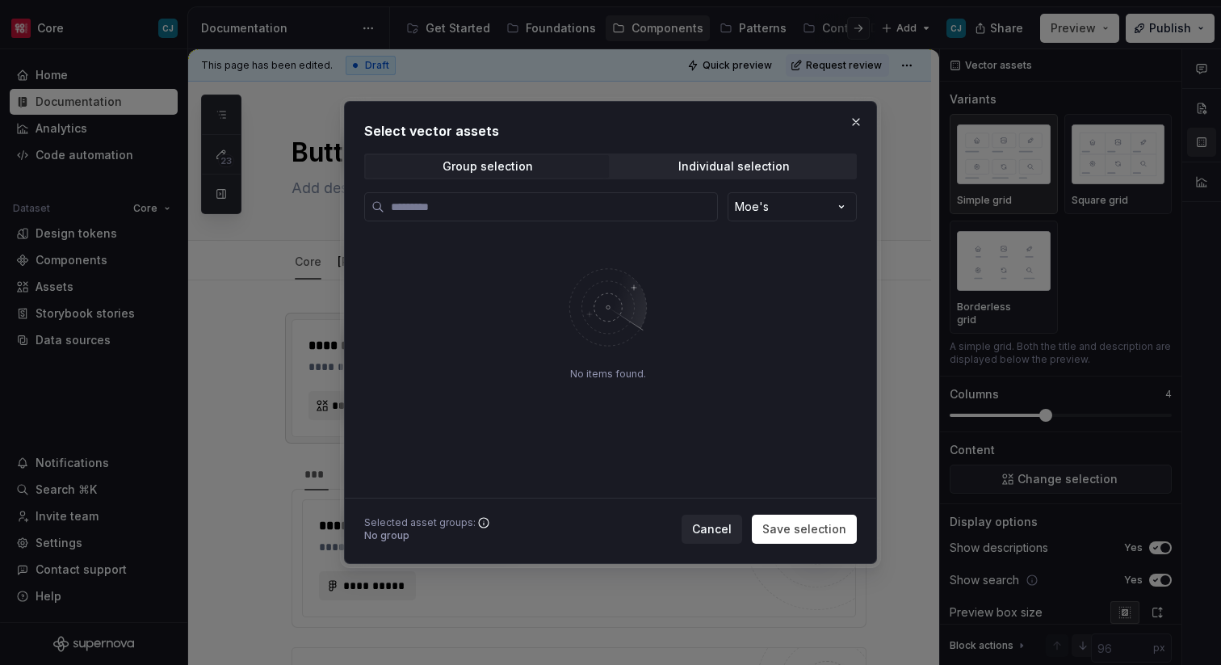
click at [844, 116] on div "Select vector assets Group selection Individual selection Moe's No items found.…" at bounding box center [610, 332] width 533 height 462
click at [860, 117] on button "button" at bounding box center [856, 122] width 23 height 23
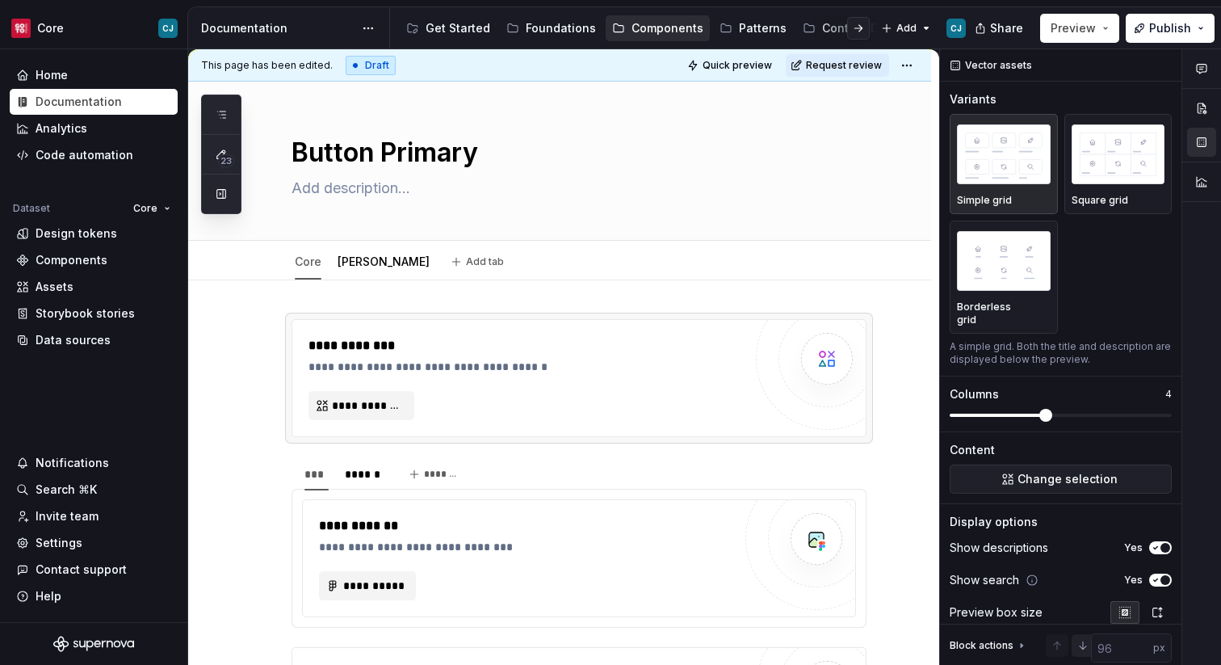
type textarea "*"
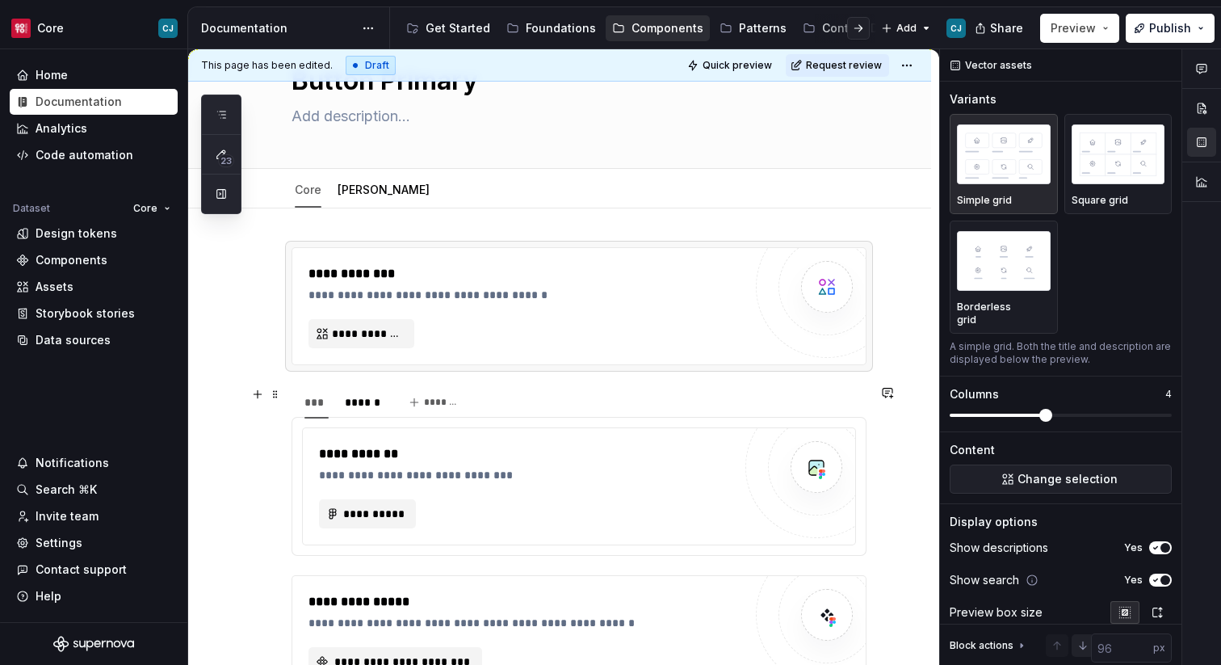
scroll to position [67, 0]
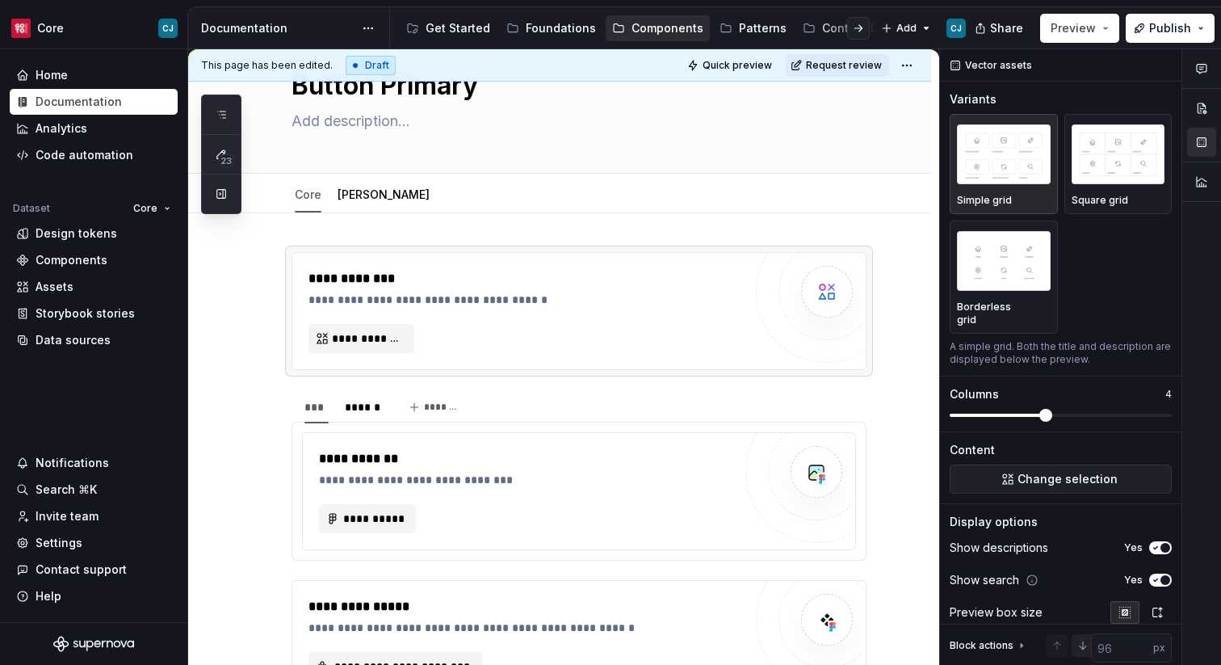
type textarea "*"
